Goal: Task Accomplishment & Management: Complete application form

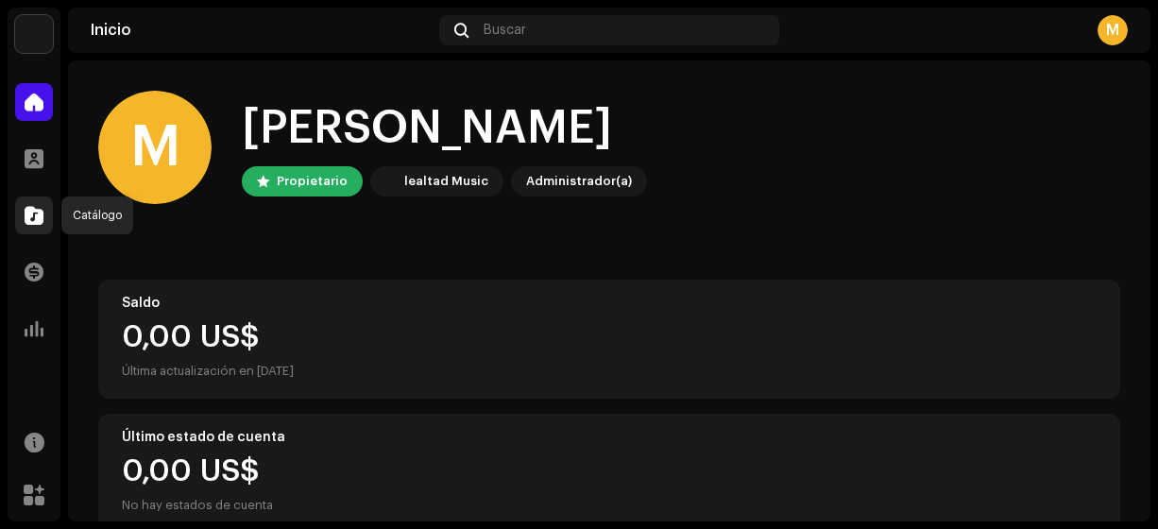
click at [40, 214] on span at bounding box center [34, 215] width 19 height 15
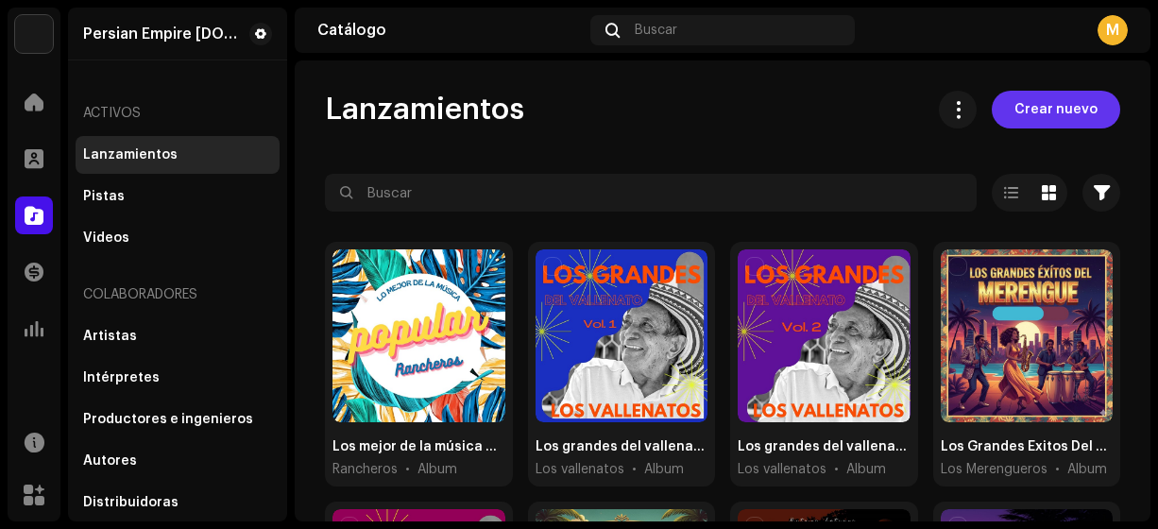
click at [1026, 111] on span "Crear nuevo" at bounding box center [1055, 110] width 83 height 38
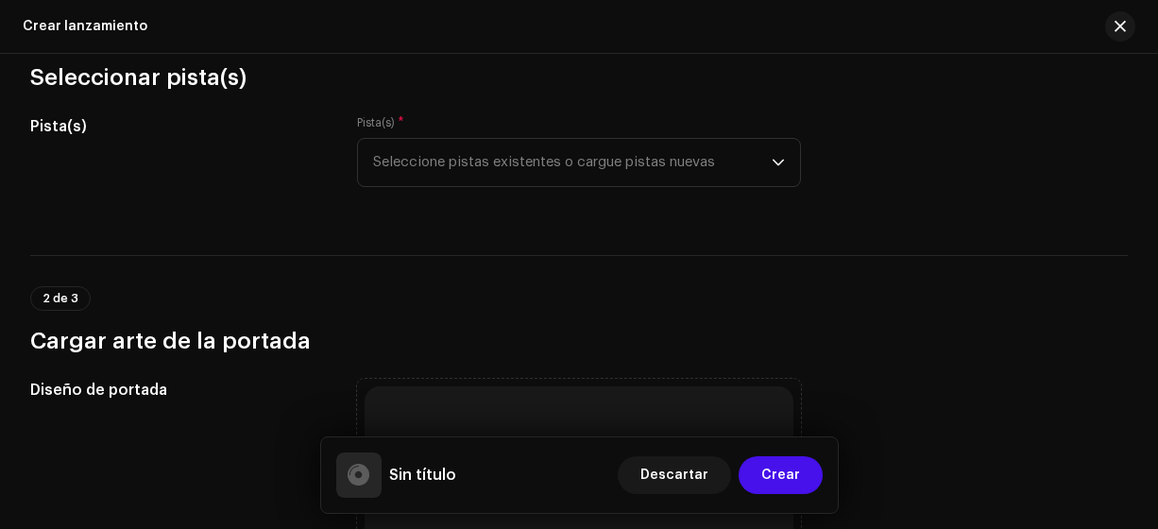
scroll to position [247, 0]
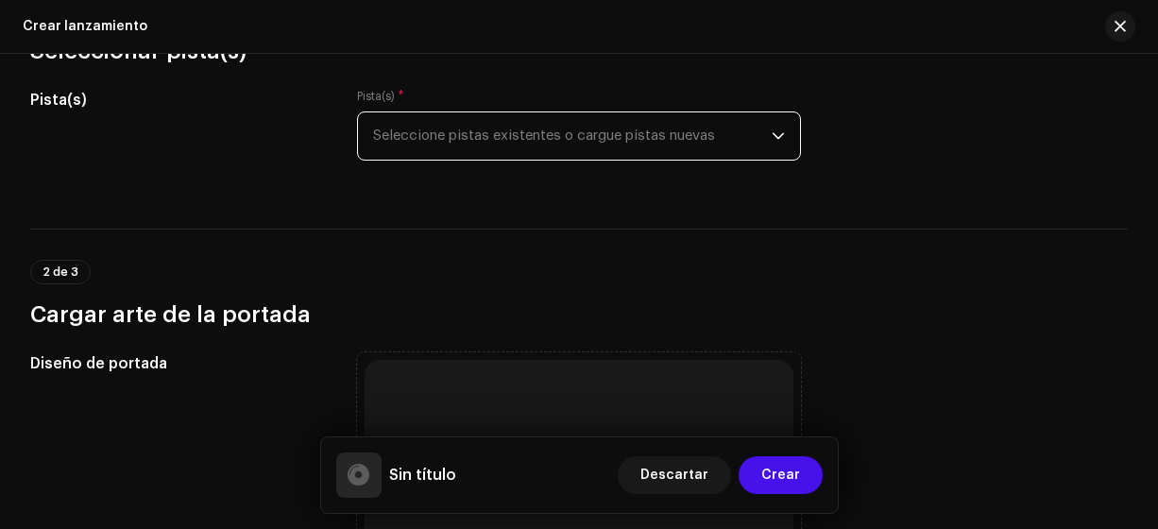
click at [755, 131] on span "Seleccione pistas existentes o cargue pistas nuevas" at bounding box center [572, 135] width 399 height 47
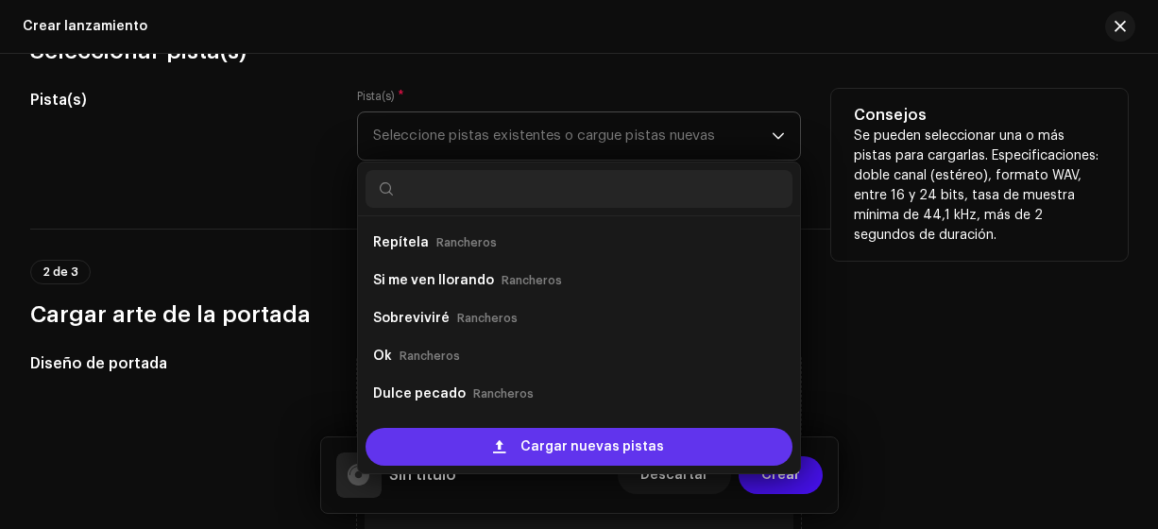
click at [606, 451] on span "Cargar nuevas pistas" at bounding box center [592, 447] width 144 height 38
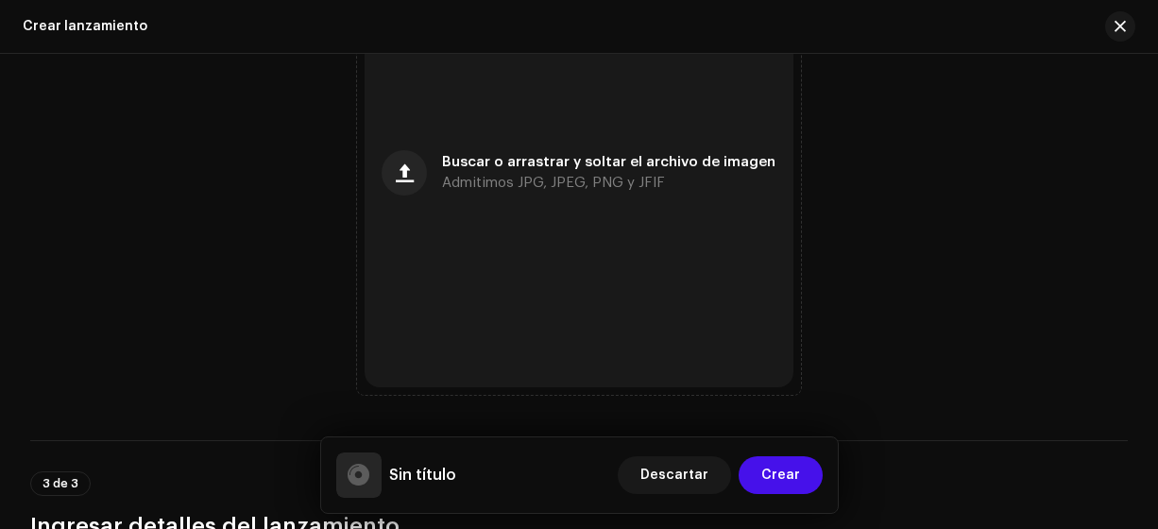
scroll to position [2383, 0]
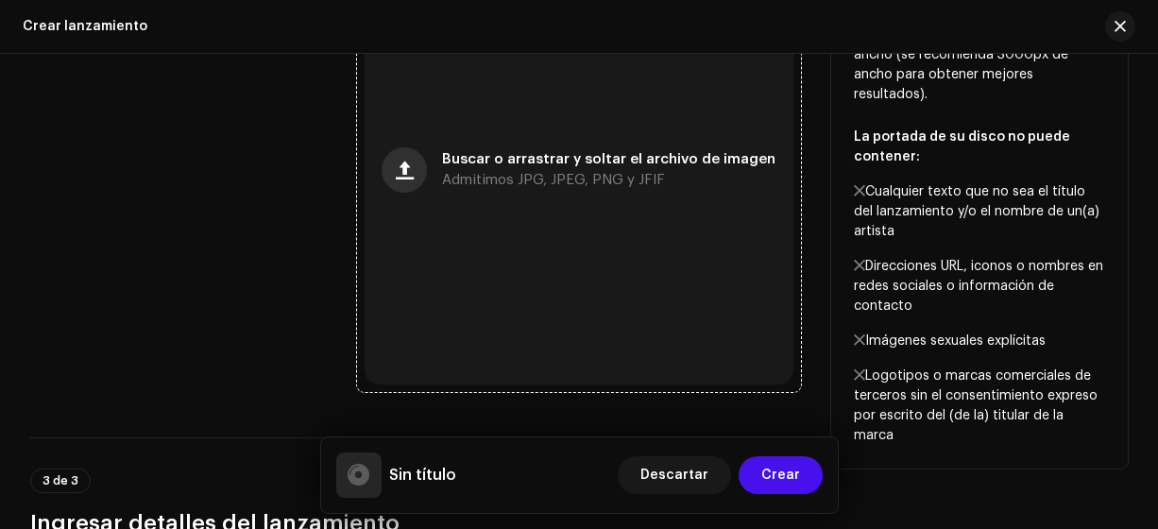
click at [409, 172] on span "button" at bounding box center [405, 169] width 18 height 15
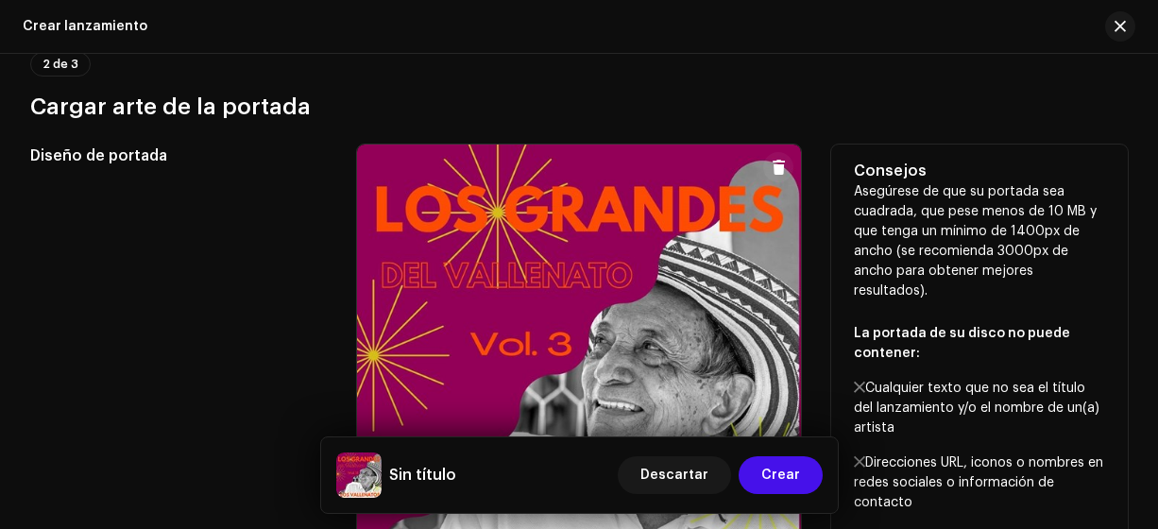
scroll to position [2185, 0]
click at [780, 176] on span at bounding box center [779, 168] width 14 height 15
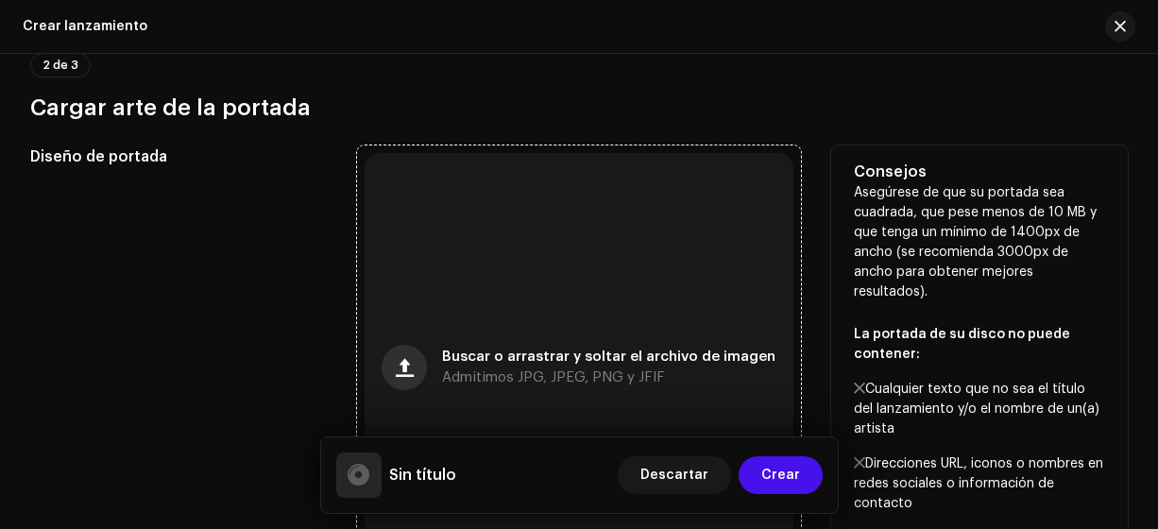
click at [406, 371] on span "button" at bounding box center [405, 367] width 18 height 15
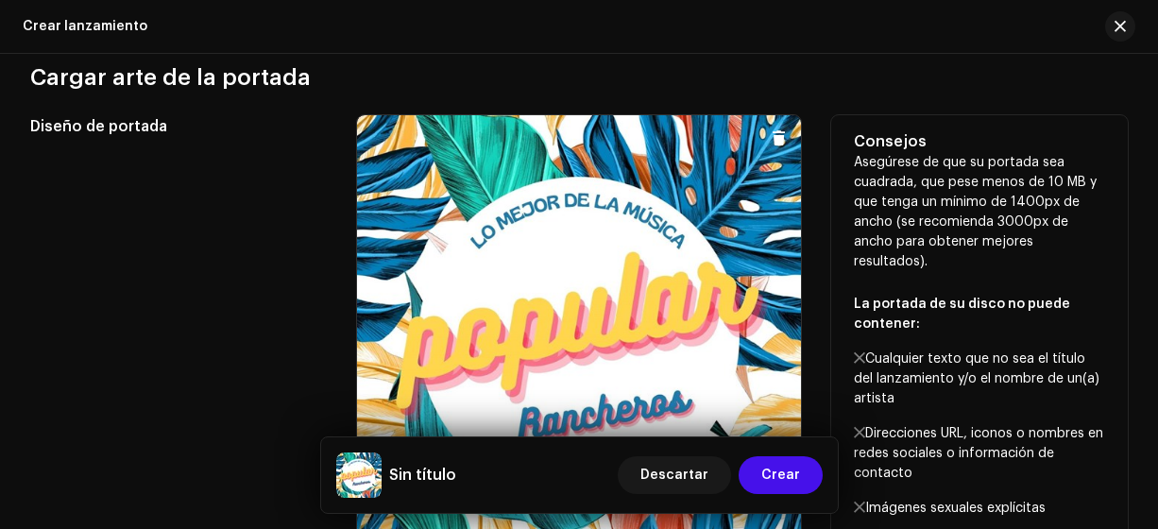
scroll to position [2212, 0]
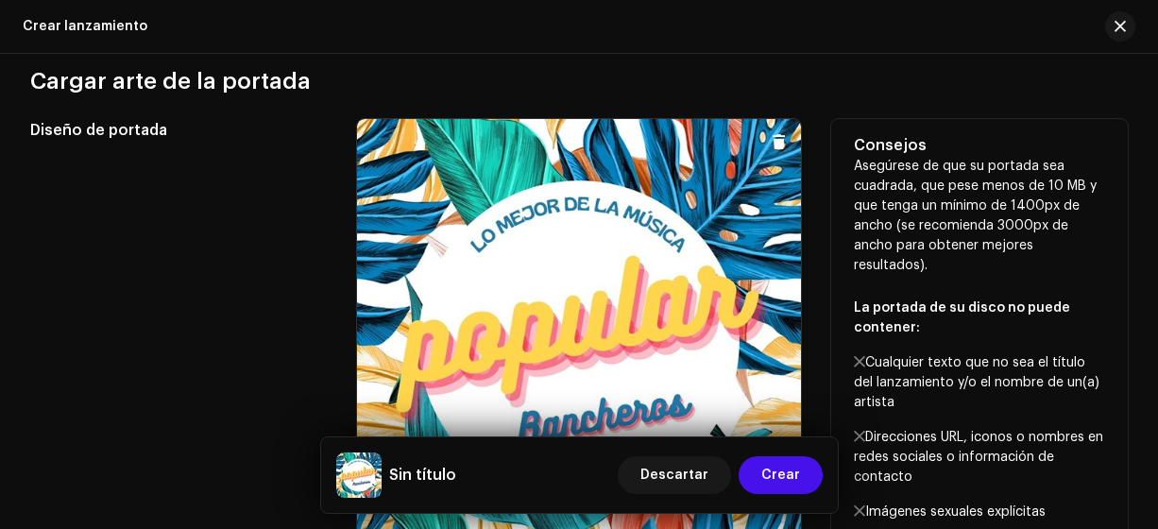
click at [782, 153] on button at bounding box center [778, 142] width 30 height 30
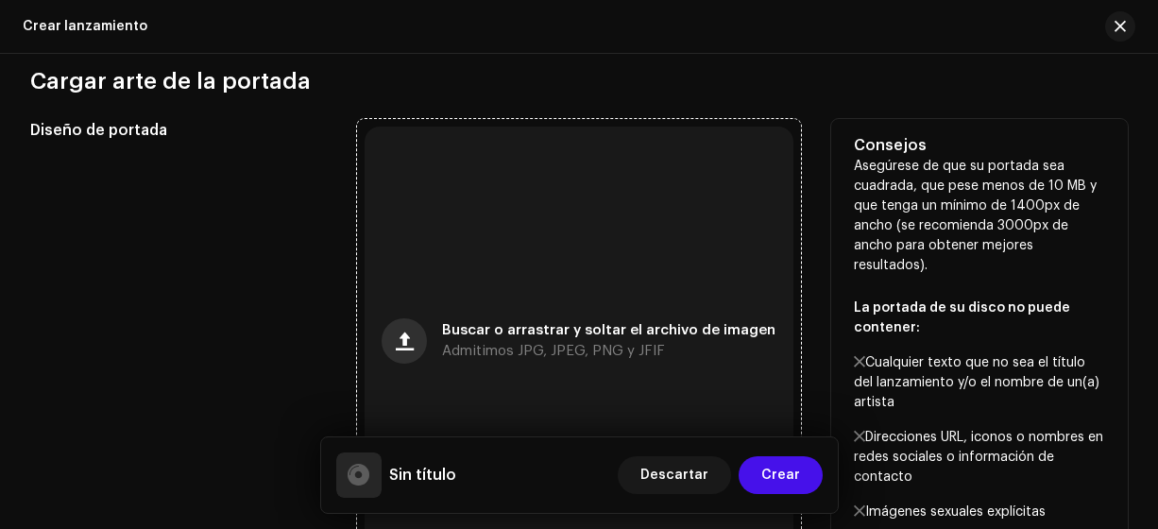
click at [411, 348] on span "button" at bounding box center [405, 340] width 18 height 15
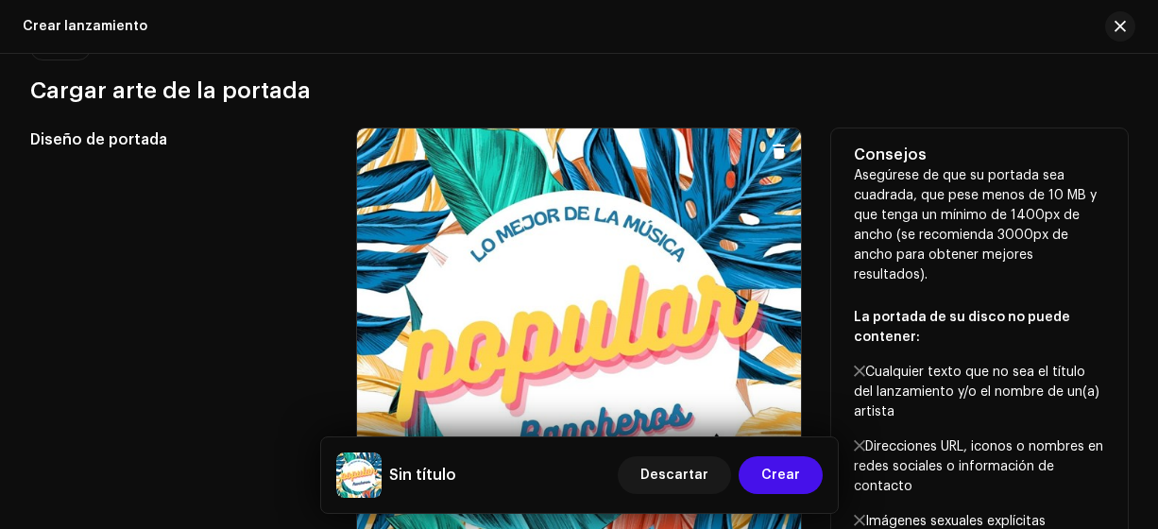
scroll to position [2191, 0]
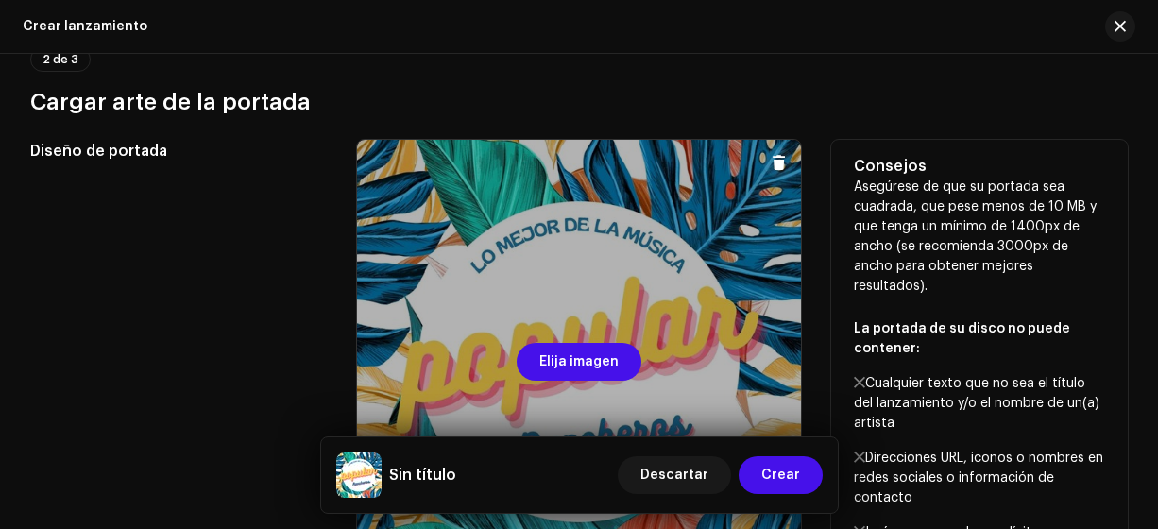
click at [659, 199] on div at bounding box center [579, 362] width 445 height 445
click at [609, 249] on div at bounding box center [579, 362] width 445 height 445
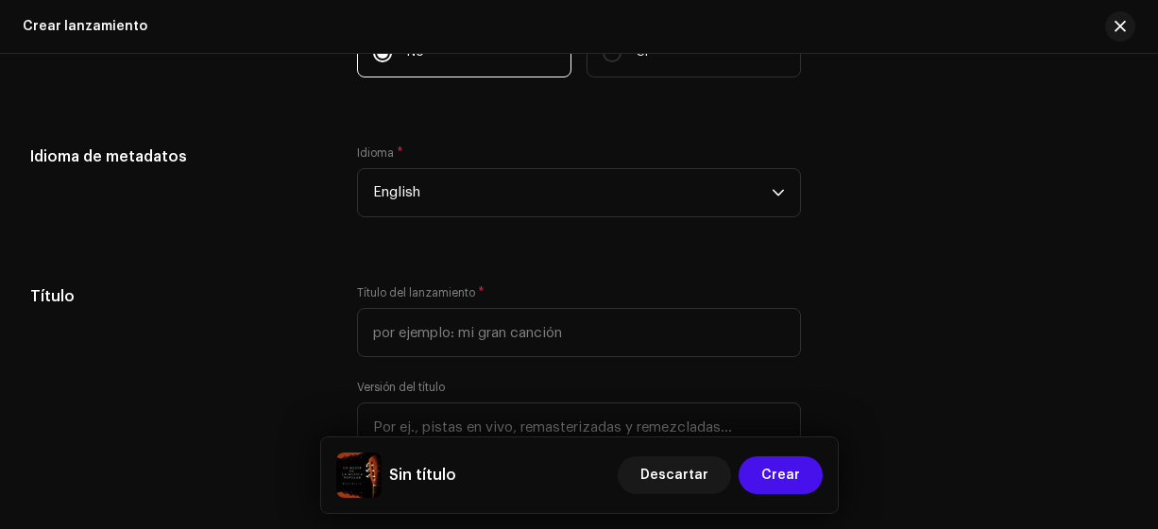
scroll to position [3063, 0]
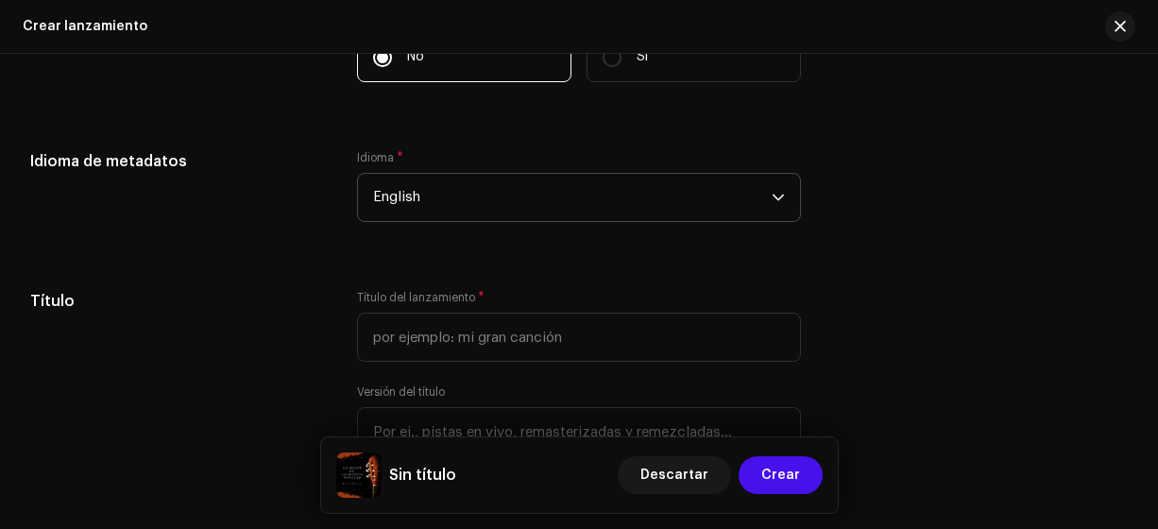
click at [436, 178] on span "English" at bounding box center [572, 197] width 399 height 47
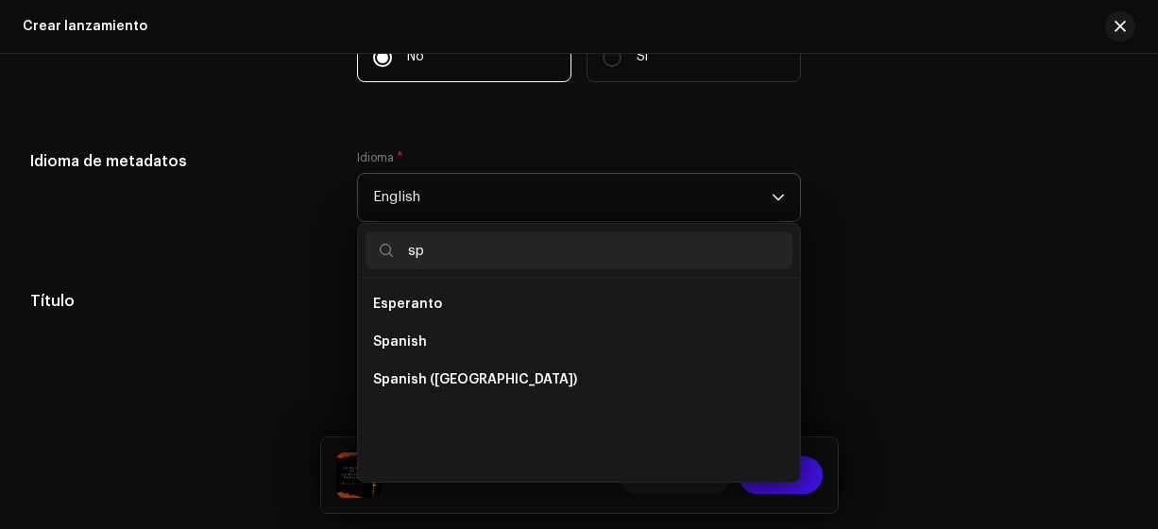
scroll to position [0, 0]
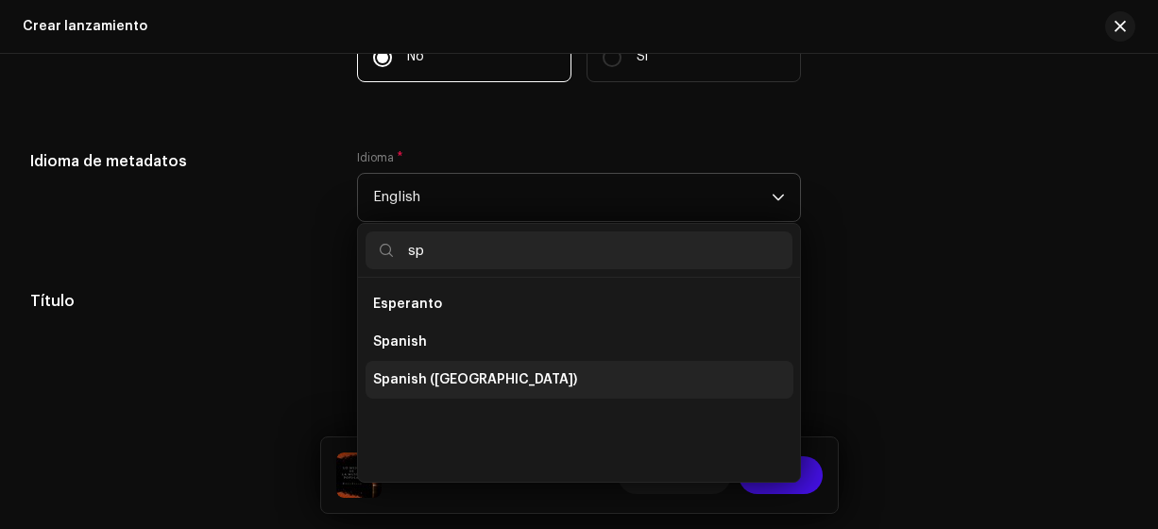
type input "sp"
click at [473, 378] on span "Spanish ([GEOGRAPHIC_DATA])" at bounding box center [475, 379] width 204 height 19
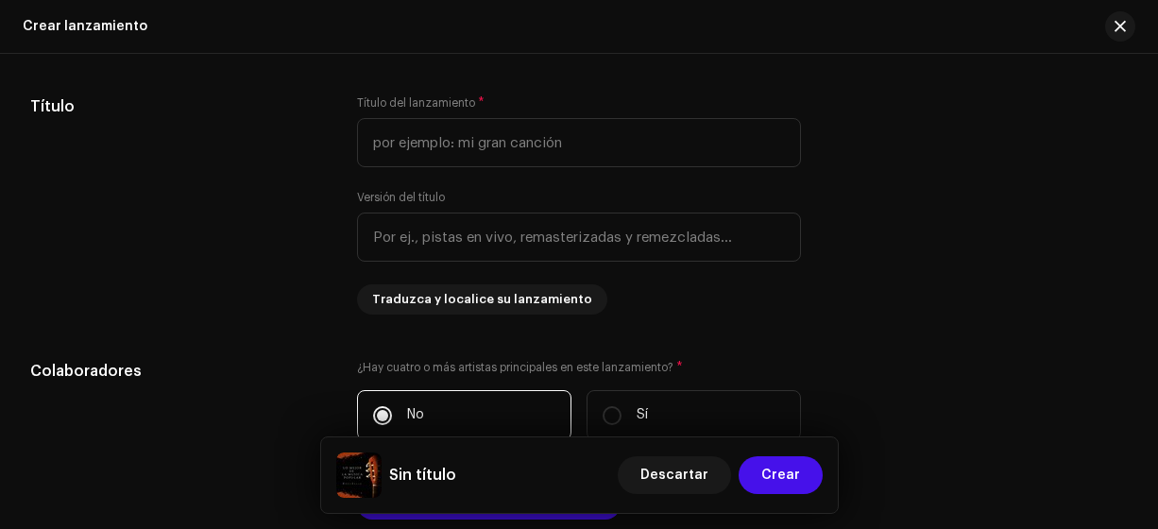
scroll to position [3255, 0]
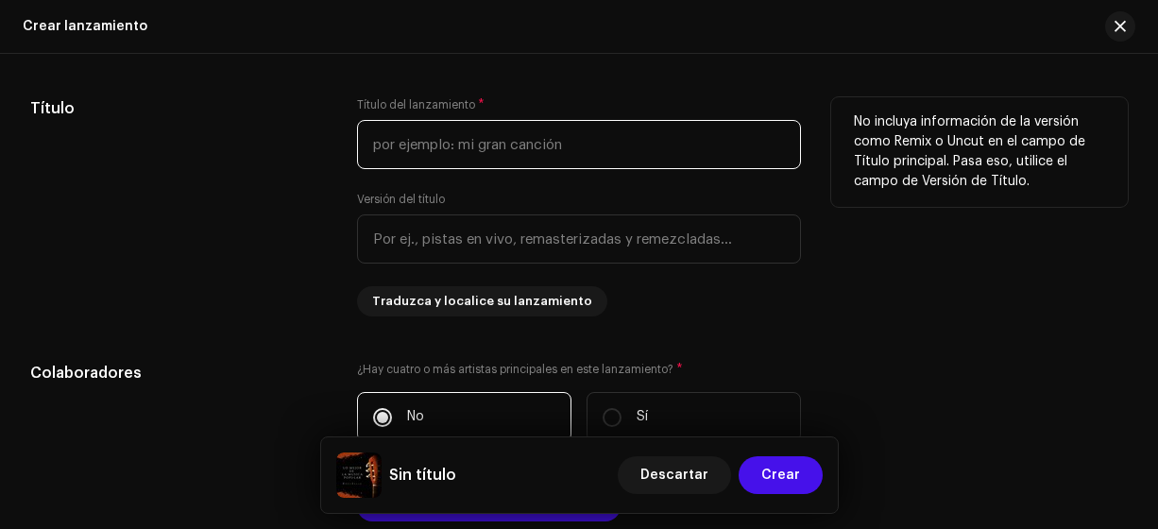
click at [425, 144] on input "text" at bounding box center [579, 144] width 445 height 49
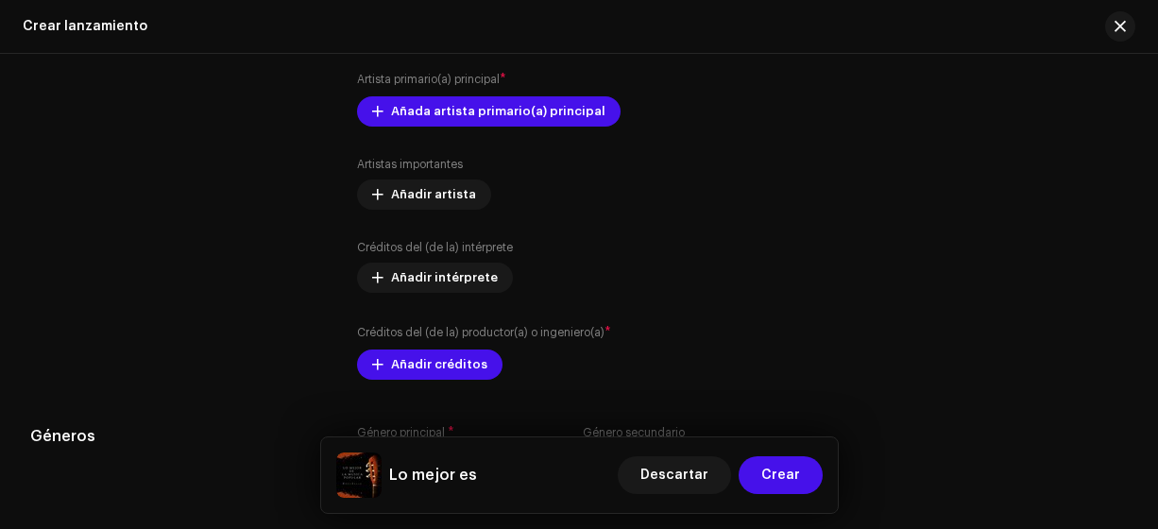
scroll to position [3653, 0]
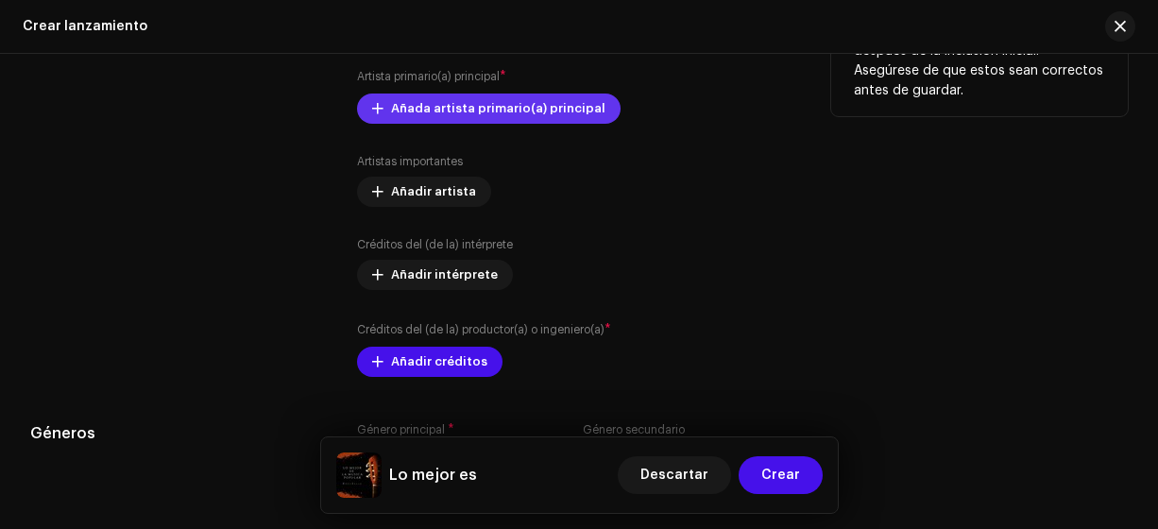
type input "Lo mejor es"
click at [546, 107] on span "Añada artista primario(a) principal" at bounding box center [498, 109] width 214 height 38
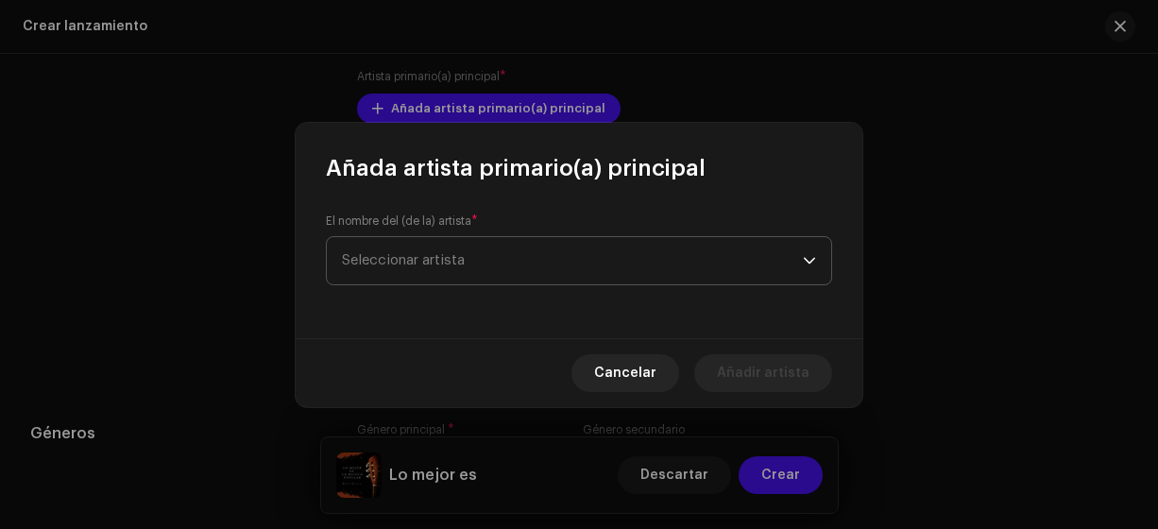
click at [424, 256] on span "Seleccionar artista" at bounding box center [403, 260] width 123 height 14
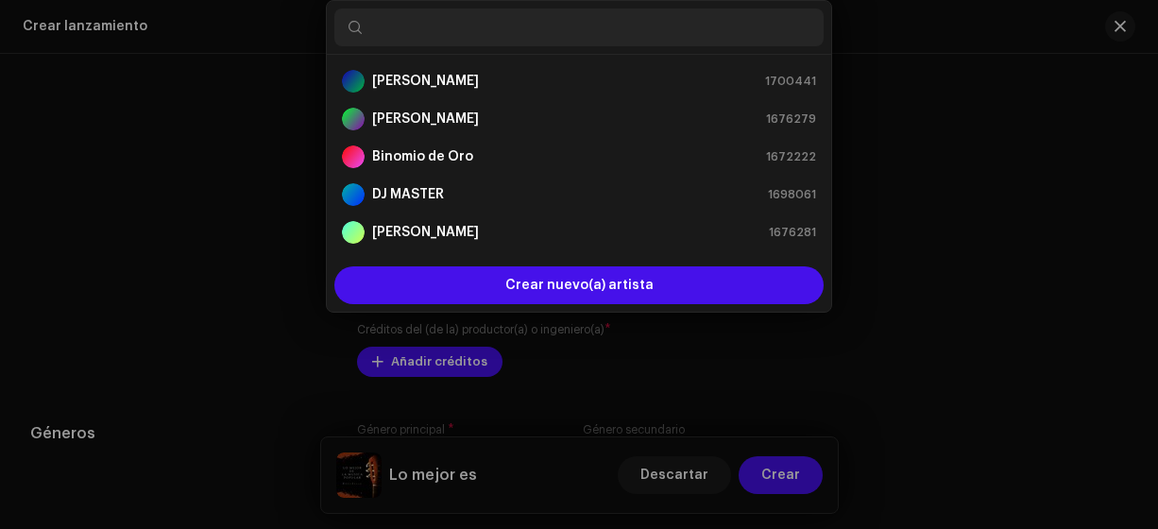
click at [240, 184] on div "Añada artista primario(a) principal El nombre del (de la) artista * Seleccionar…" at bounding box center [579, 264] width 1158 height 529
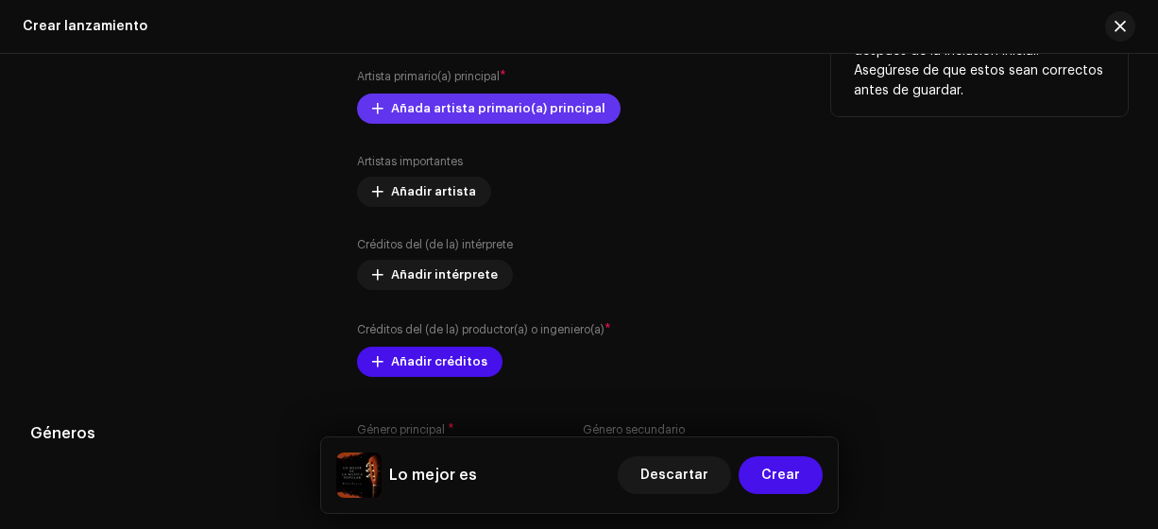
click at [423, 110] on span "Añada artista primario(a) principal" at bounding box center [498, 109] width 214 height 38
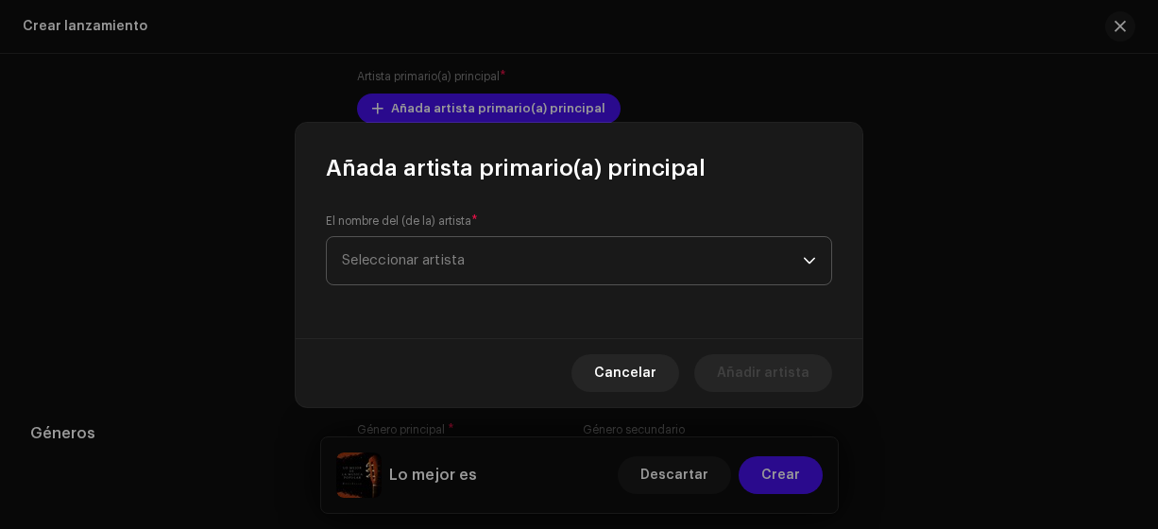
click at [397, 263] on span "Seleccionar artista" at bounding box center [403, 260] width 123 height 14
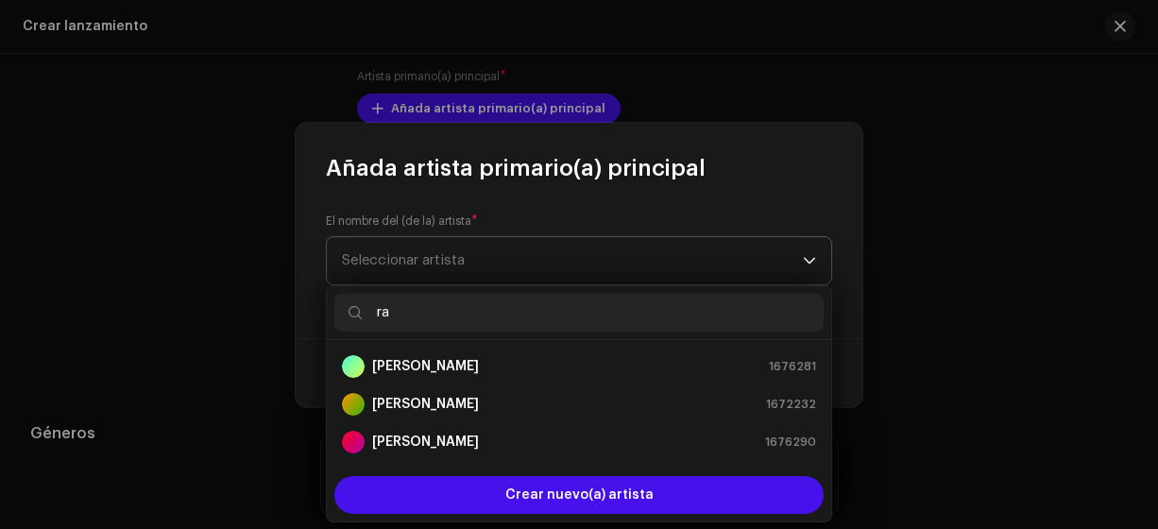
type input "ran"
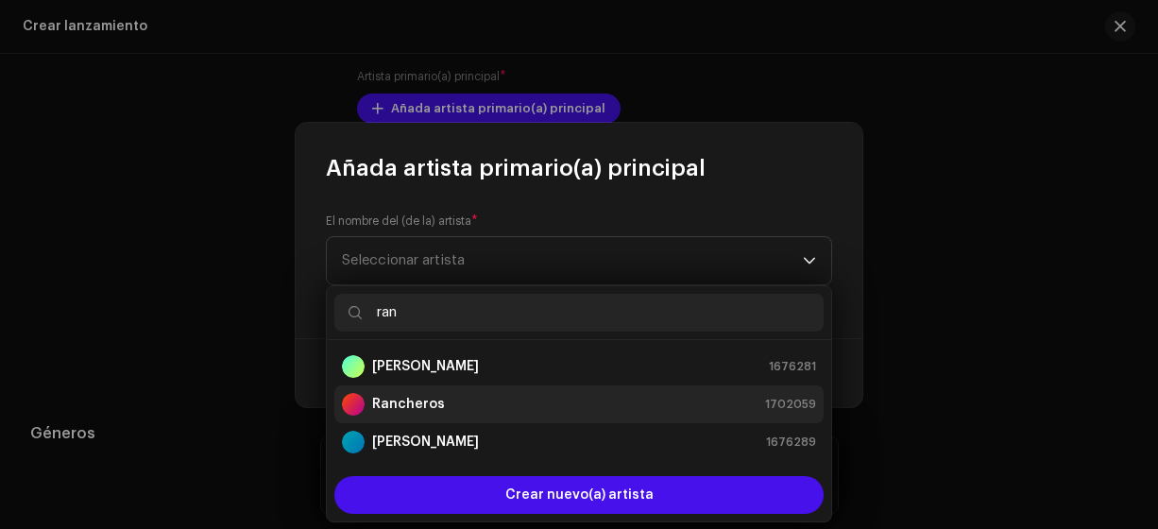
click at [425, 402] on strong "Rancheros" at bounding box center [408, 404] width 73 height 19
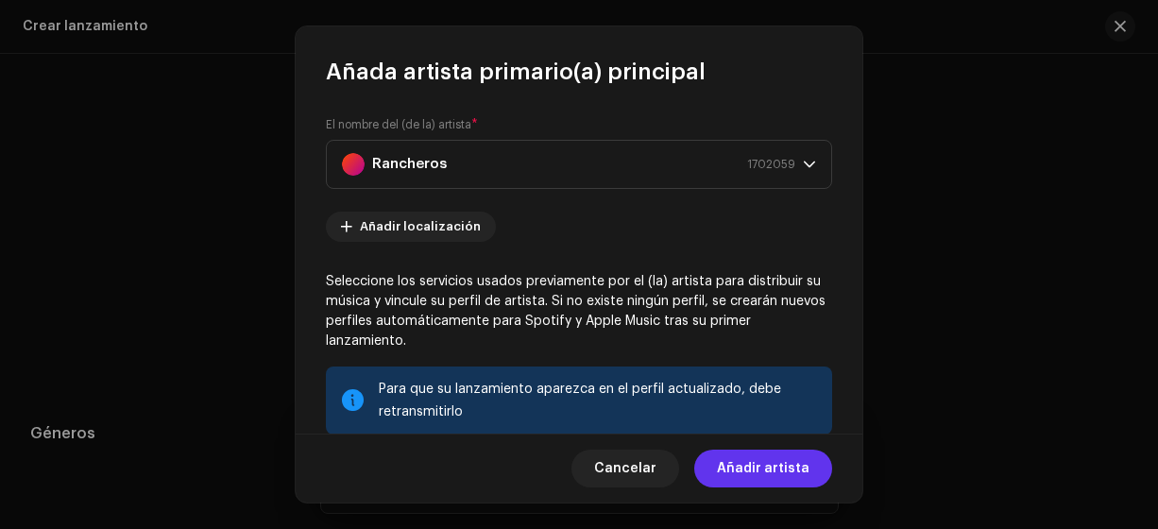
click at [752, 467] on span "Añadir artista" at bounding box center [763, 469] width 93 height 38
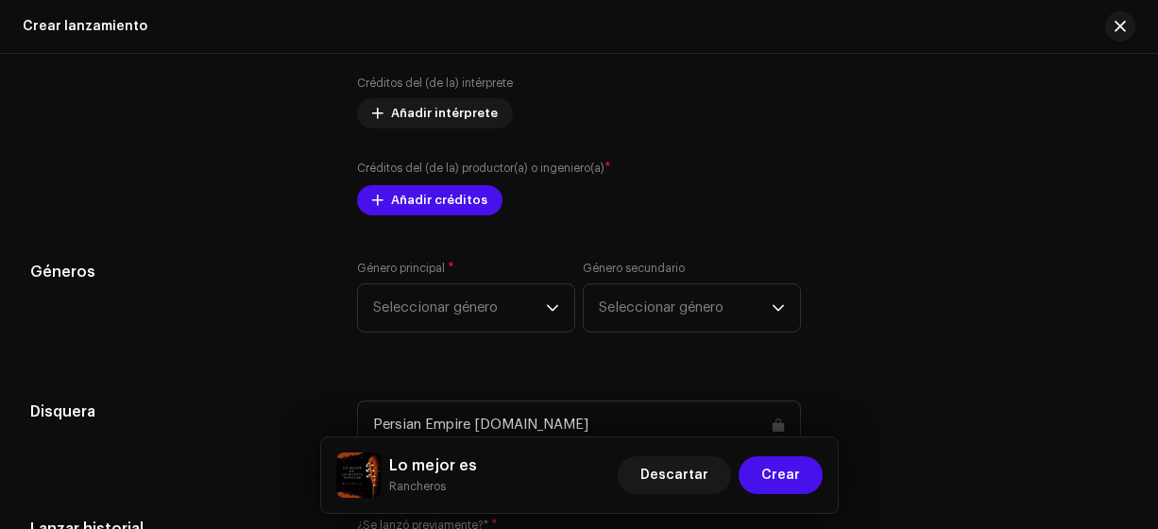
scroll to position [3851, 0]
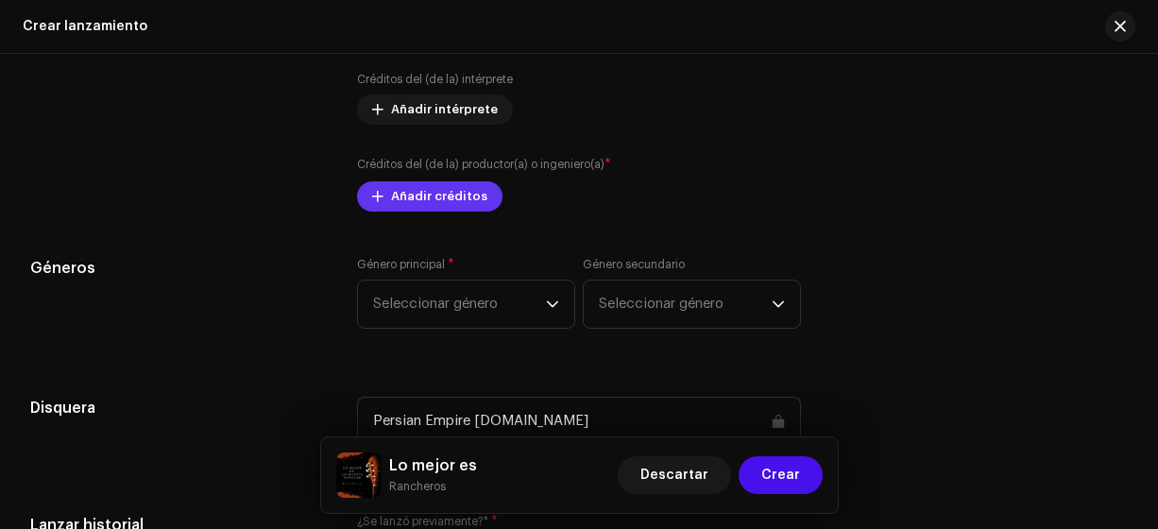
click at [412, 195] on span "Añadir créditos" at bounding box center [439, 197] width 96 height 38
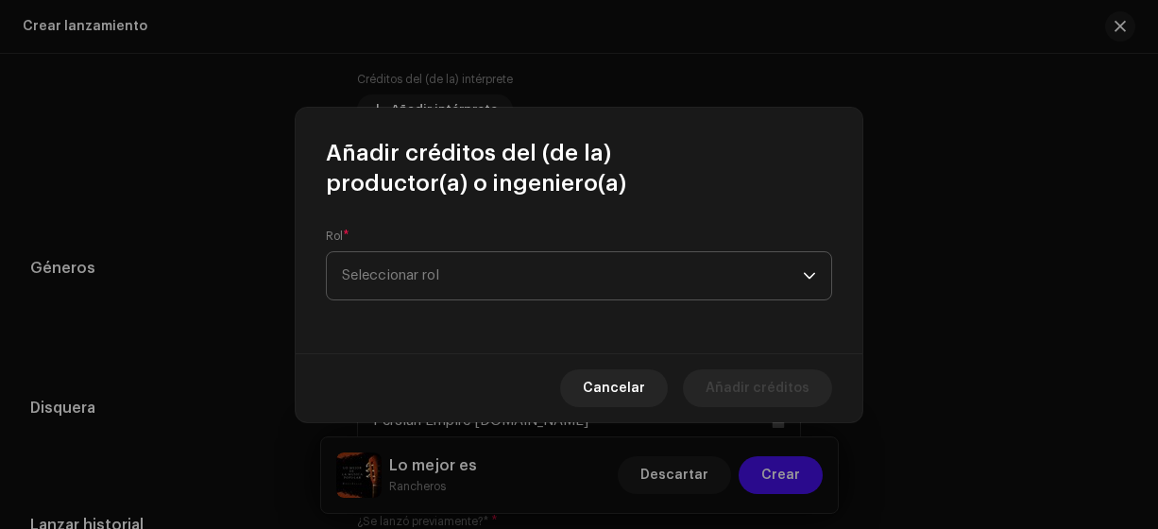
click at [391, 263] on span "Seleccionar rol" at bounding box center [572, 275] width 461 height 47
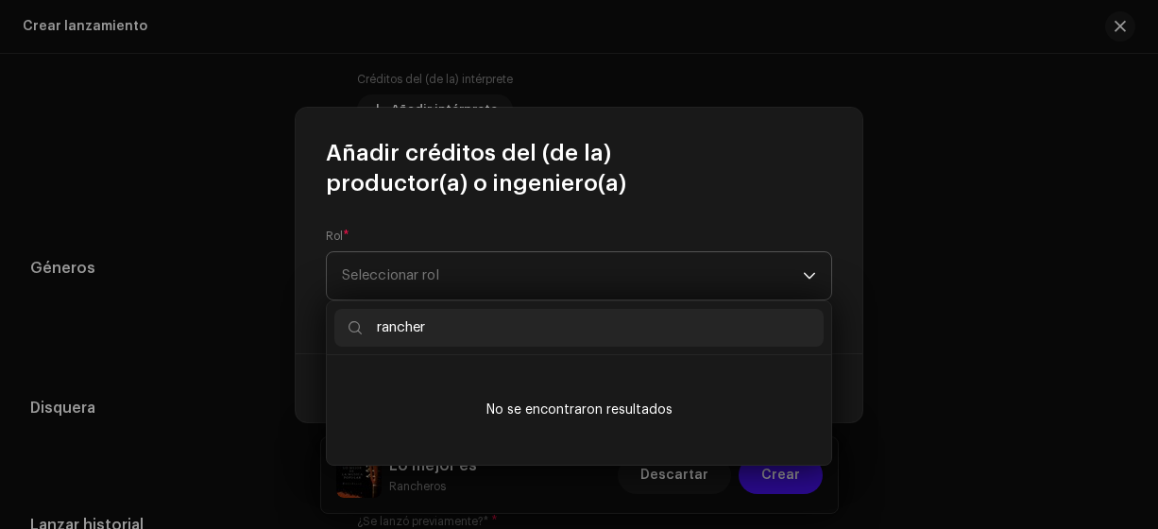
type input "rancher"
click at [376, 262] on span "Seleccionar rol" at bounding box center [572, 275] width 461 height 47
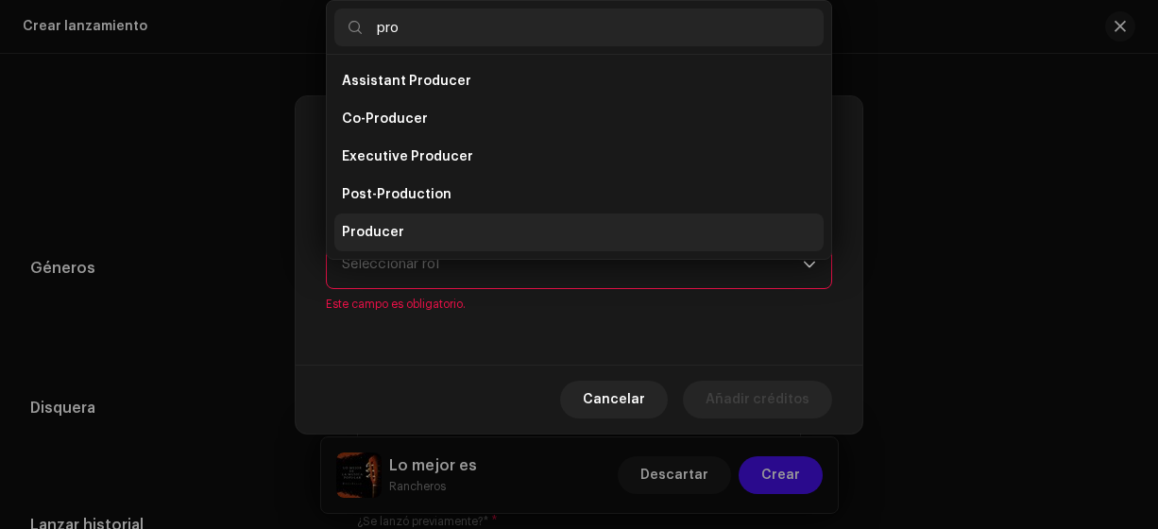
type input "pro"
click at [379, 231] on span "Producer" at bounding box center [373, 232] width 62 height 19
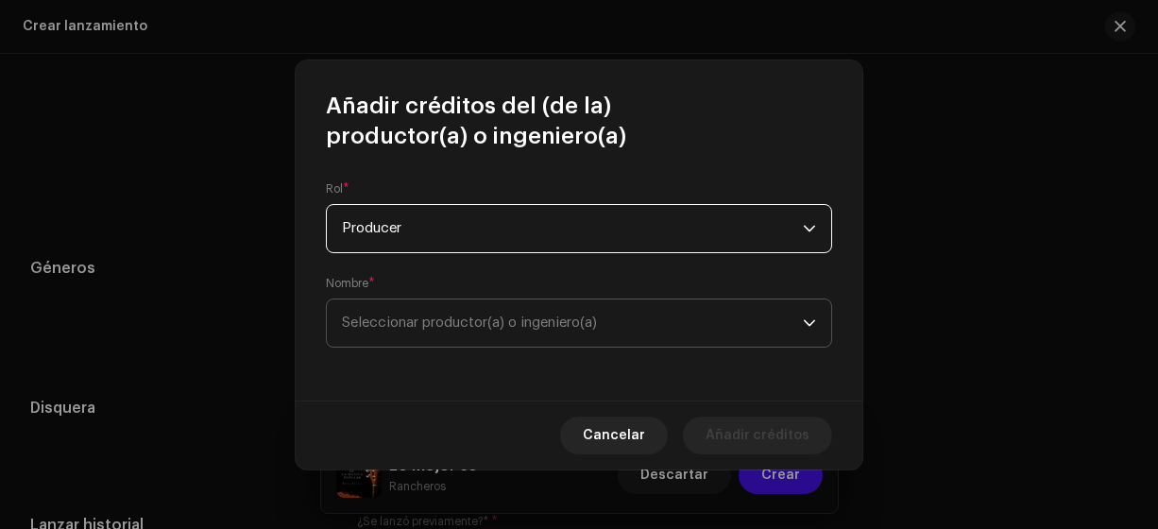
click at [369, 320] on span "Seleccionar productor(a) o ingeniero(a)" at bounding box center [469, 322] width 255 height 14
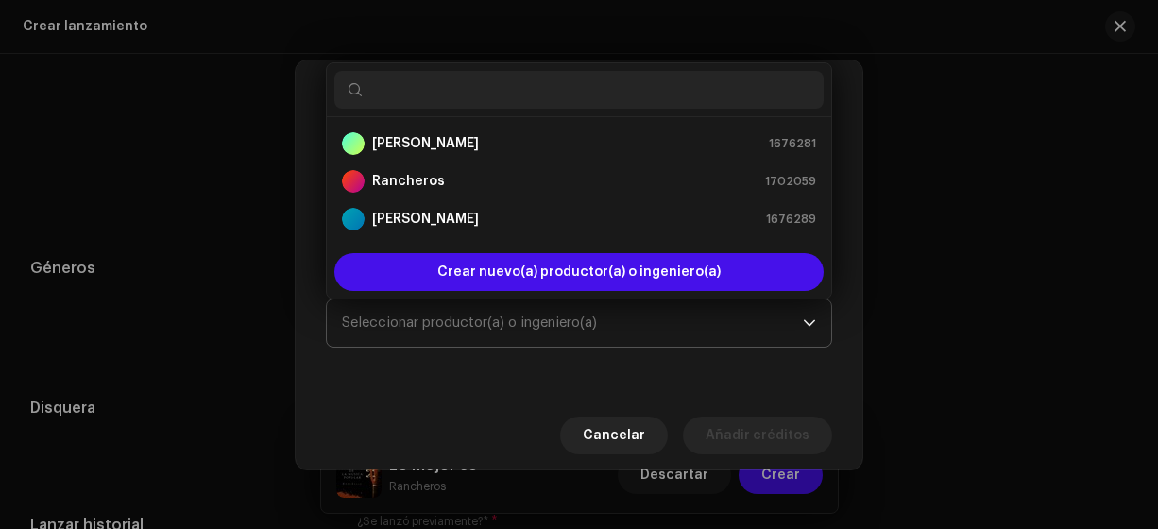
type input "r"
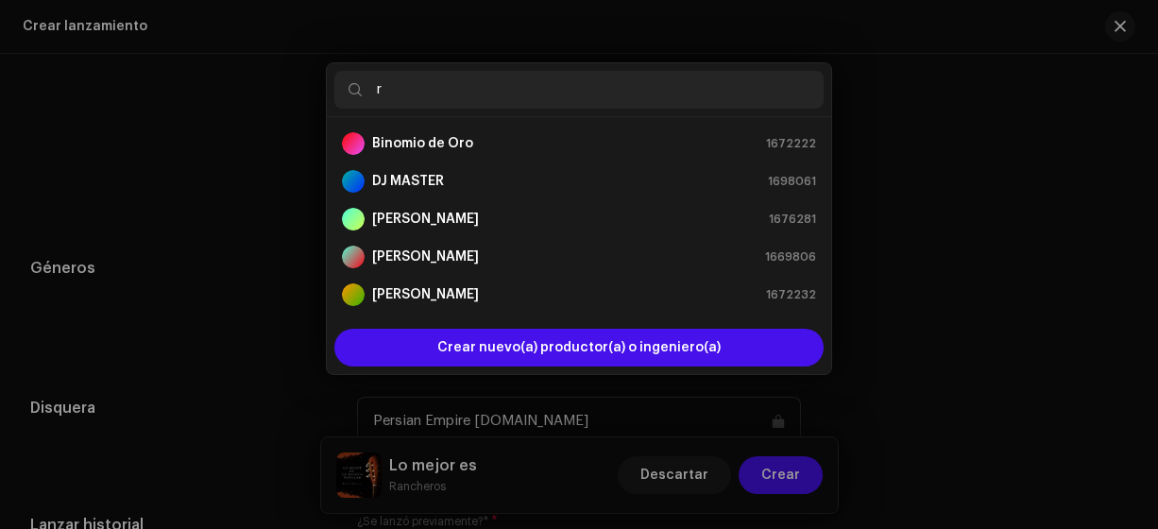
click at [275, 241] on div "Añadir créditos del (de la) productor(a) o ingeniero(a) Rol * Producer Nombre *…" at bounding box center [579, 264] width 1158 height 529
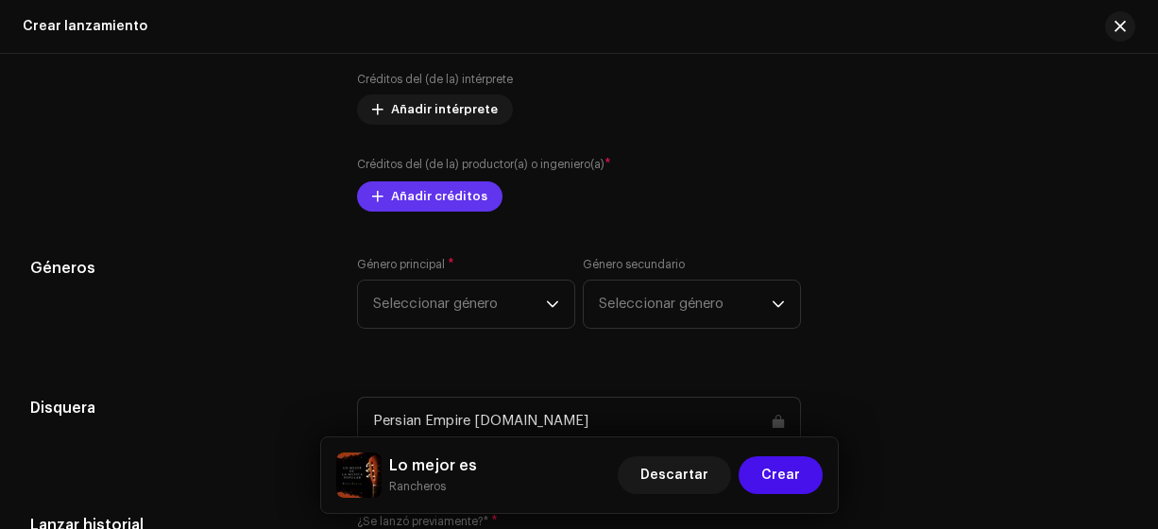
click at [404, 196] on span "Añadir créditos" at bounding box center [439, 197] width 96 height 38
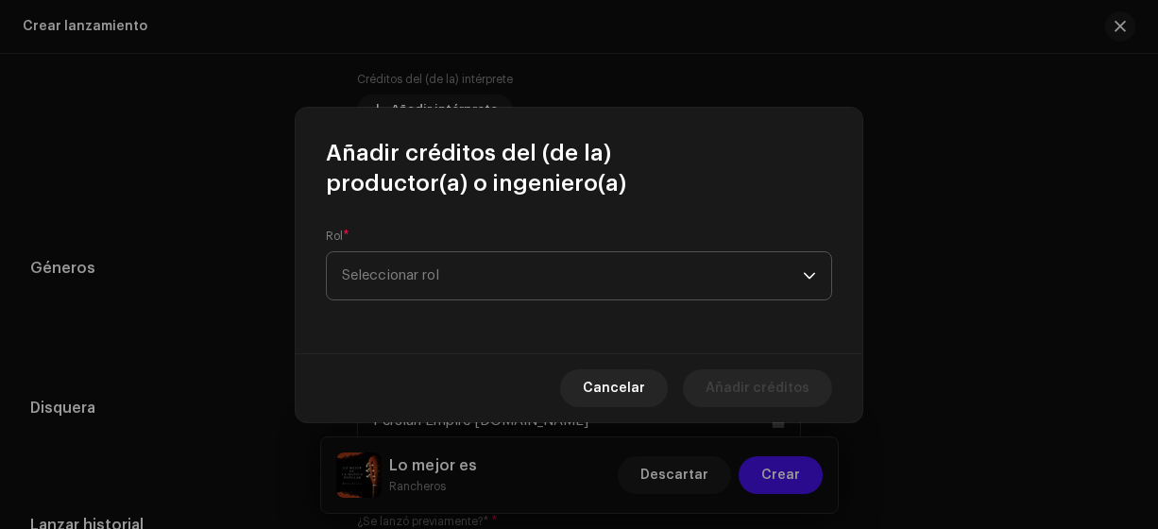
click at [472, 270] on span "Seleccionar rol" at bounding box center [572, 275] width 461 height 47
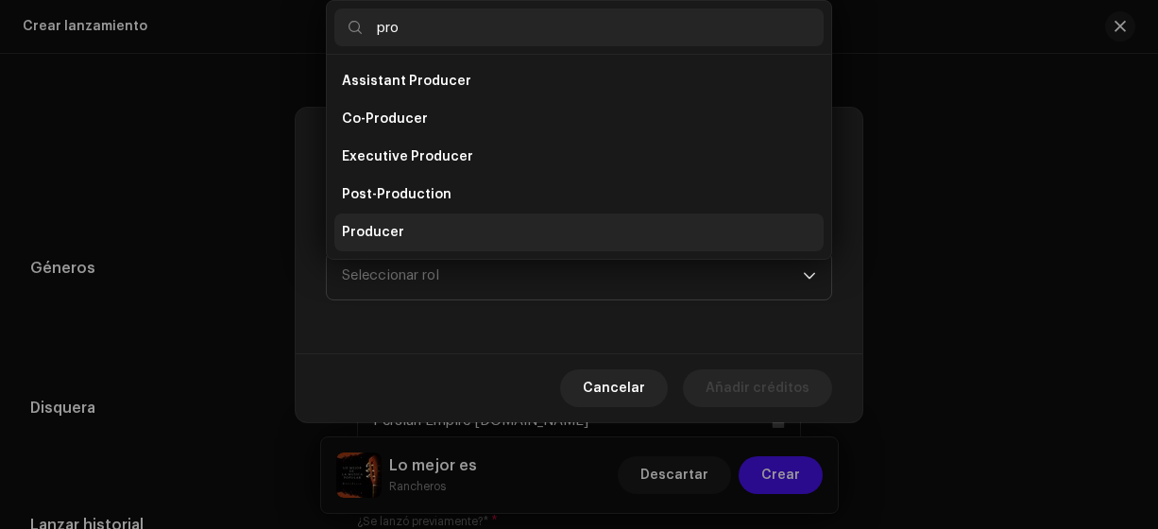
type input "pro"
click at [378, 230] on span "Producer" at bounding box center [373, 232] width 62 height 19
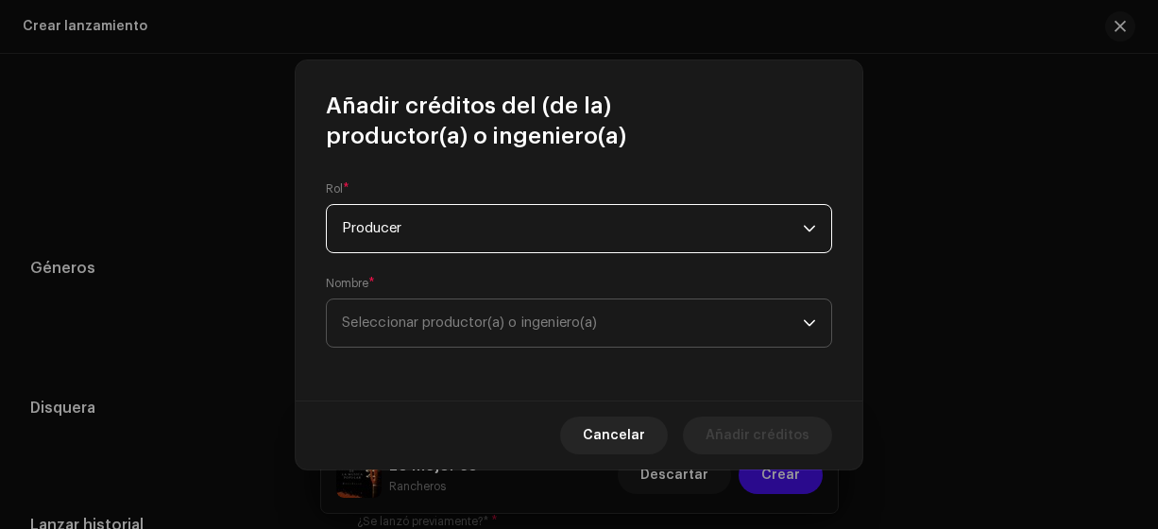
click at [433, 322] on span "Seleccionar productor(a) o ingeniero(a)" at bounding box center [469, 322] width 255 height 14
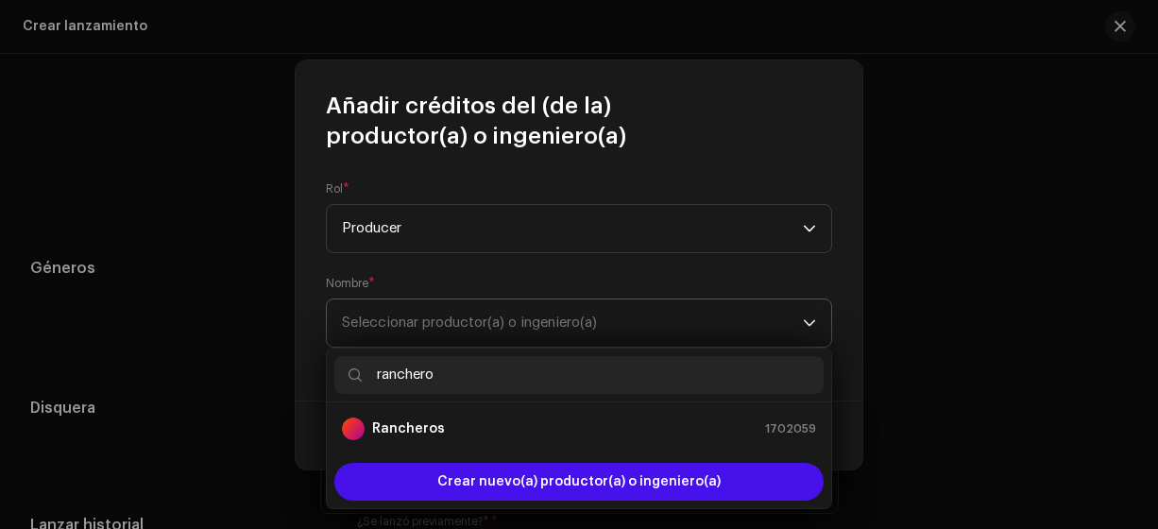
type input "rancheros"
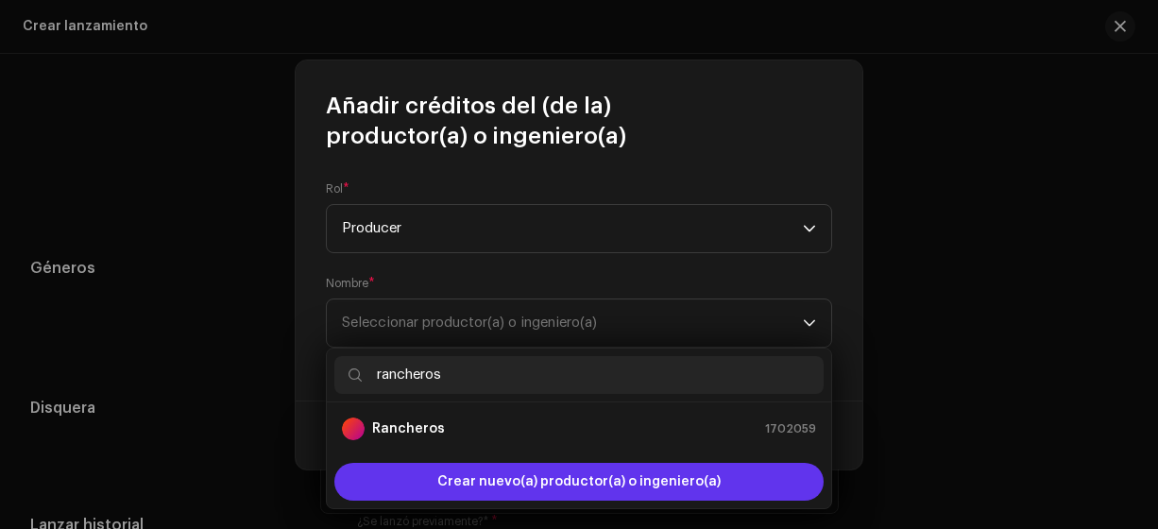
click at [476, 480] on span "Crear nuevo(a) productor(a) o ingeniero(a)" at bounding box center [578, 482] width 283 height 38
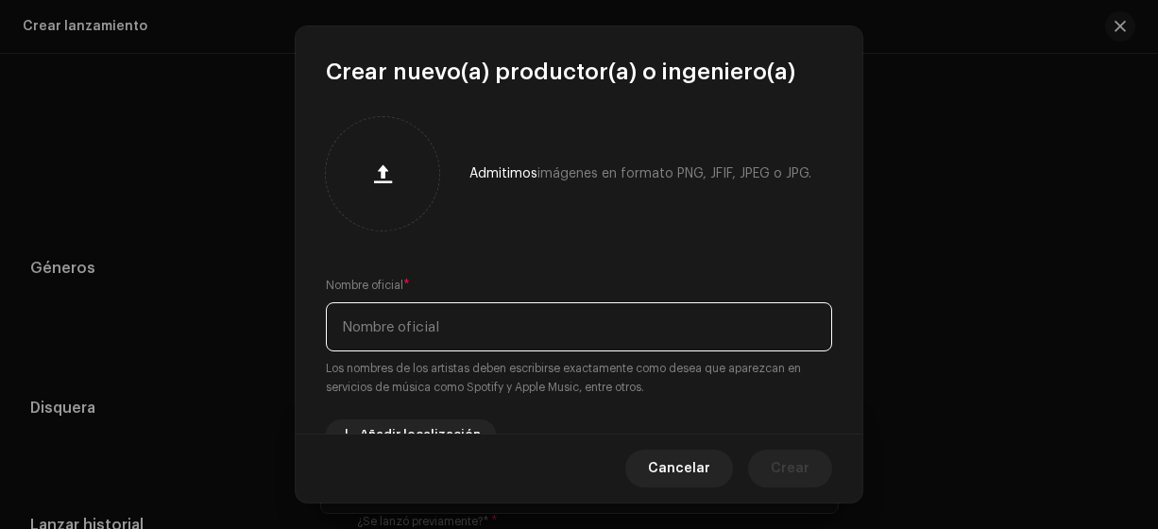
click at [351, 325] on input "text" at bounding box center [579, 326] width 506 height 49
type input "rancheros"
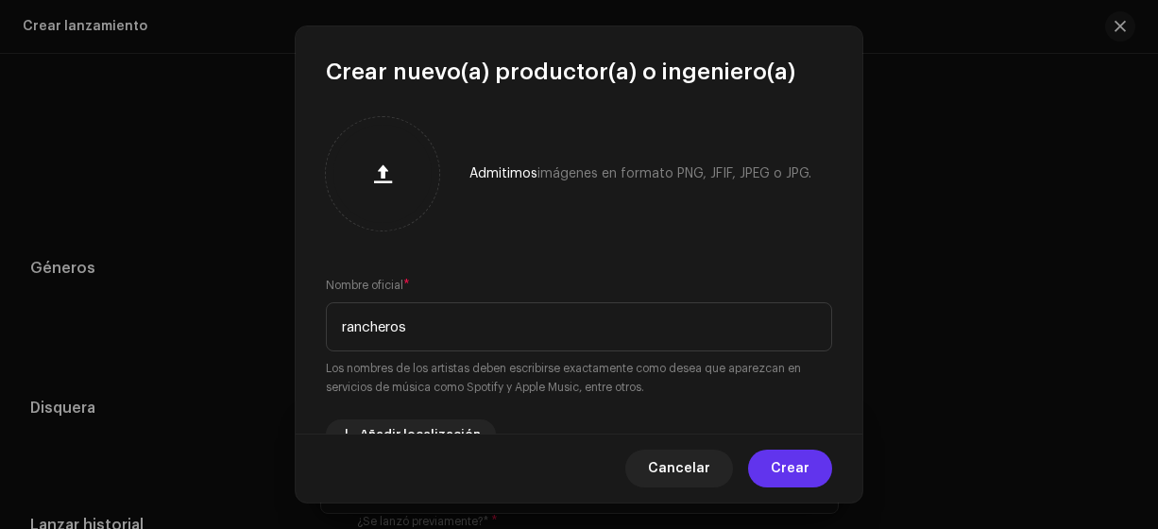
click at [805, 467] on span "Crear" at bounding box center [790, 469] width 39 height 38
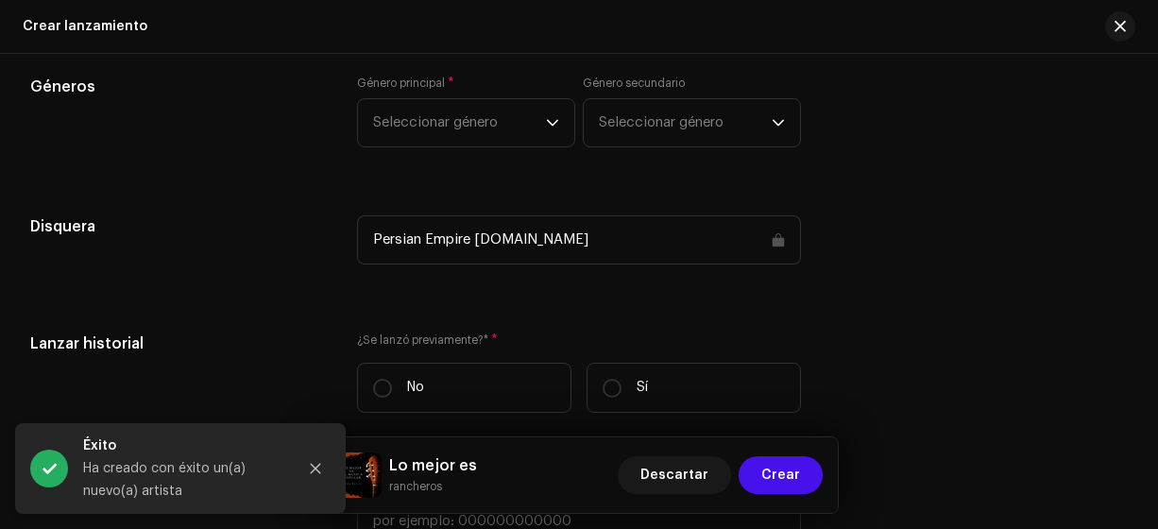
scroll to position [4112, 0]
click at [456, 117] on span "Seleccionar género" at bounding box center [459, 122] width 173 height 47
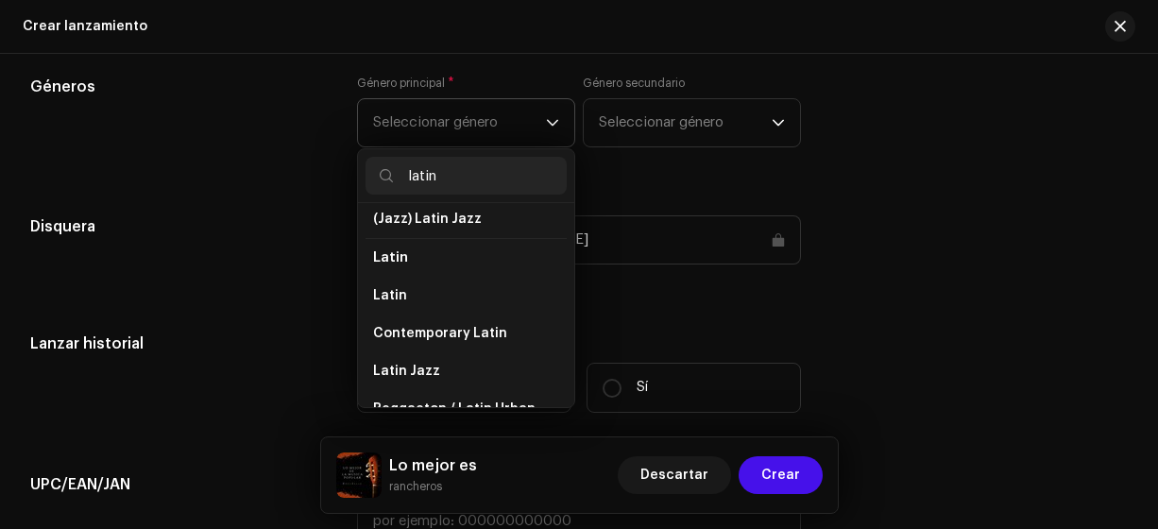
scroll to position [125, 0]
type input "latin"
click at [410, 314] on li "Contemporary Latin" at bounding box center [465, 333] width 201 height 38
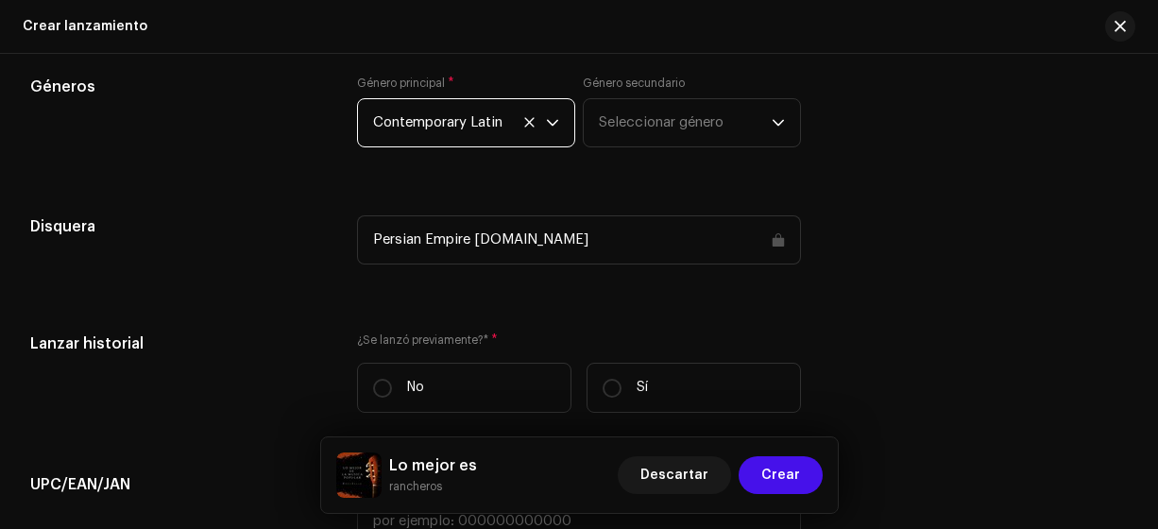
click at [481, 121] on span "Contemporary Latin" at bounding box center [459, 122] width 173 height 47
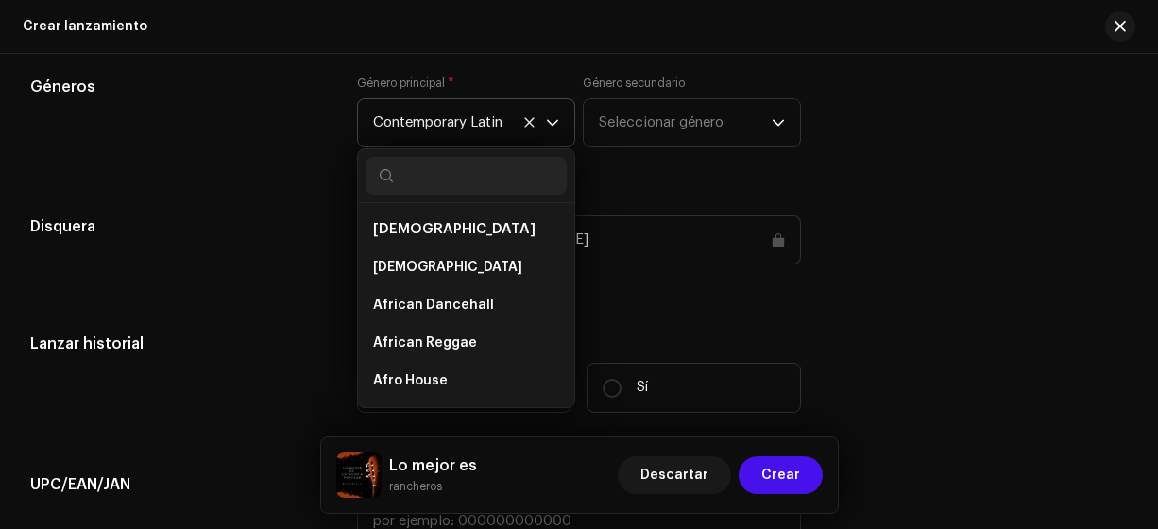
scroll to position [10701, 0]
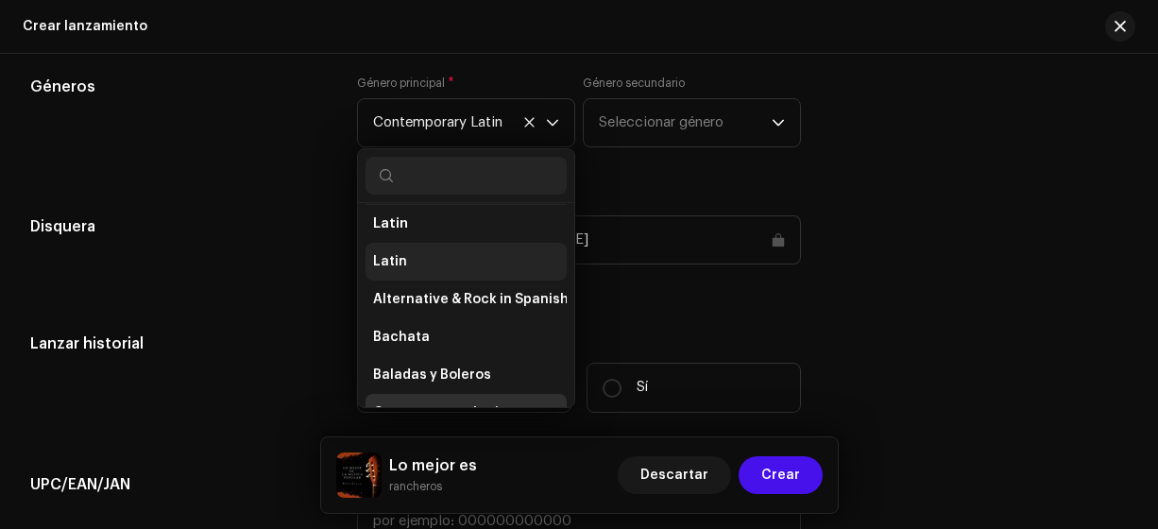
click at [395, 252] on span "Latin" at bounding box center [390, 261] width 34 height 19
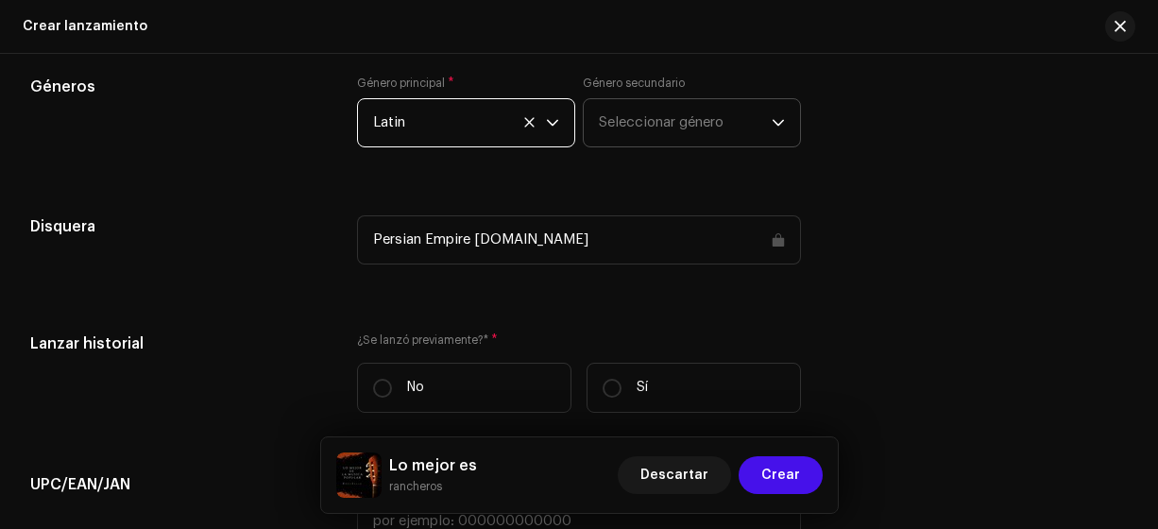
click at [678, 108] on span "Seleccionar género" at bounding box center [685, 122] width 173 height 47
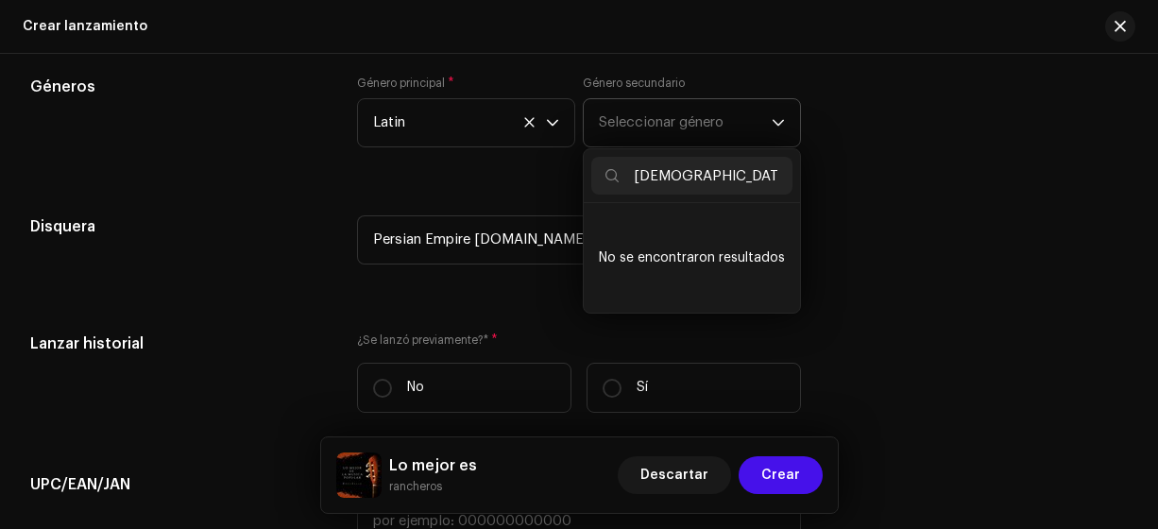
type input "[DEMOGRAPHIC_DATA]"
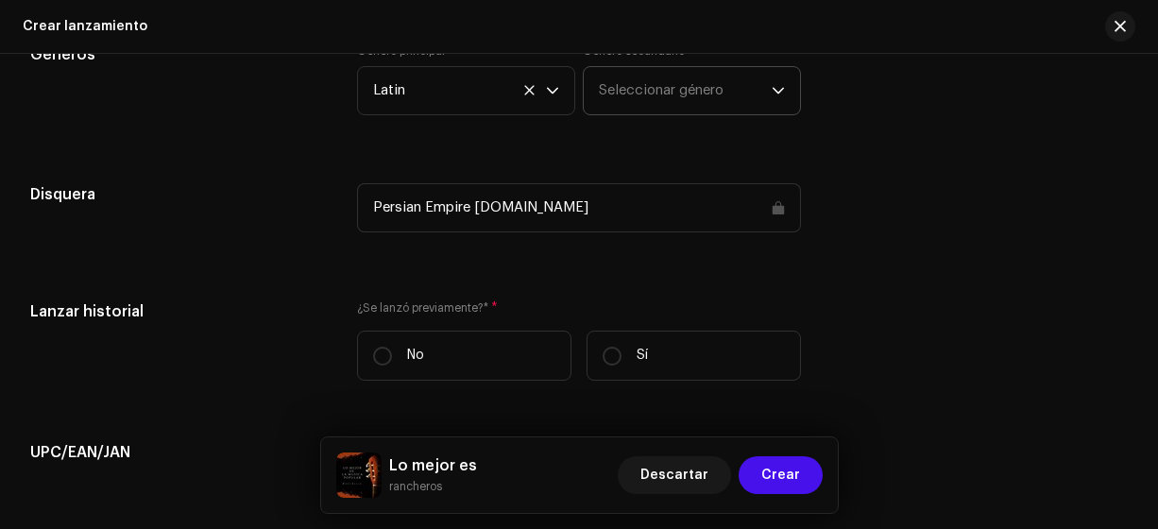
scroll to position [4146, 0]
click at [657, 81] on span "Seleccionar género" at bounding box center [685, 88] width 173 height 47
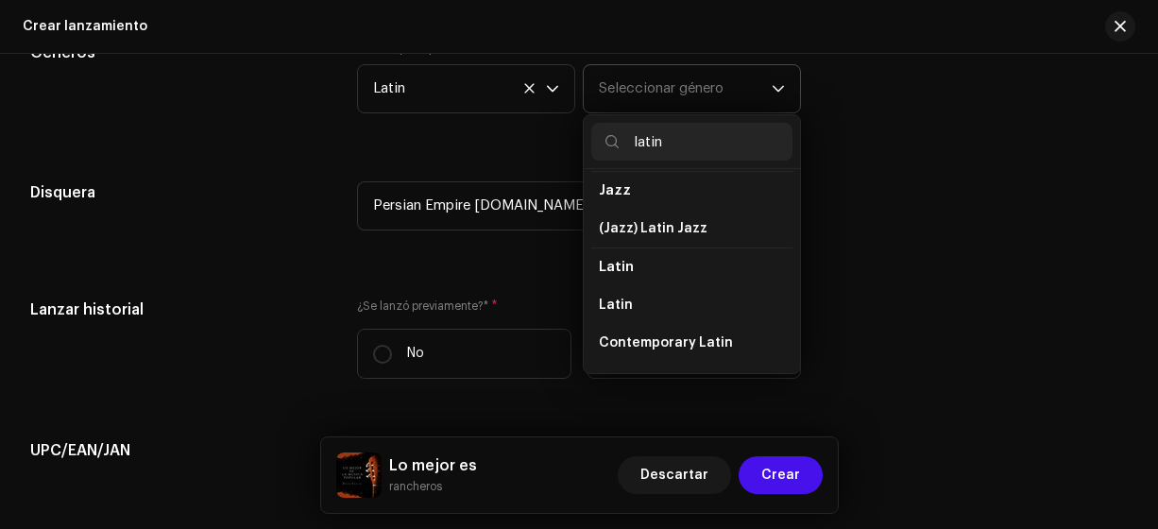
scroll to position [89, 0]
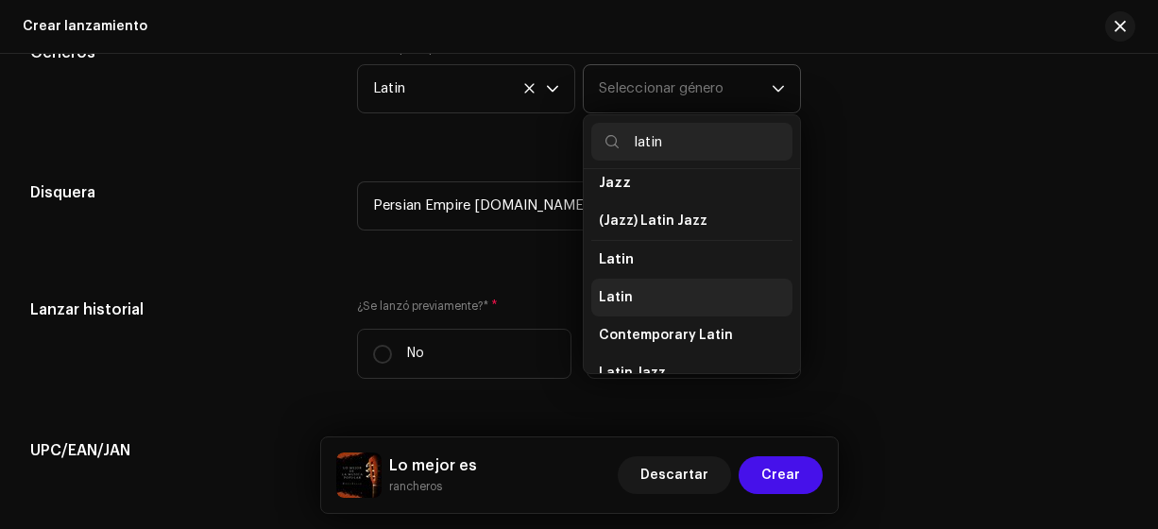
type input "latin"
click at [612, 294] on span "Latin" at bounding box center [616, 297] width 34 height 19
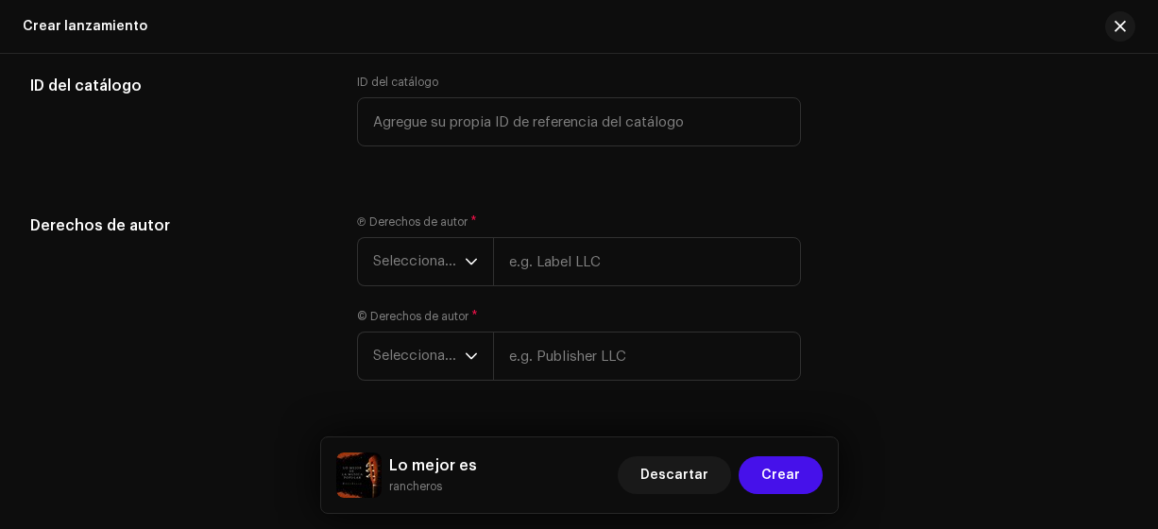
scroll to position [4652, 0]
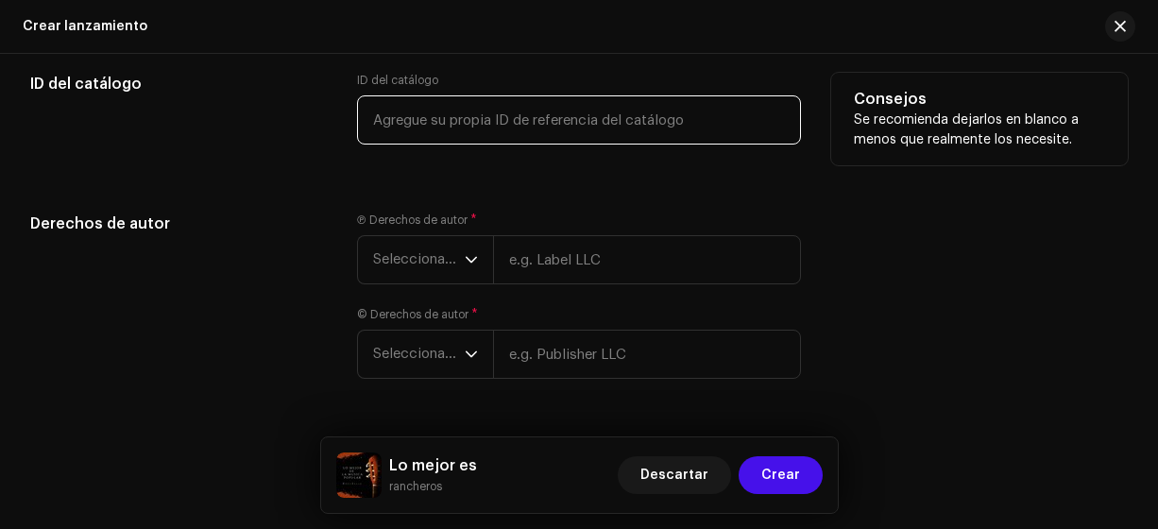
click at [384, 119] on input "text" at bounding box center [579, 119] width 445 height 49
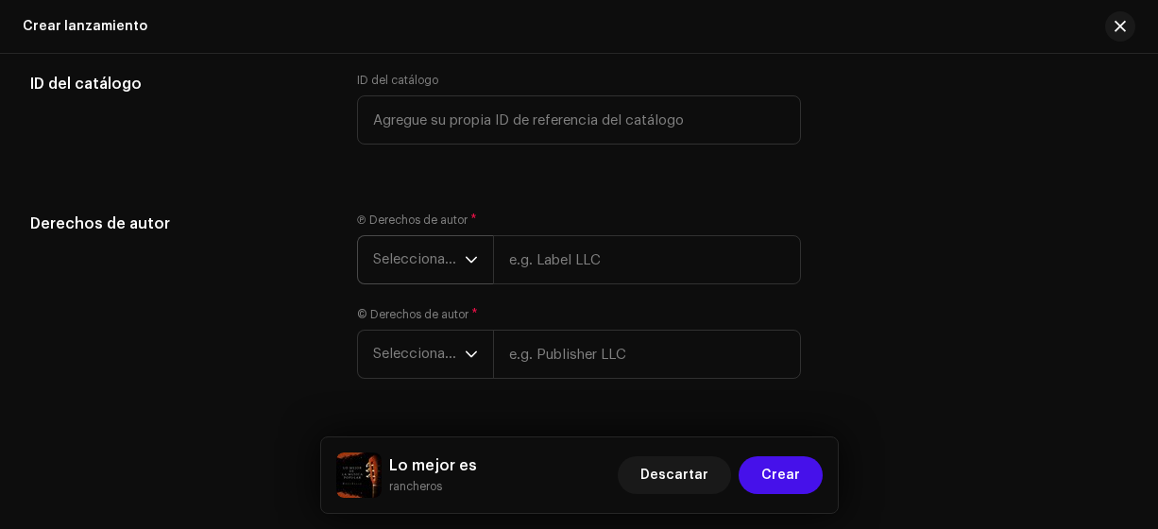
click at [441, 257] on span "Seleccionar año" at bounding box center [419, 259] width 92 height 47
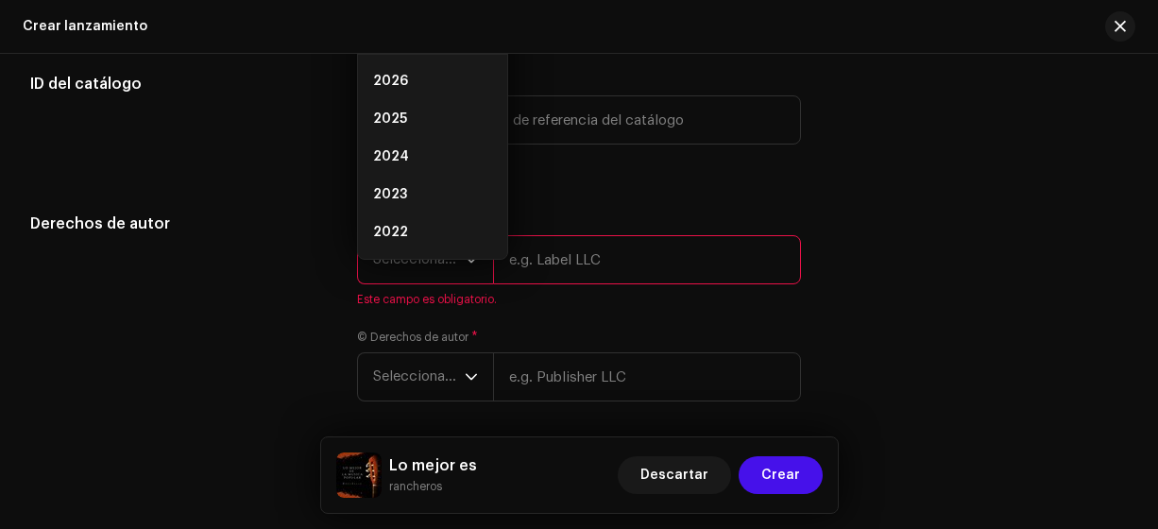
scroll to position [4624, 0]
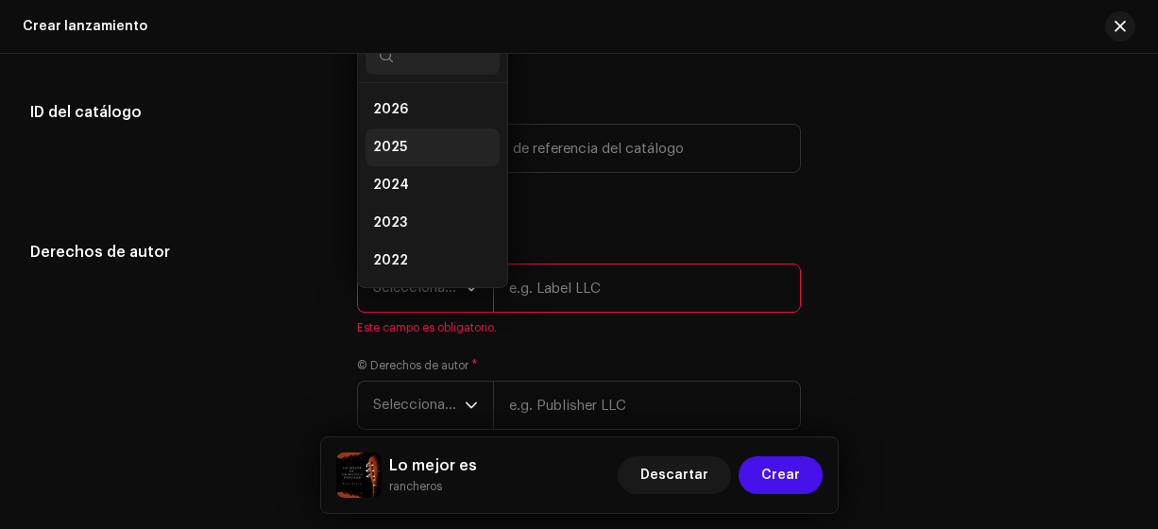
click at [393, 147] on span "2025" at bounding box center [390, 147] width 34 height 19
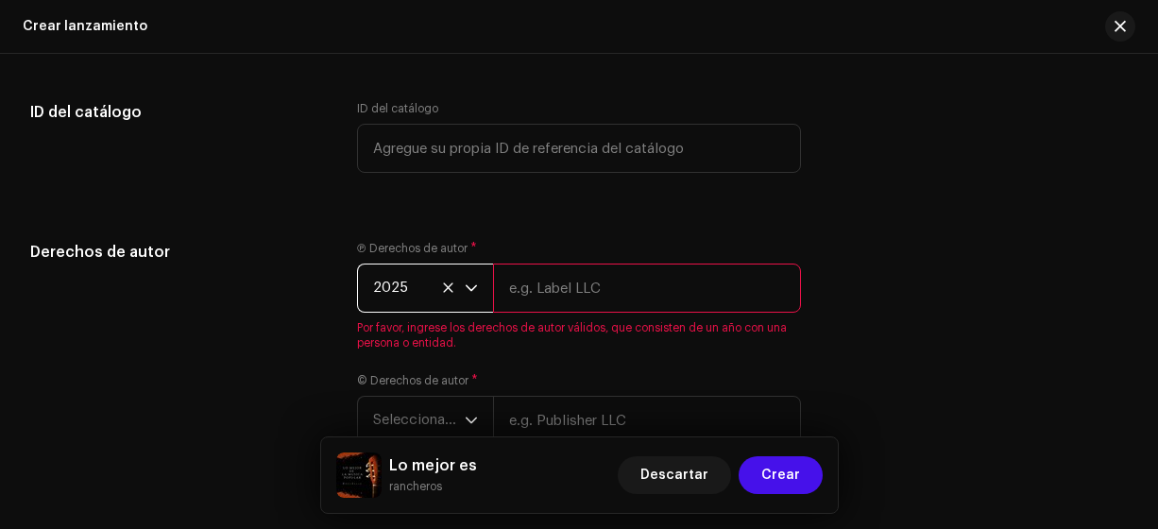
click at [530, 283] on input "text" at bounding box center [647, 287] width 309 height 49
type input "Rancheros"
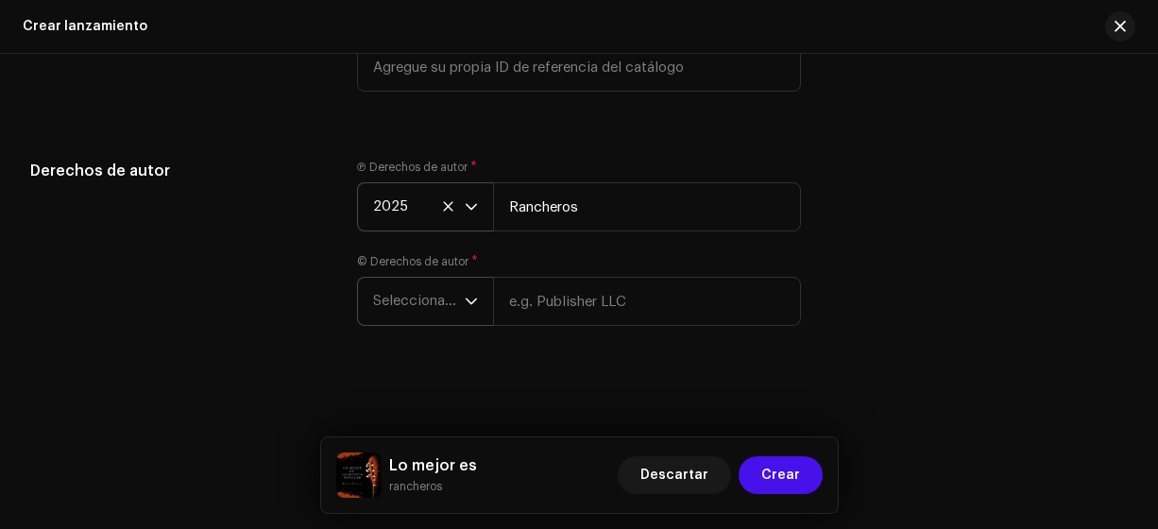
click at [423, 304] on span "Seleccionar año" at bounding box center [419, 301] width 92 height 47
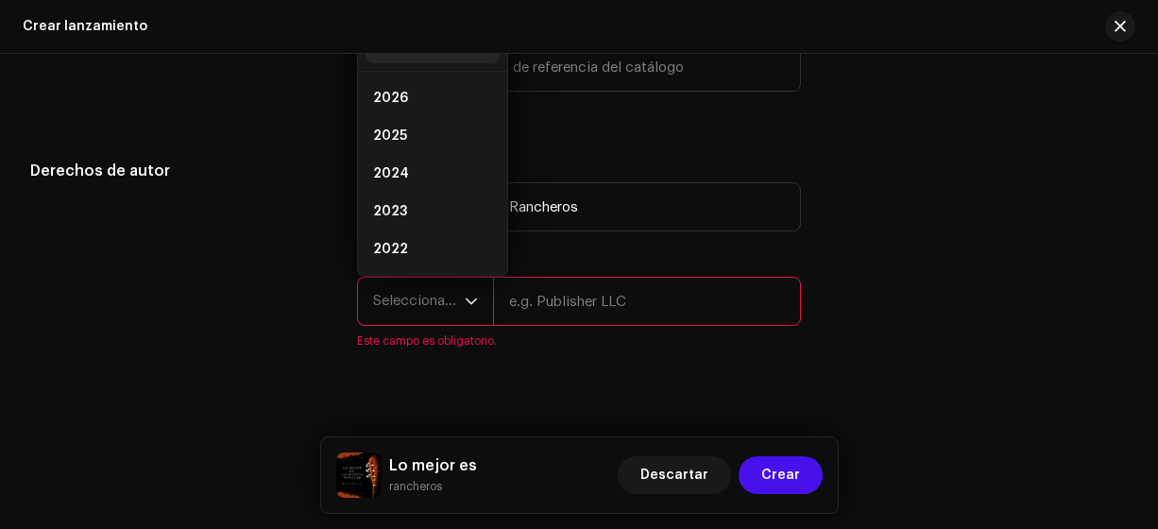
scroll to position [4694, 0]
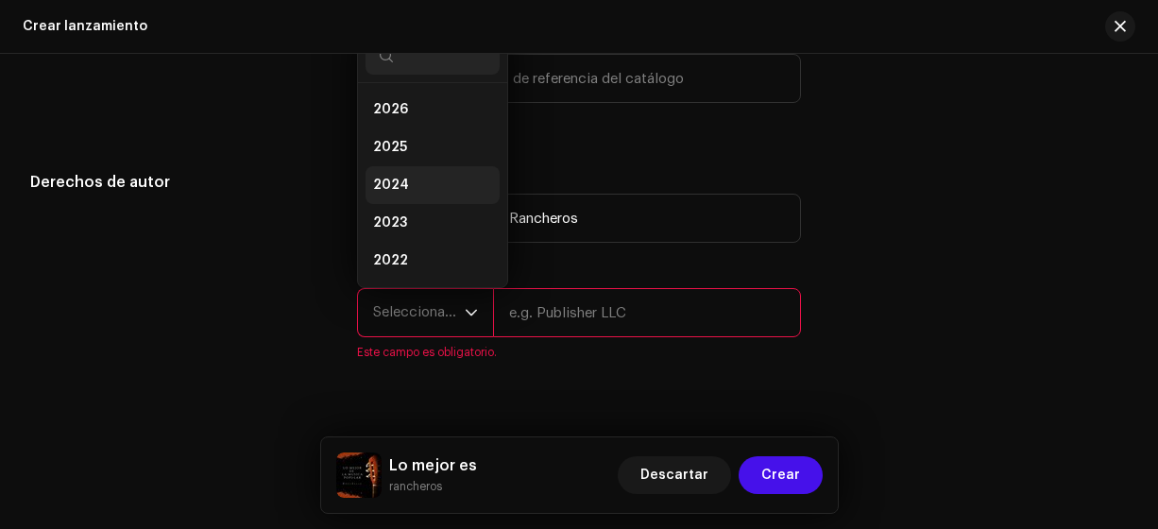
click at [400, 182] on span "2024" at bounding box center [391, 185] width 36 height 19
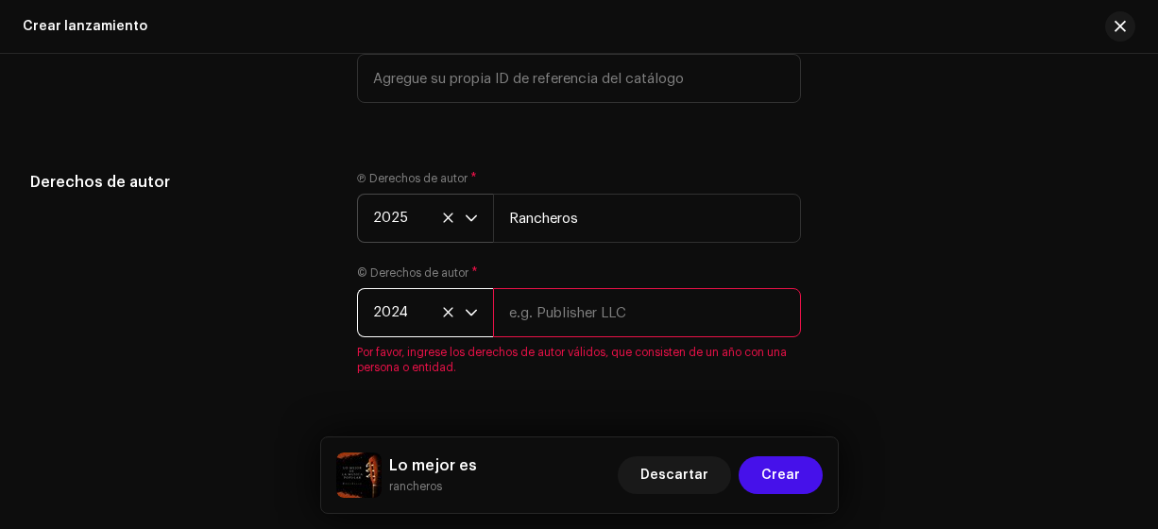
click at [544, 305] on input "text" at bounding box center [647, 312] width 309 height 49
click at [549, 306] on input "text" at bounding box center [647, 312] width 309 height 49
type input "e"
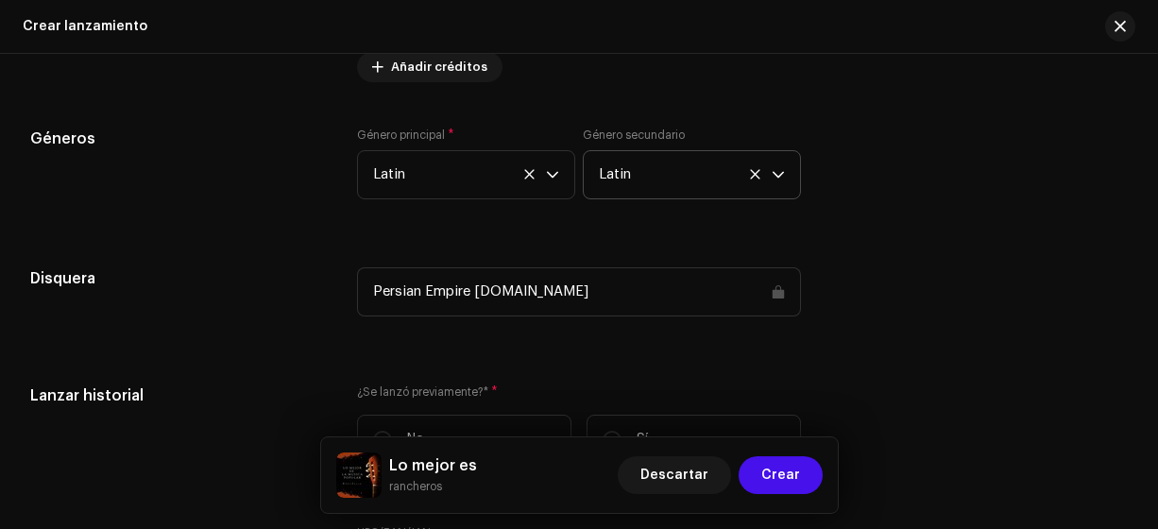
scroll to position [4059, 0]
type input "Rancheros"
click at [793, 475] on span "Crear" at bounding box center [780, 475] width 39 height 38
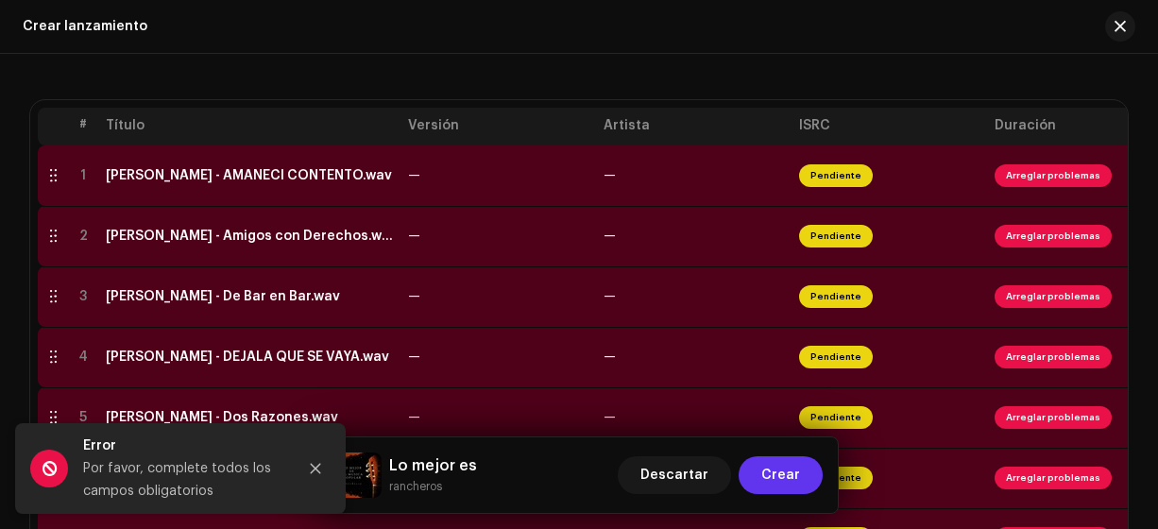
scroll to position [376, 0]
click at [315, 176] on div "[PERSON_NAME] - AMANECÍ CONTENTO.wav" at bounding box center [249, 175] width 286 height 15
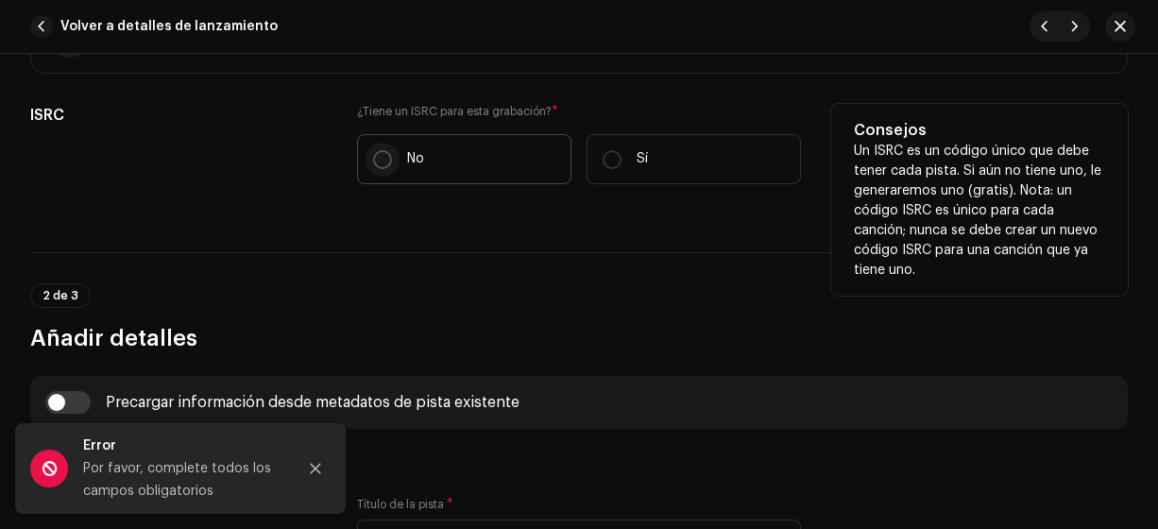
click at [384, 157] on input "No" at bounding box center [382, 159] width 19 height 19
radio input "true"
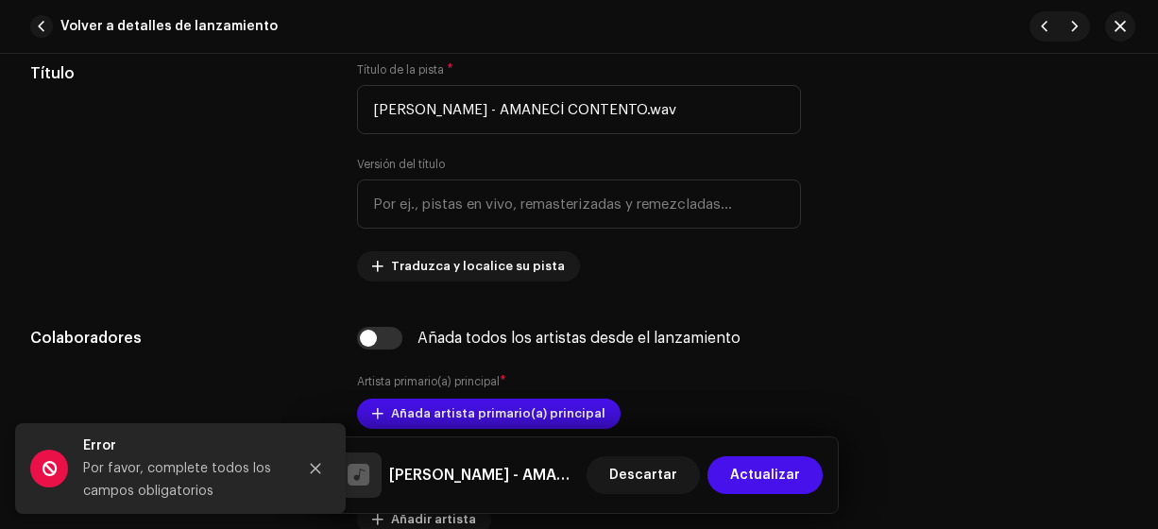
scroll to position [930, 0]
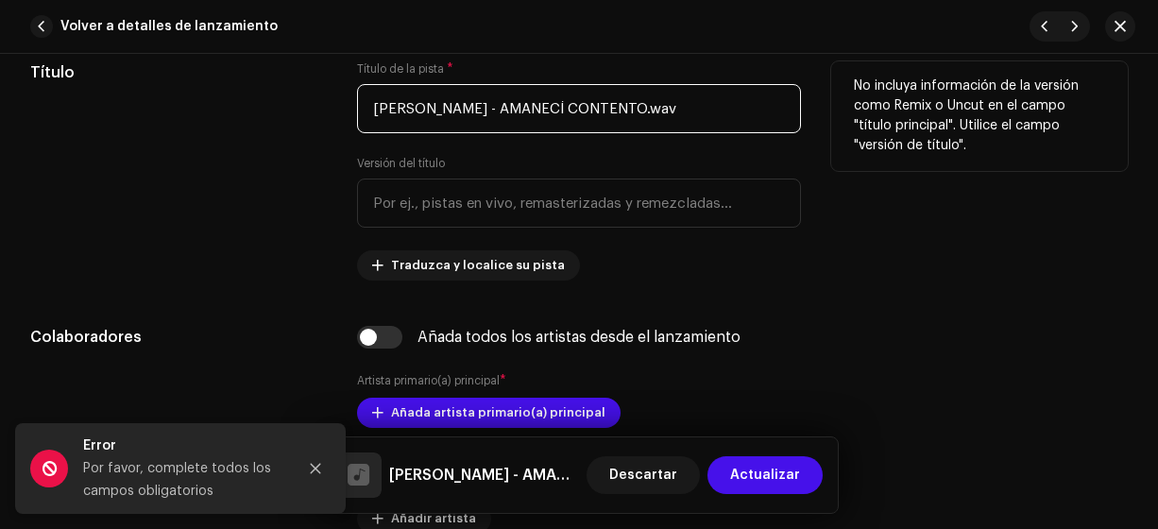
click at [542, 103] on input "[PERSON_NAME] - AMANECÍ CONTENTO.wav" at bounding box center [579, 108] width 445 height 49
click at [613, 110] on input "AMANECÍ CONTENTO.wav" at bounding box center [579, 108] width 445 height 49
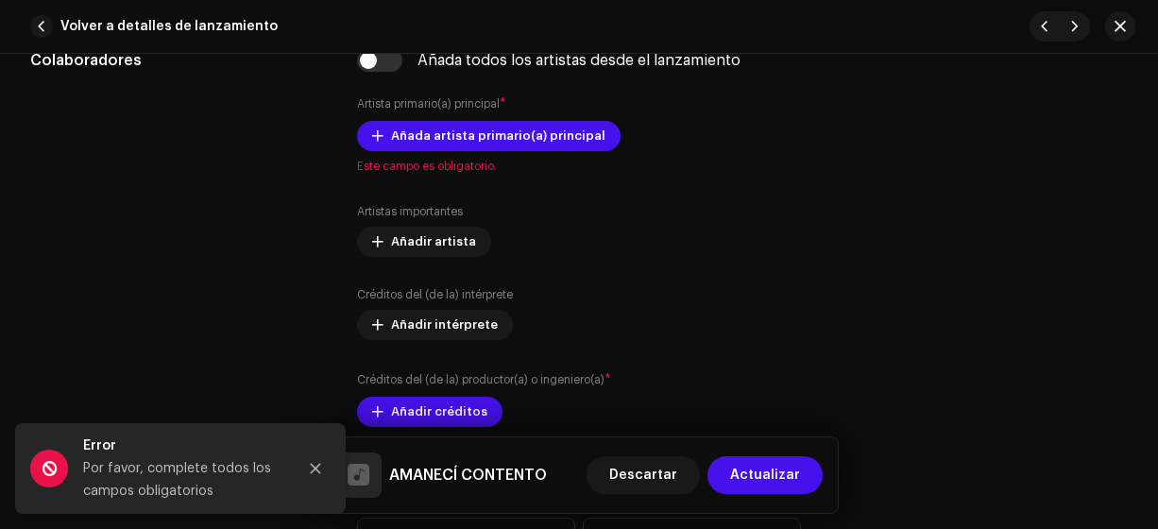
scroll to position [1209, 0]
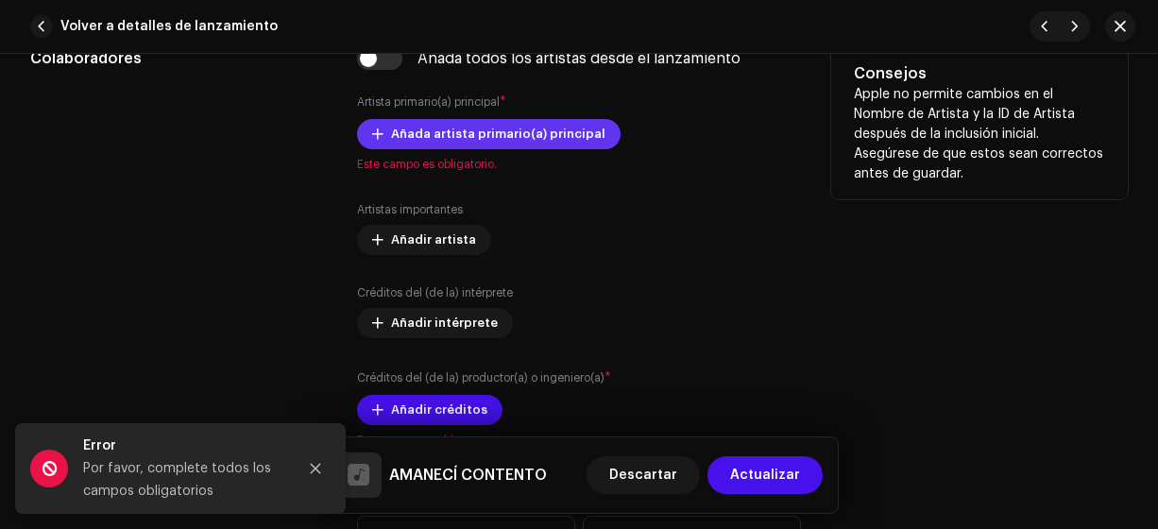
type input "AMANECÍ CONTENTO"
click at [412, 134] on span "Añada artista primario(a) principal" at bounding box center [498, 134] width 214 height 38
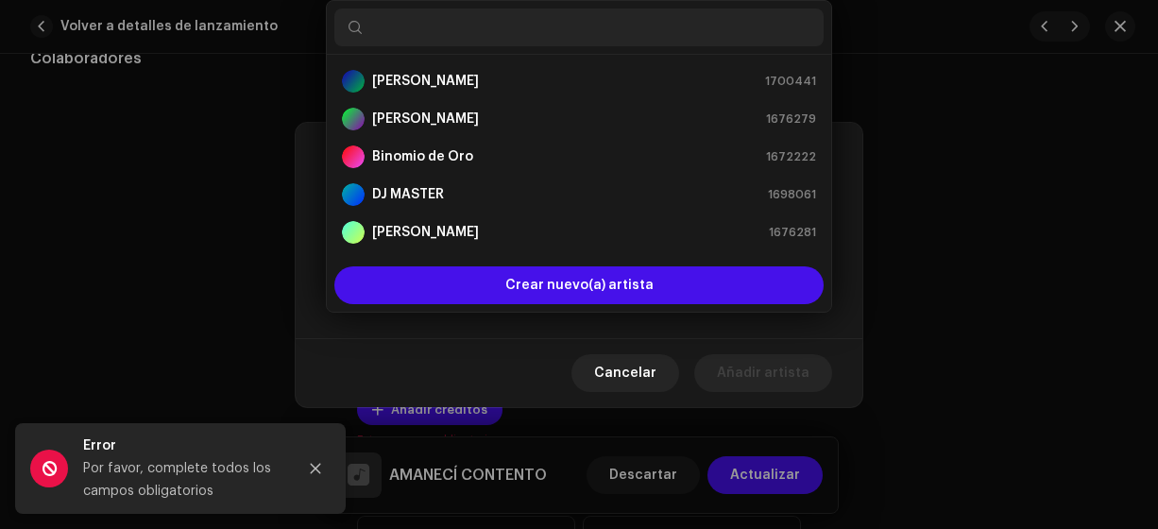
click at [304, 175] on div "Añada artista primario(a) principal" at bounding box center [579, 153] width 567 height 60
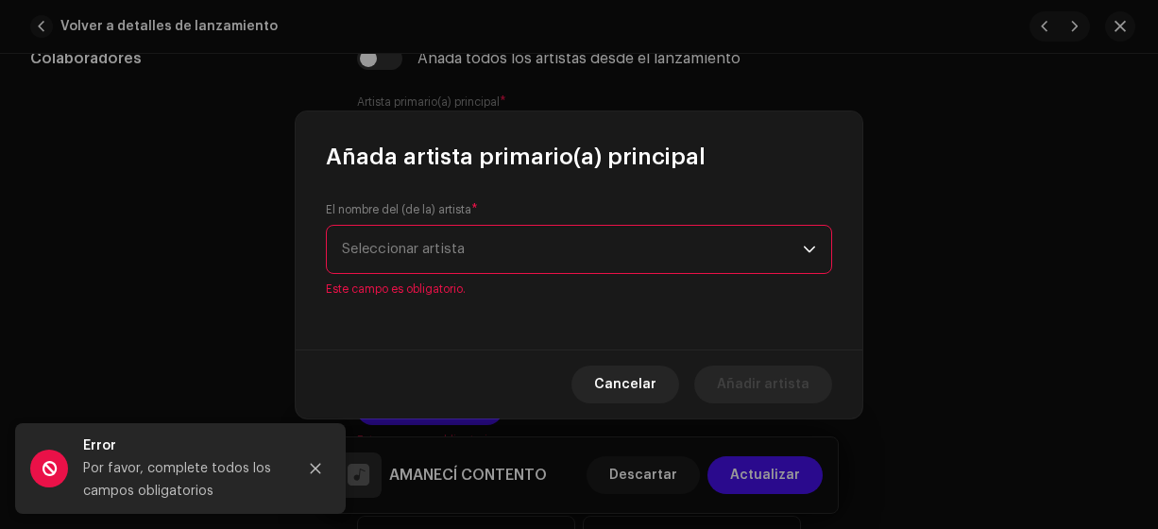
click at [383, 251] on span "Seleccionar artista" at bounding box center [403, 249] width 123 height 14
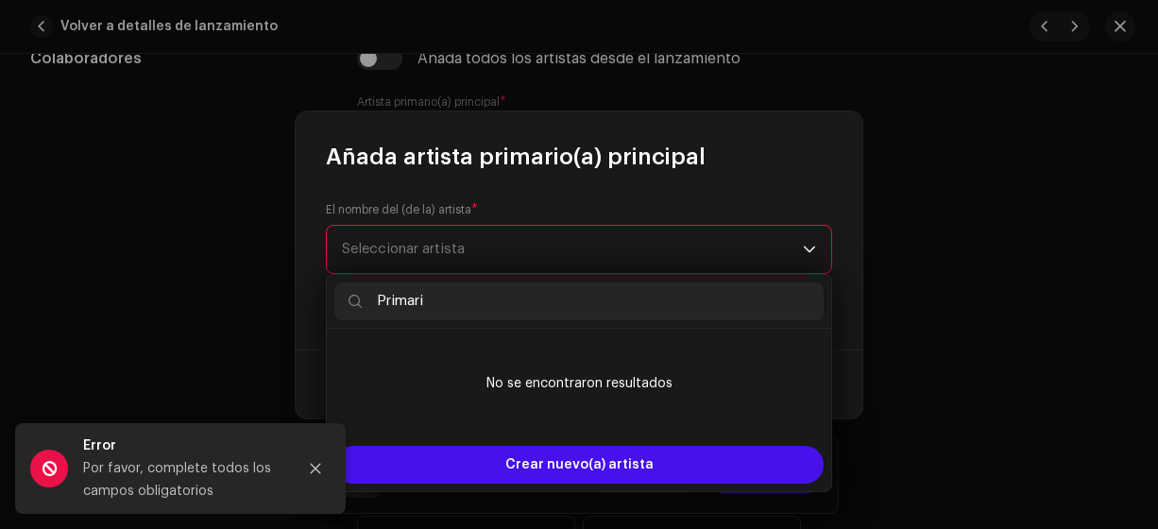
type input "Primario"
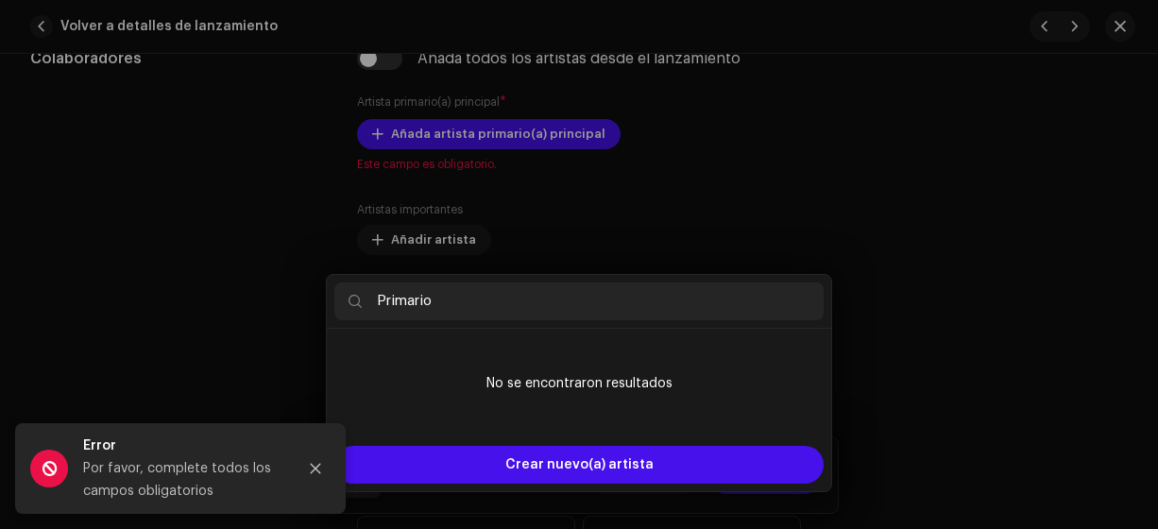
click at [259, 210] on div "Añada artista primario(a) principal El nombre del (de la) artista * Seleccionar…" at bounding box center [579, 264] width 1158 height 529
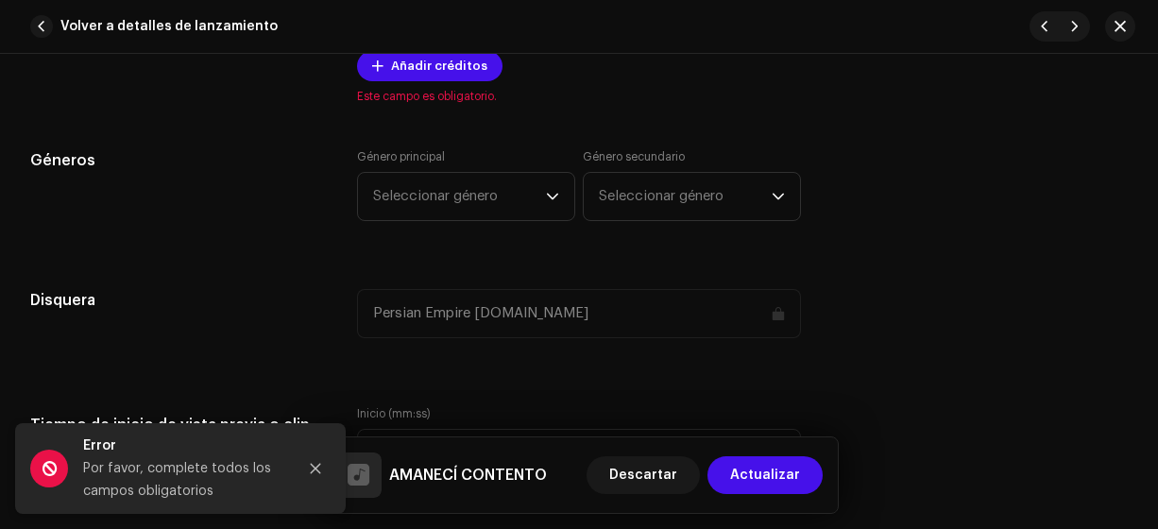
scroll to position [1556, 0]
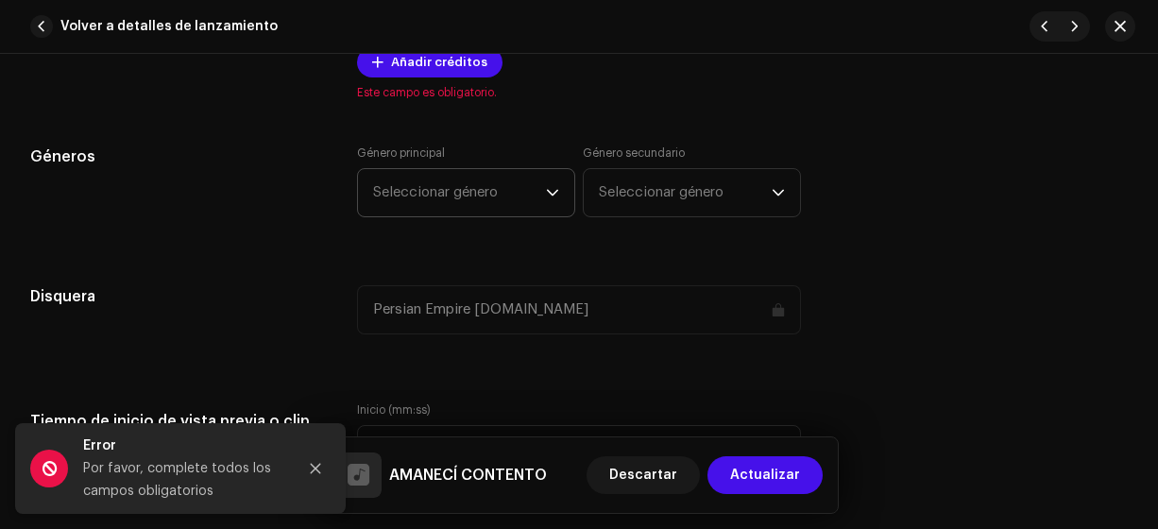
click at [465, 187] on span "Seleccionar género" at bounding box center [459, 192] width 173 height 47
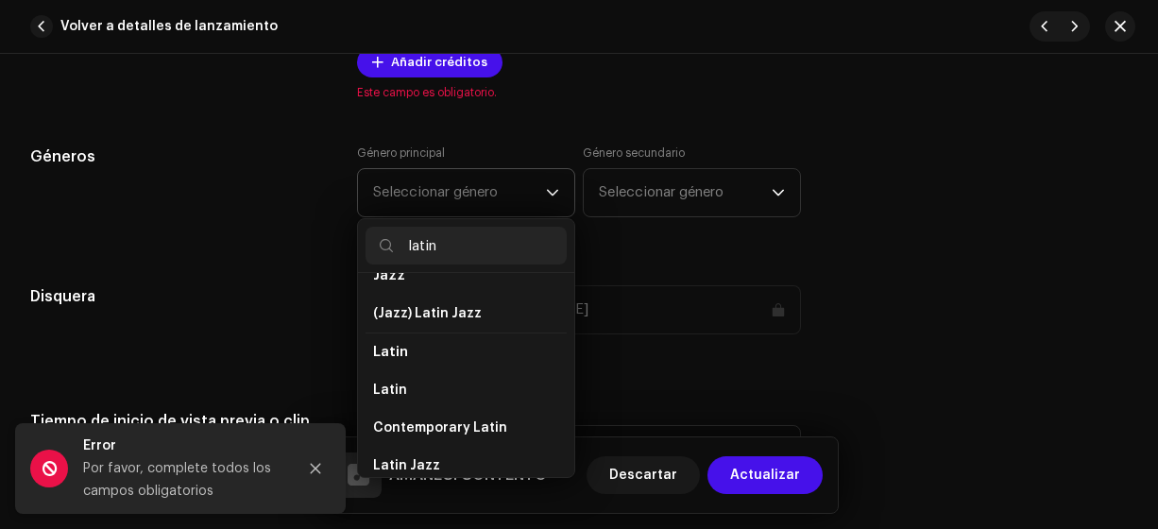
scroll to position [120, 0]
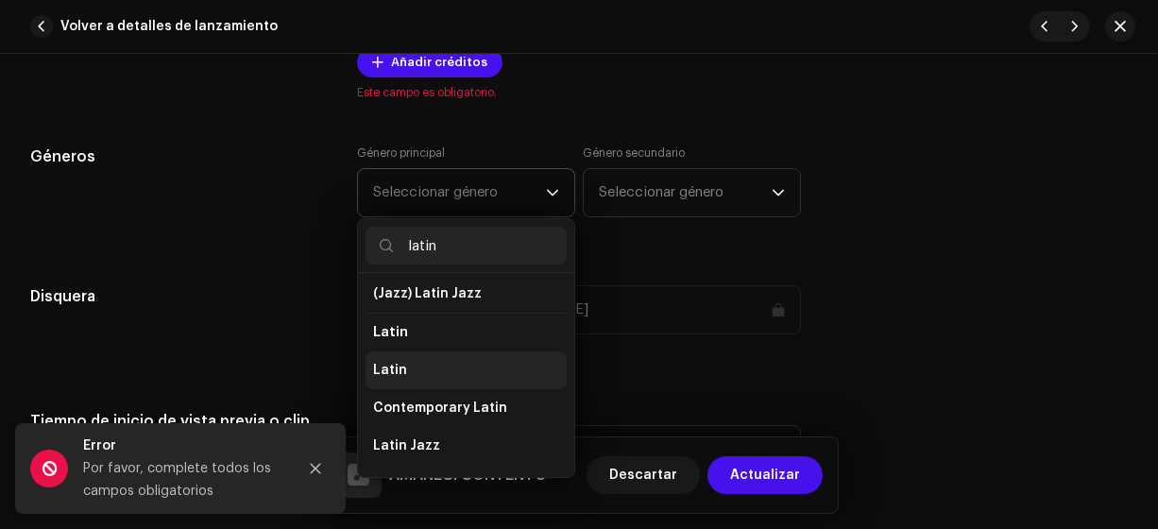
type input "latin"
click at [397, 365] on span "Latin" at bounding box center [390, 370] width 34 height 19
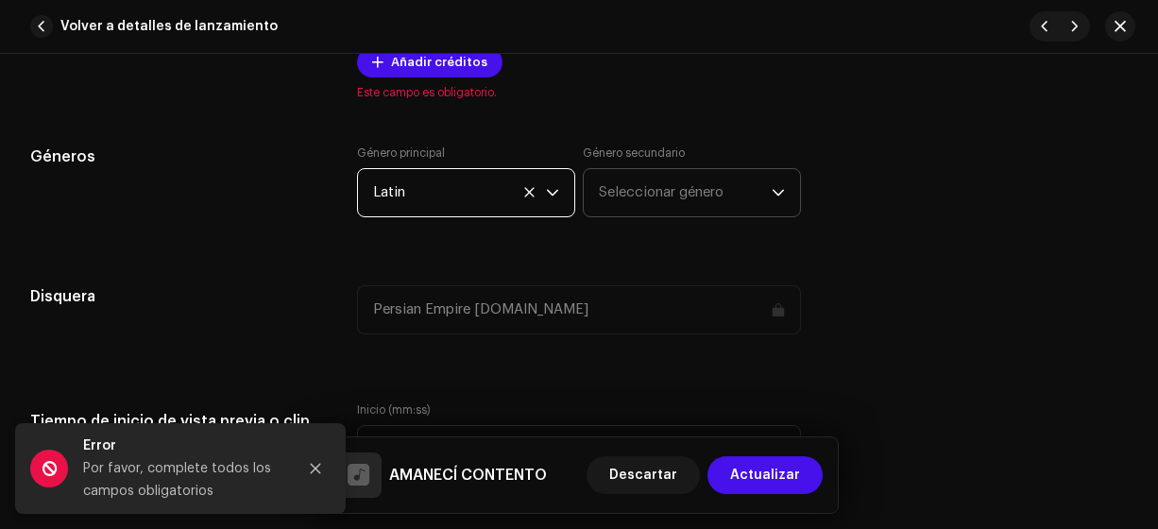
click at [649, 183] on span "Seleccionar género" at bounding box center [685, 192] width 173 height 47
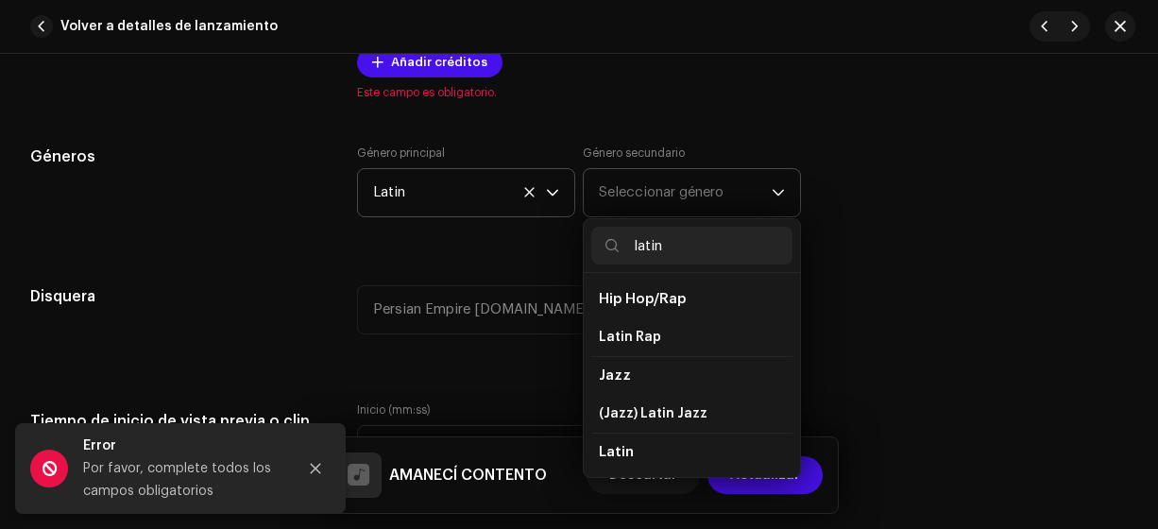
scroll to position [152, 0]
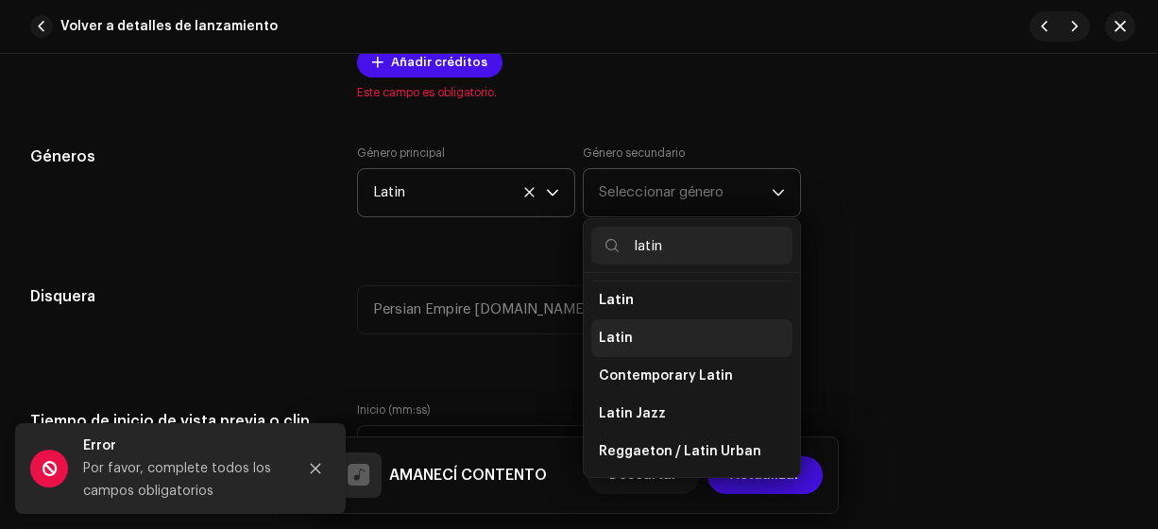
type input "latin"
click at [618, 332] on span "Latin" at bounding box center [616, 338] width 34 height 19
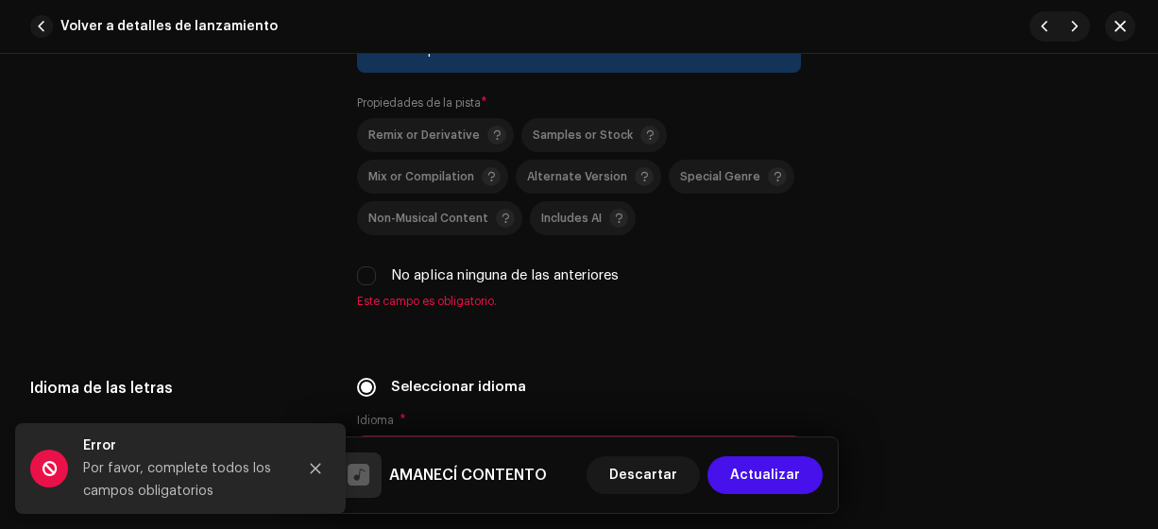
scroll to position [2707, 0]
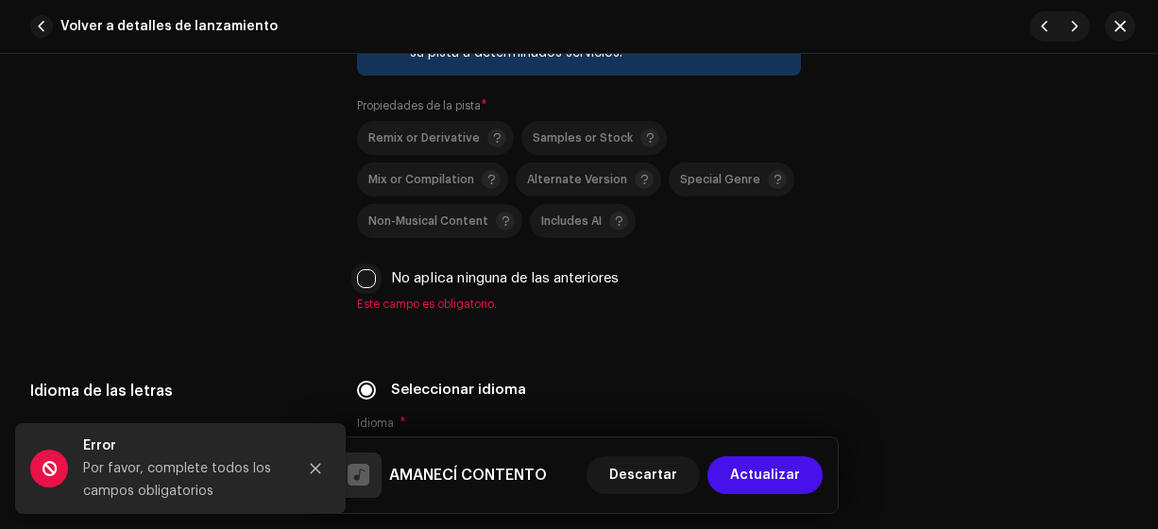
click at [357, 270] on input "No aplica ninguna de las anteriores" at bounding box center [366, 278] width 19 height 19
checkbox input "true"
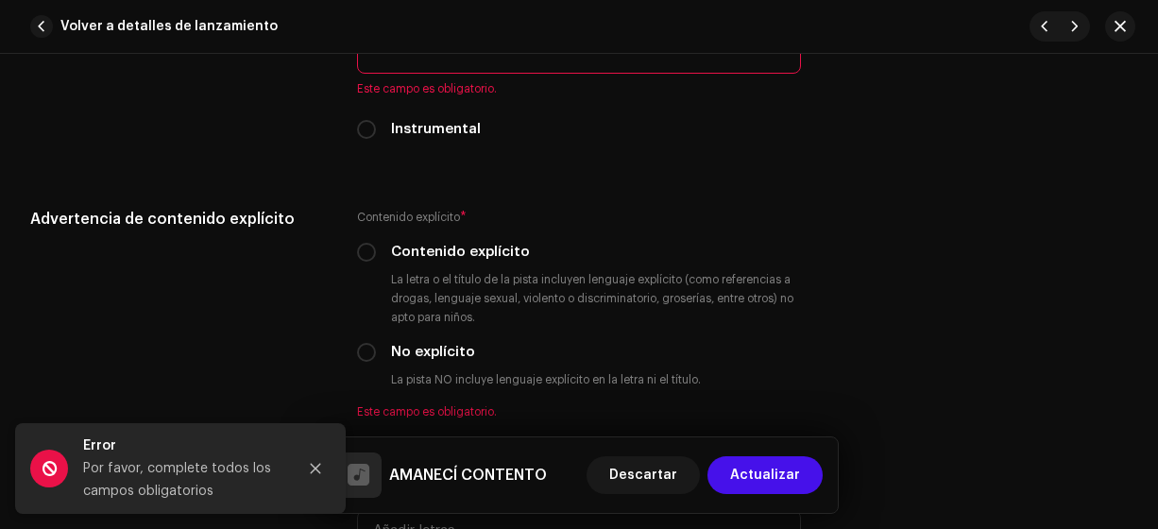
scroll to position [3014, 0]
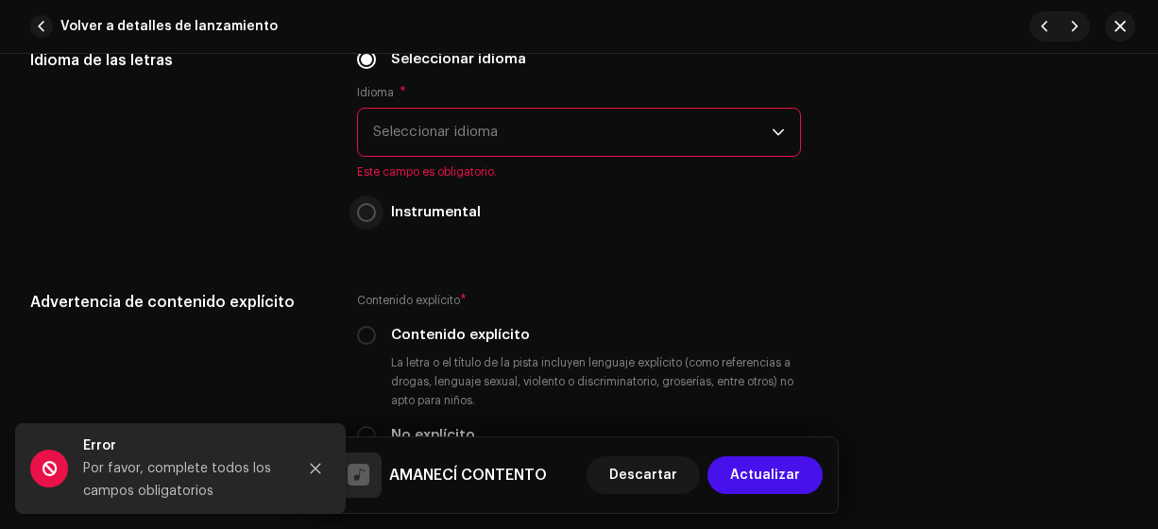
click at [367, 204] on input "Instrumental" at bounding box center [366, 212] width 19 height 19
radio input "true"
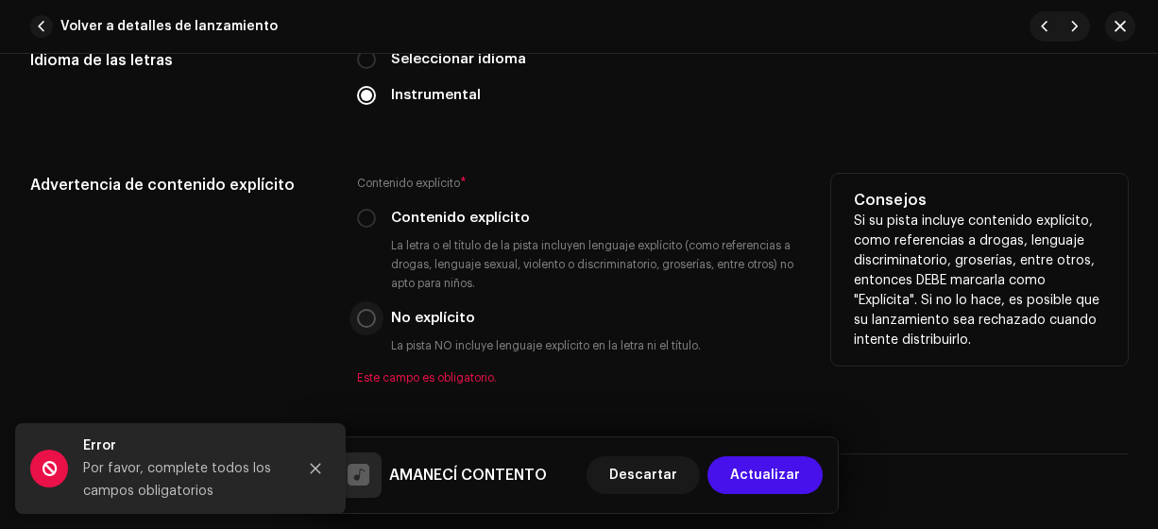
click at [368, 310] on input "No explícito" at bounding box center [366, 318] width 19 height 19
radio input "true"
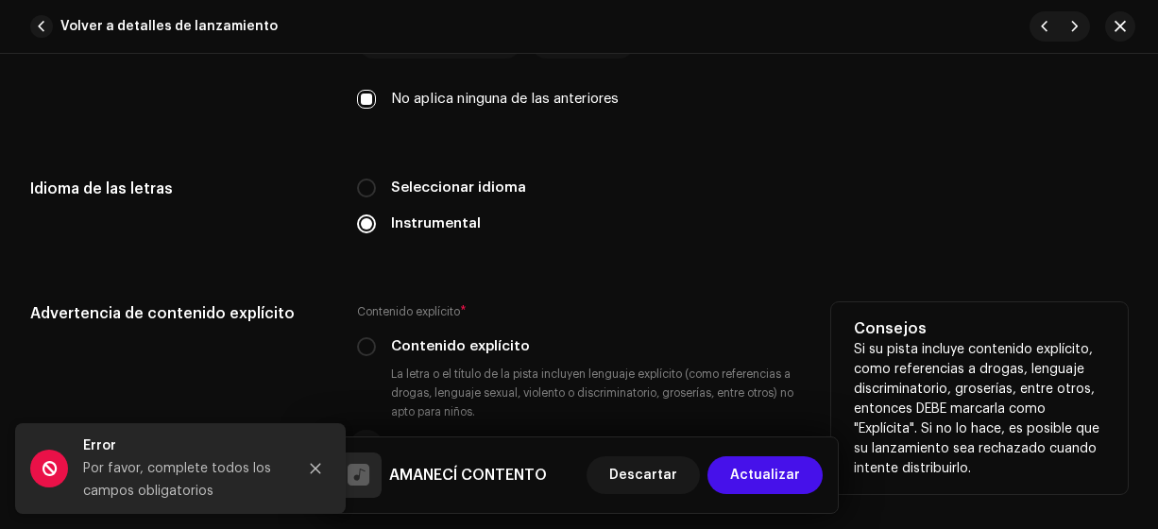
scroll to position [2884, 0]
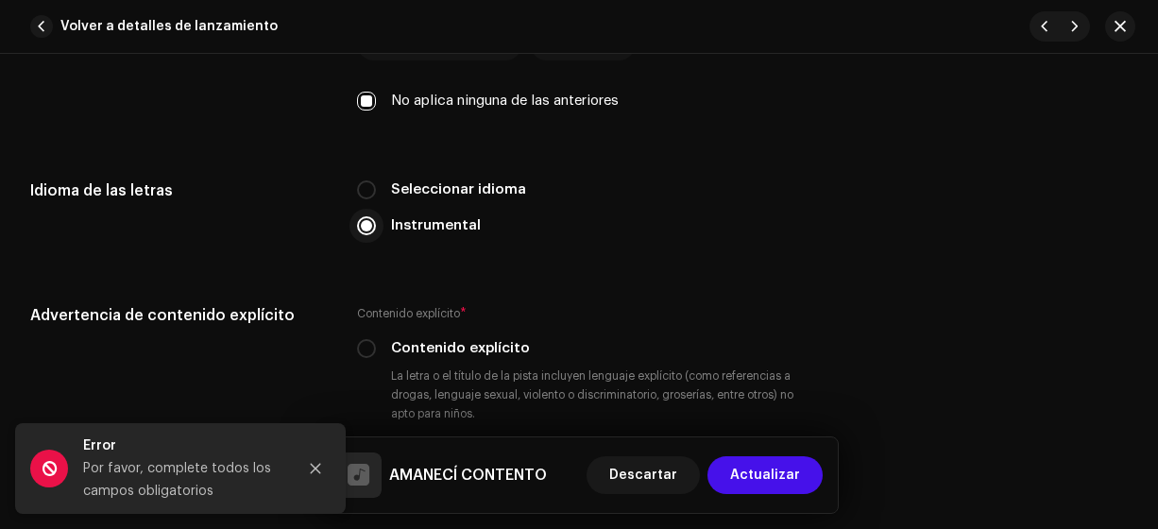
click at [362, 225] on input "Instrumental" at bounding box center [366, 225] width 19 height 19
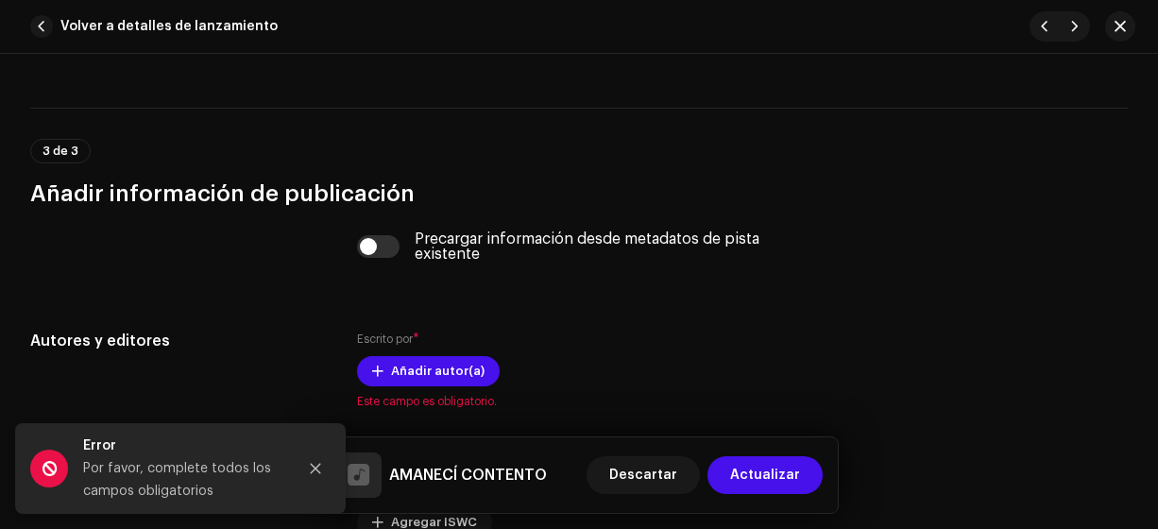
scroll to position [3524, 0]
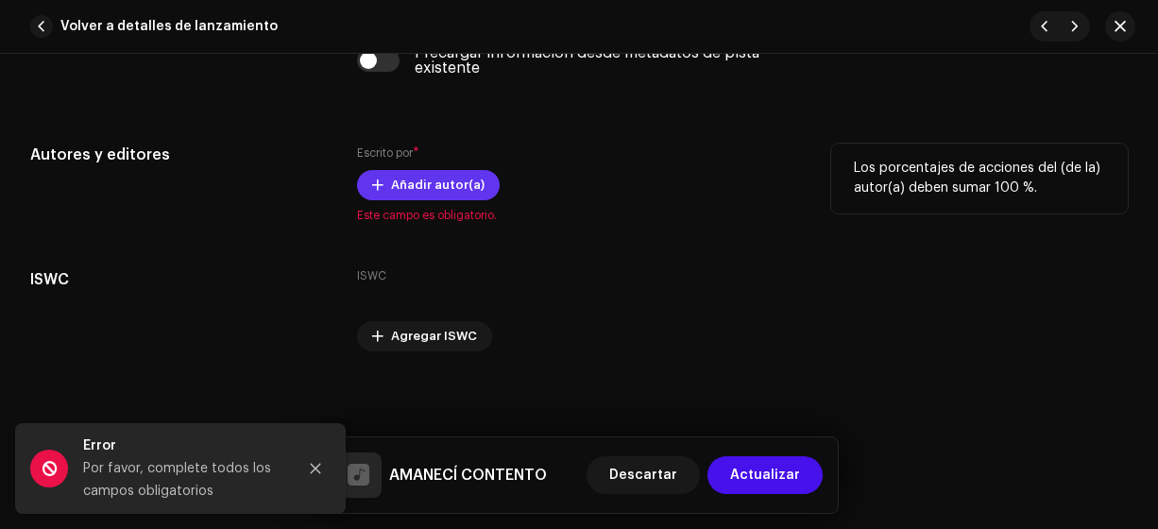
click at [424, 177] on span "Añadir autor(a)" at bounding box center [437, 185] width 93 height 38
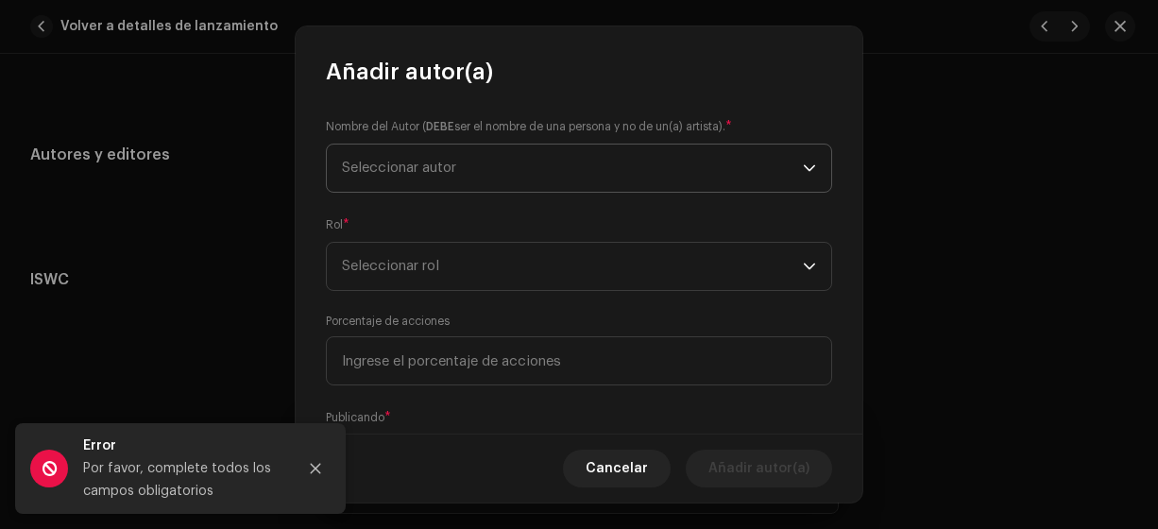
click at [449, 172] on span "Seleccionar autor" at bounding box center [399, 168] width 114 height 14
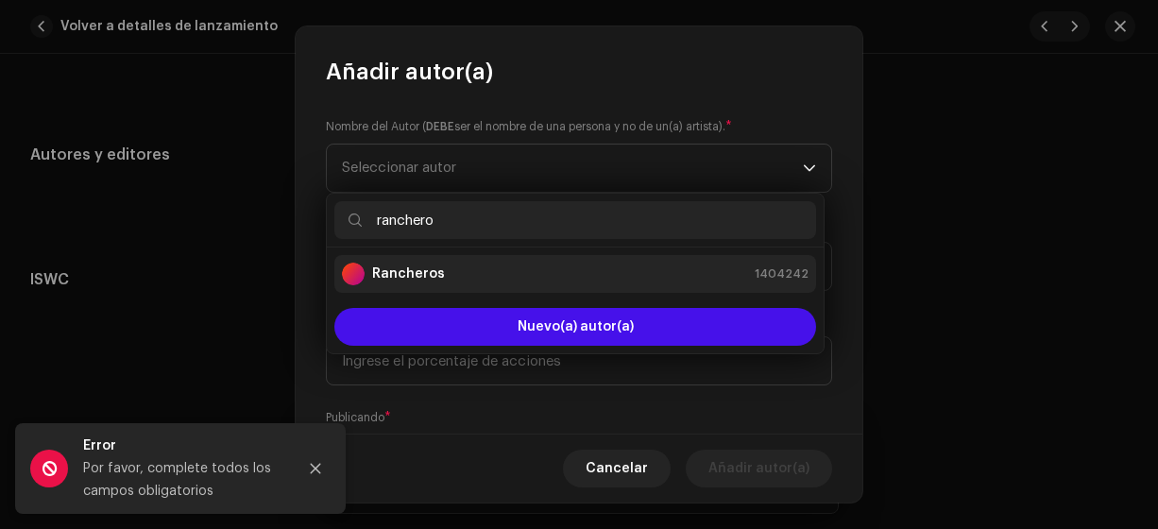
type input "ranchero"
click at [417, 269] on strong "Rancheros" at bounding box center [408, 273] width 73 height 19
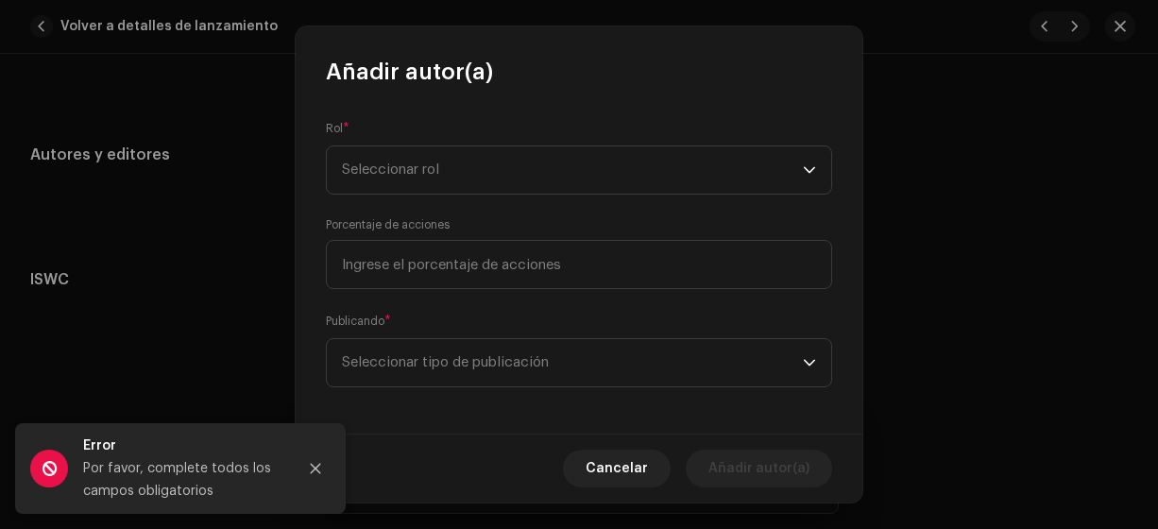
scroll to position [276, 0]
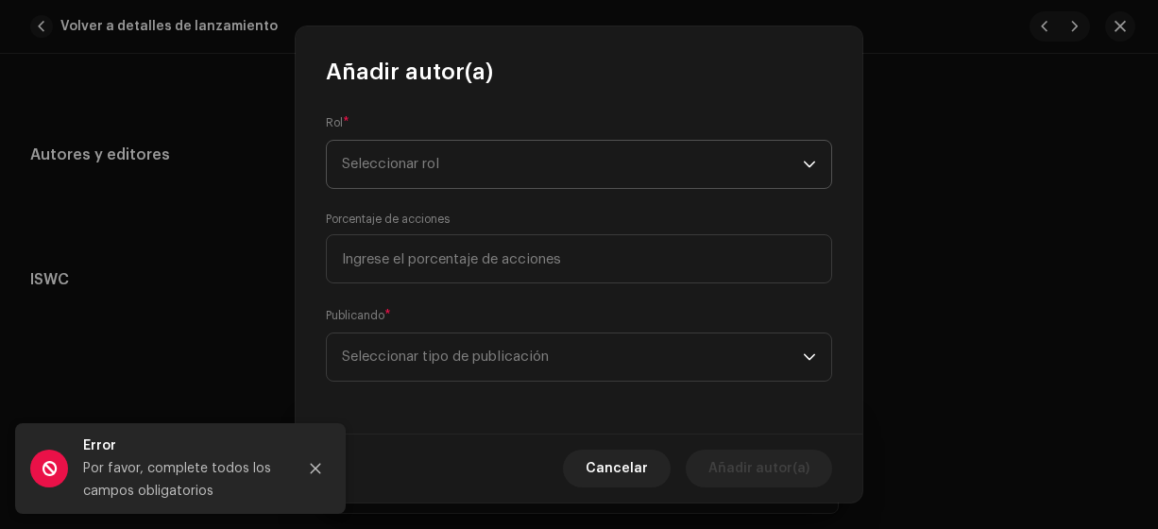
click at [363, 150] on span "Seleccionar rol" at bounding box center [572, 164] width 461 height 47
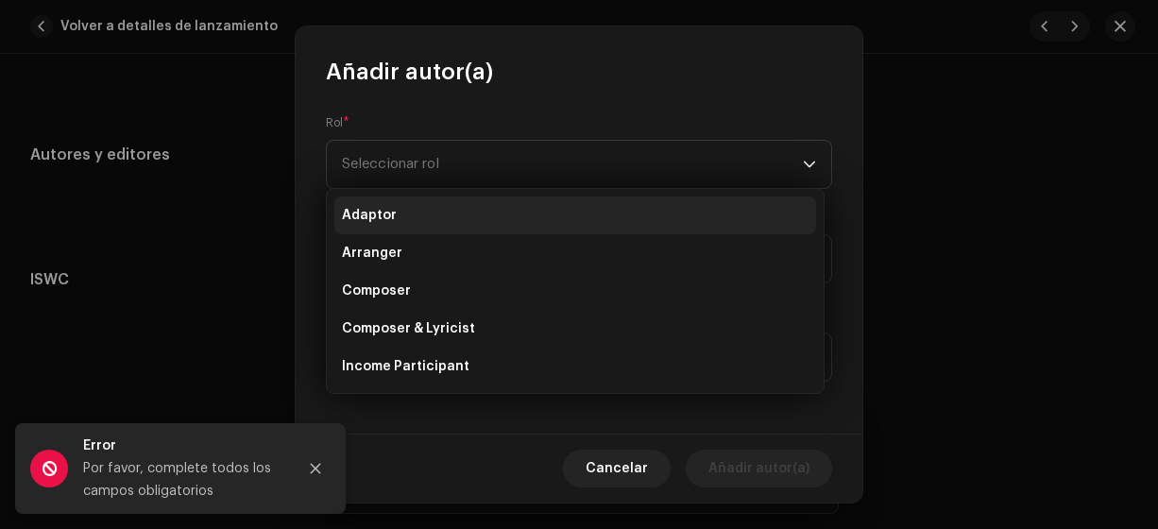
click at [372, 214] on span "Adaptor" at bounding box center [369, 215] width 55 height 19
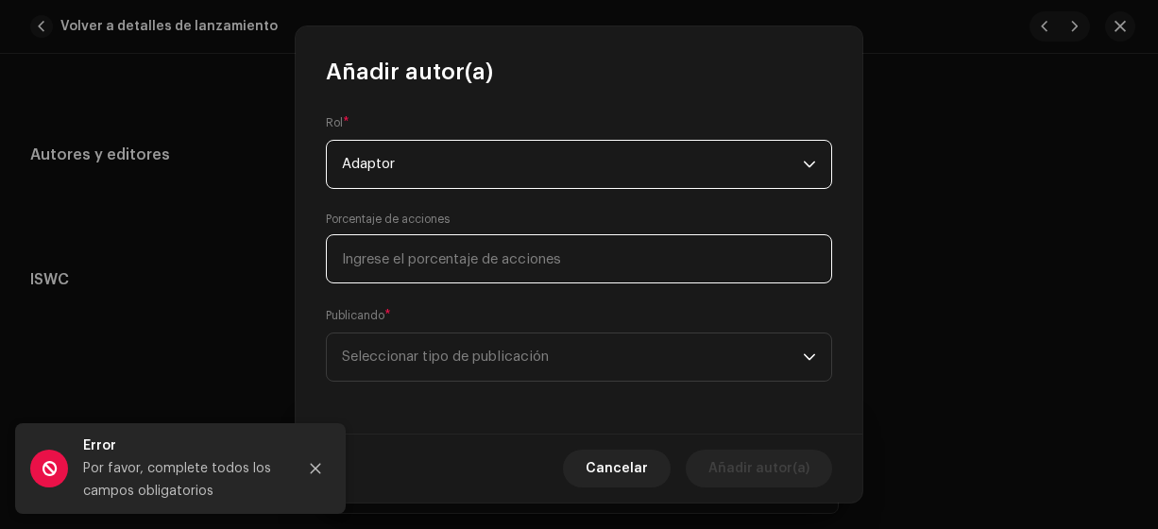
click at [376, 257] on input at bounding box center [579, 258] width 506 height 49
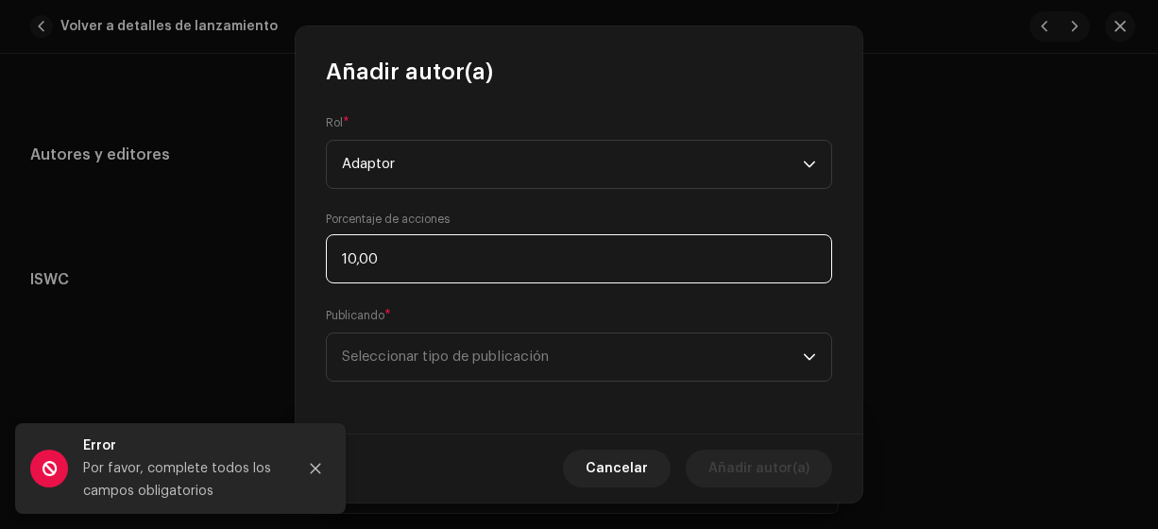
type input "100,00"
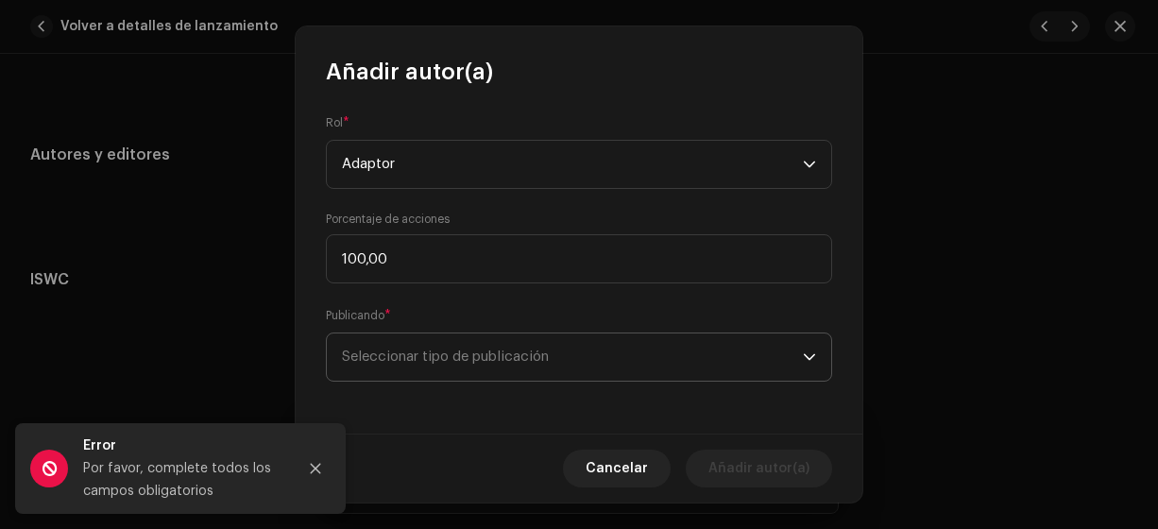
click at [419, 366] on span "Seleccionar tipo de publicación" at bounding box center [572, 356] width 461 height 47
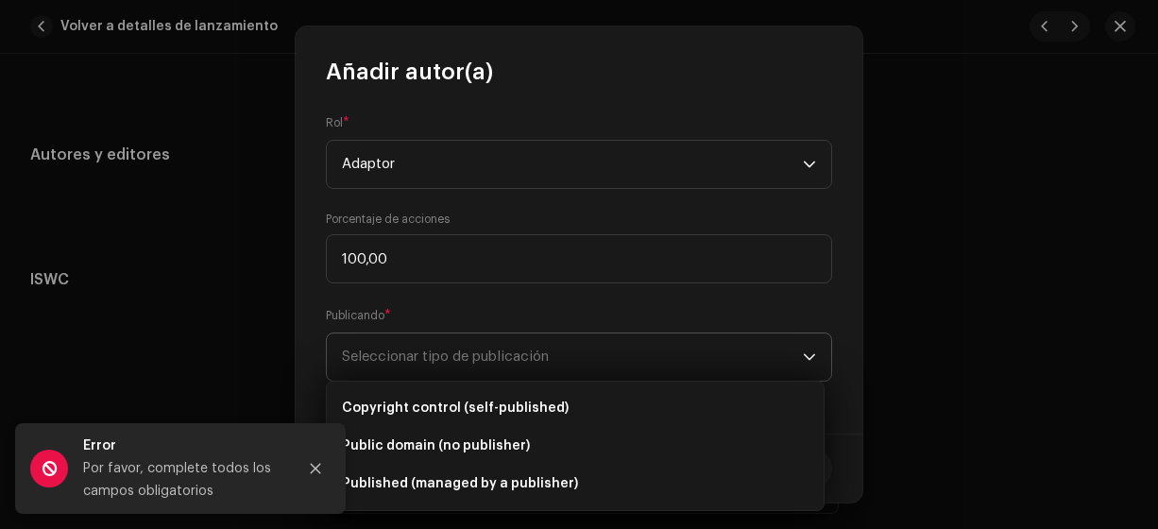
click at [662, 357] on span "Seleccionar tipo de publicación" at bounding box center [572, 356] width 461 height 47
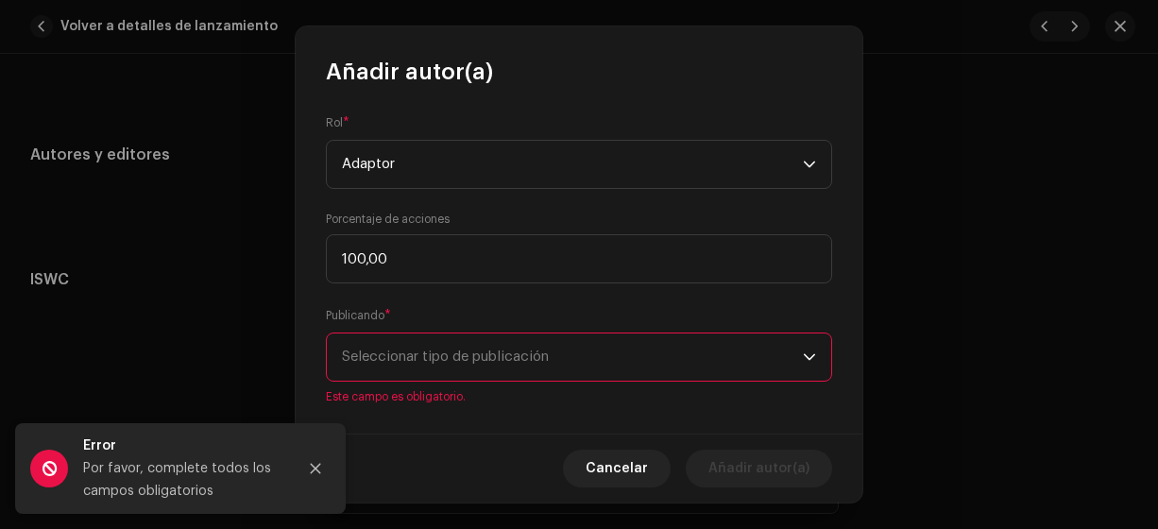
click at [662, 357] on span "Seleccionar tipo de publicación" at bounding box center [572, 356] width 461 height 47
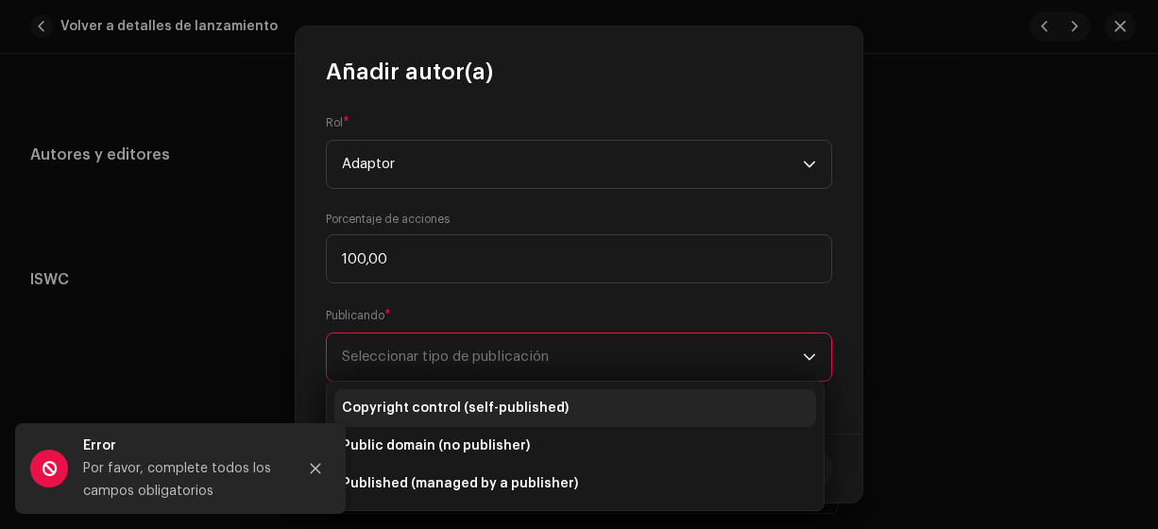
click at [446, 403] on span "Copyright control (self-published)" at bounding box center [455, 408] width 227 height 19
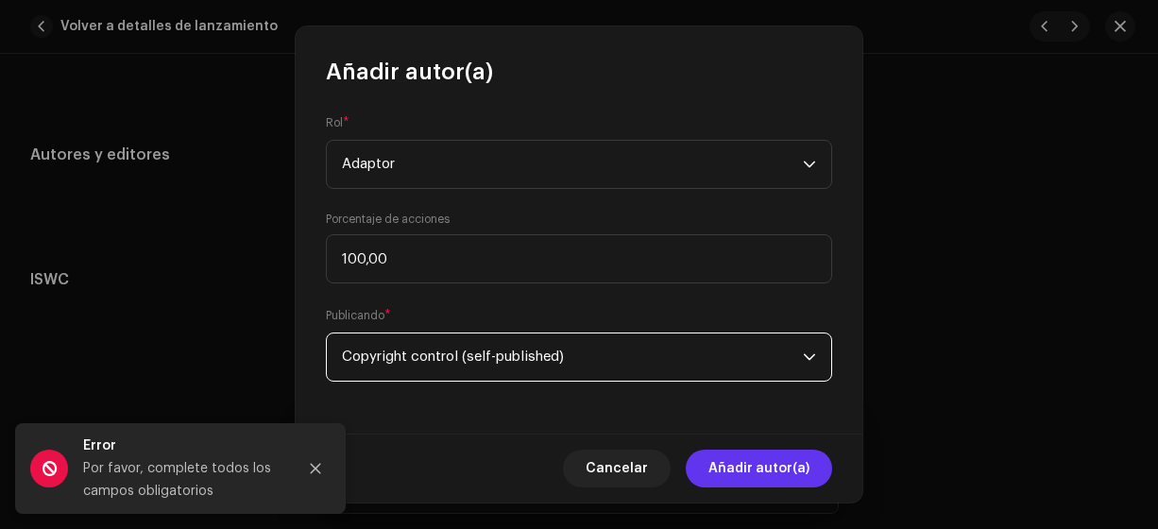
click at [726, 468] on span "Añadir autor(a)" at bounding box center [758, 469] width 101 height 38
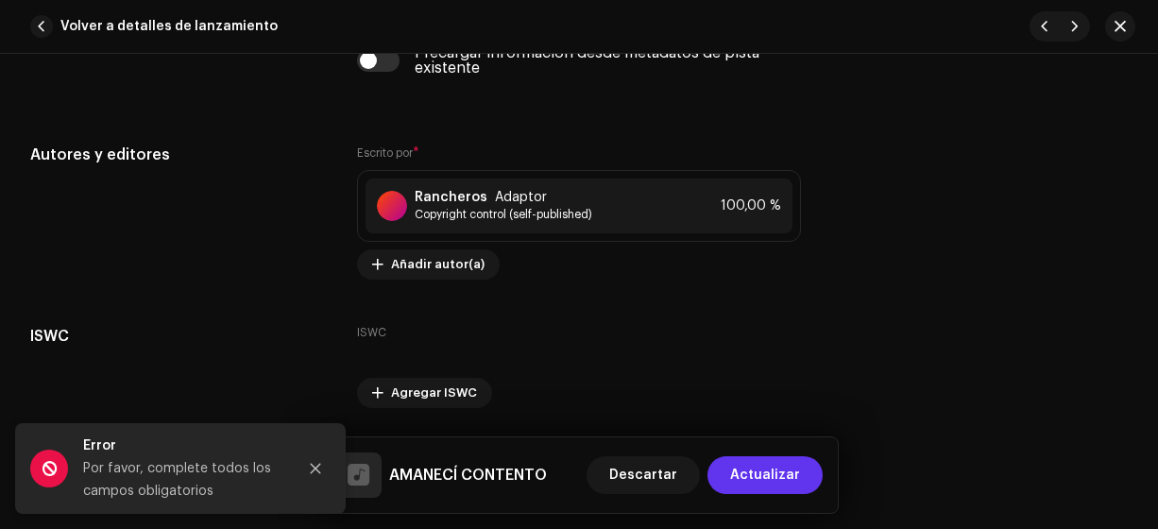
click at [757, 480] on span "Actualizar" at bounding box center [765, 475] width 70 height 38
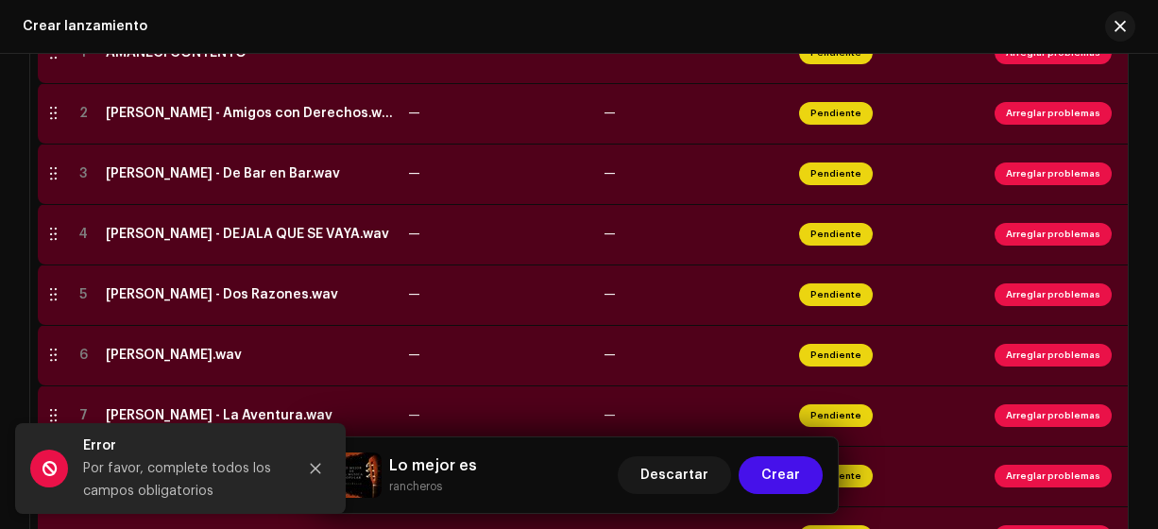
scroll to position [501, 0]
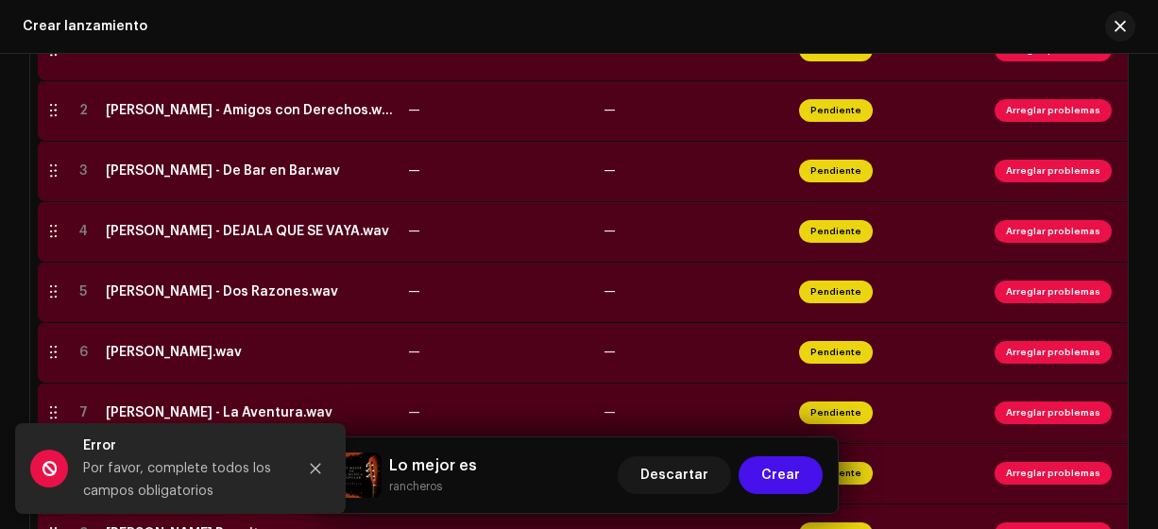
click at [227, 113] on div "[PERSON_NAME] - Amigos con Derechos.wav" at bounding box center [249, 110] width 287 height 15
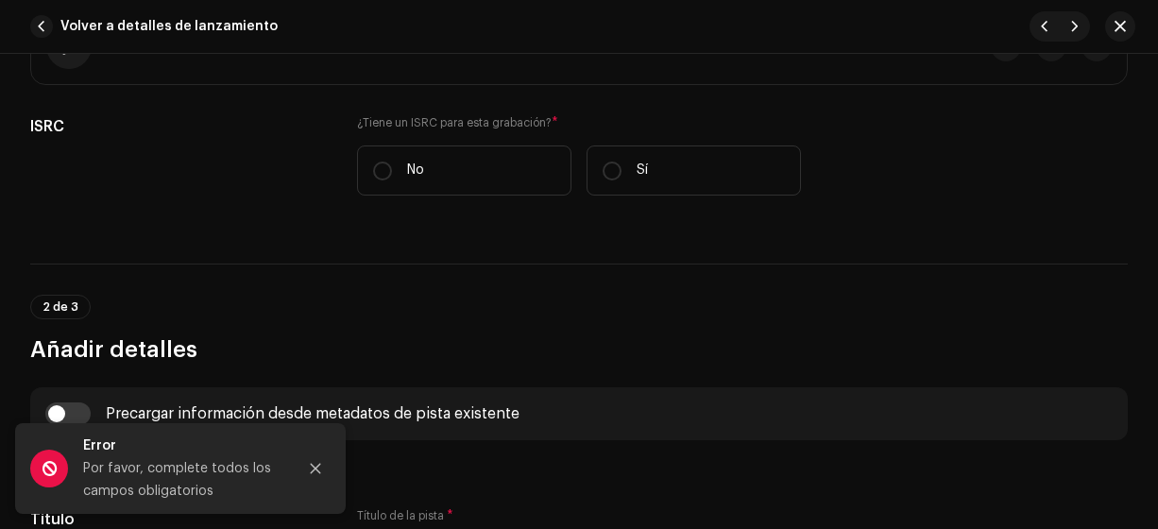
scroll to position [404, 0]
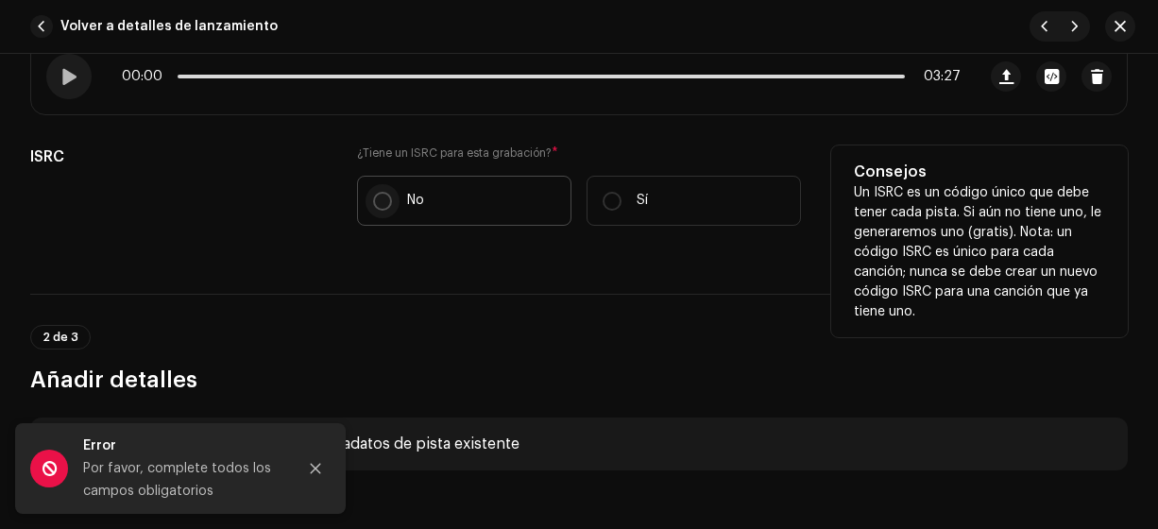
click at [373, 198] on input "No" at bounding box center [382, 201] width 19 height 19
radio input "true"
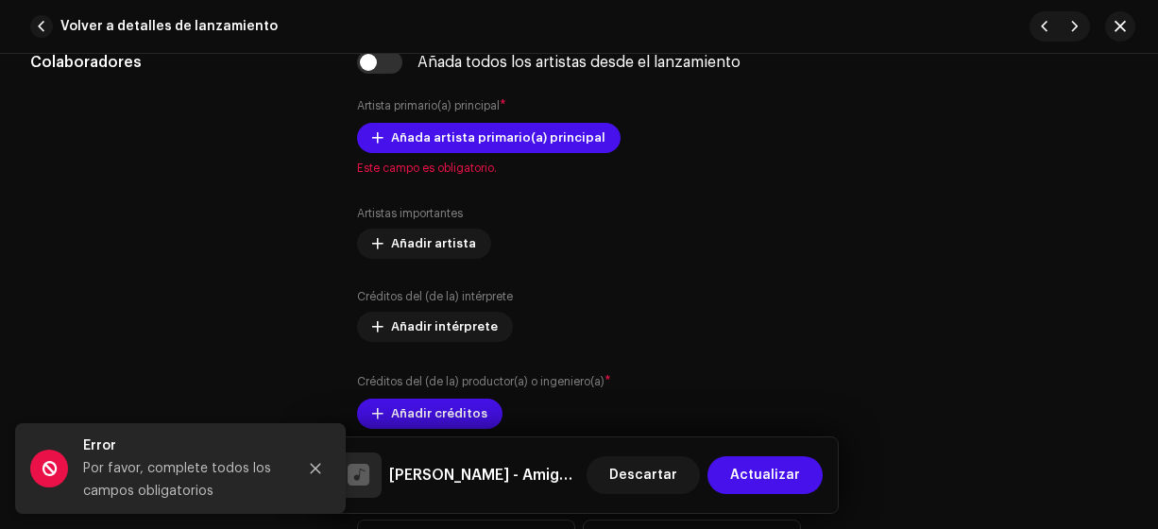
scroll to position [1197, 0]
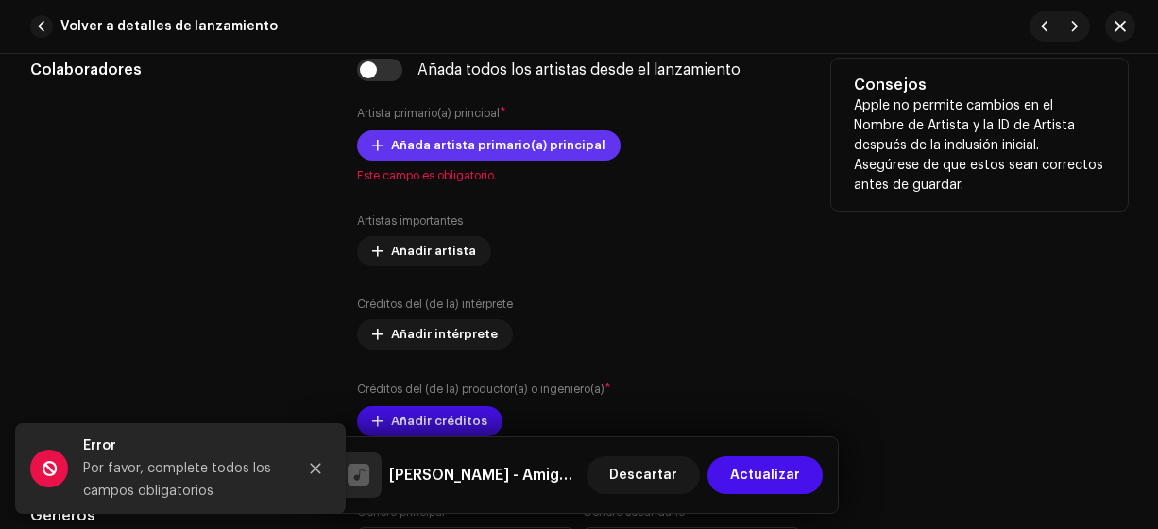
click at [400, 142] on span "Añada artista primario(a) principal" at bounding box center [498, 146] width 214 height 38
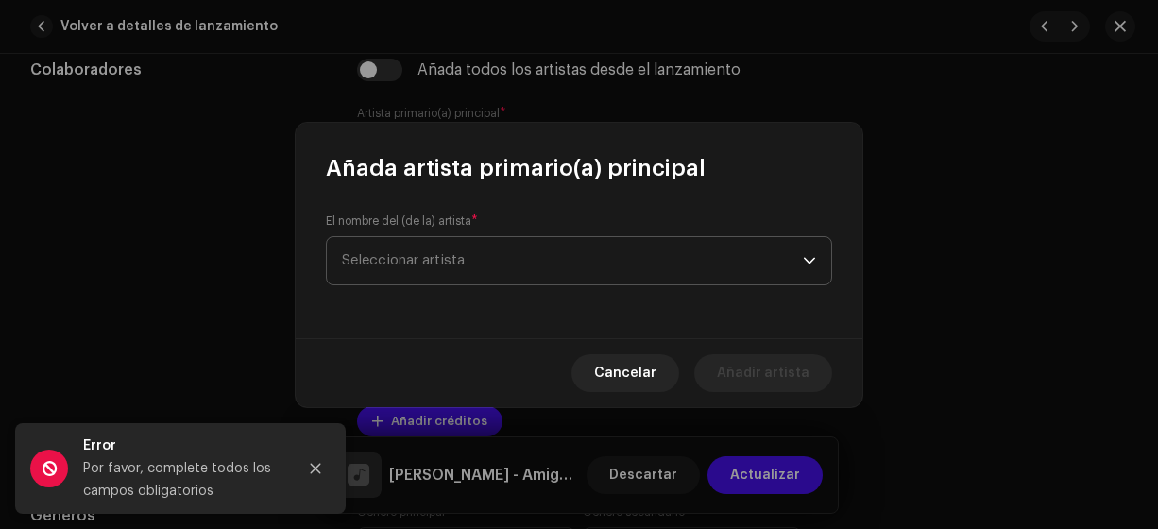
click at [382, 260] on span "Seleccionar artista" at bounding box center [403, 260] width 123 height 14
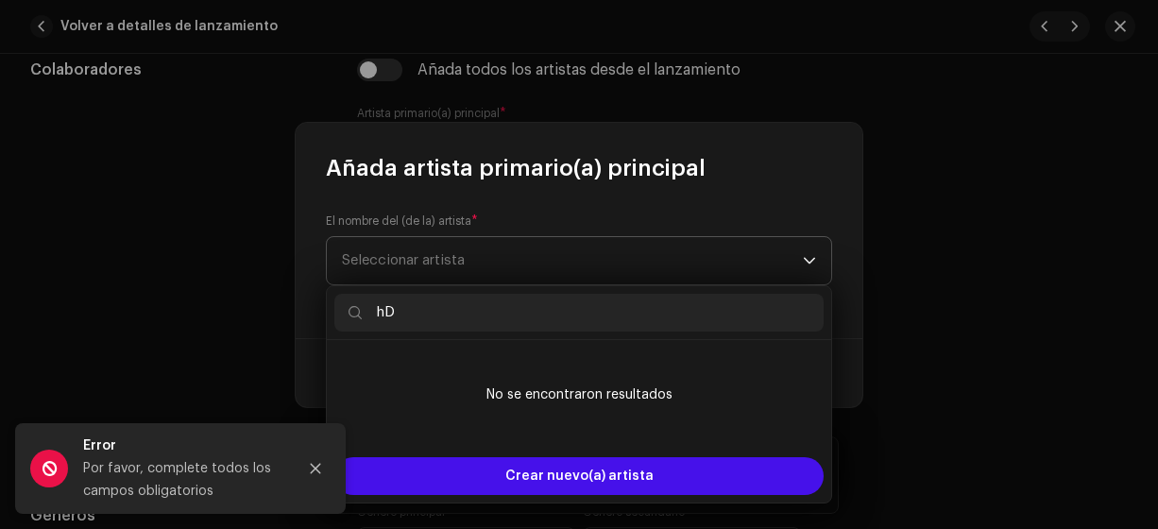
type input "h"
type input "hada"
